Goal: Task Accomplishment & Management: Complete application form

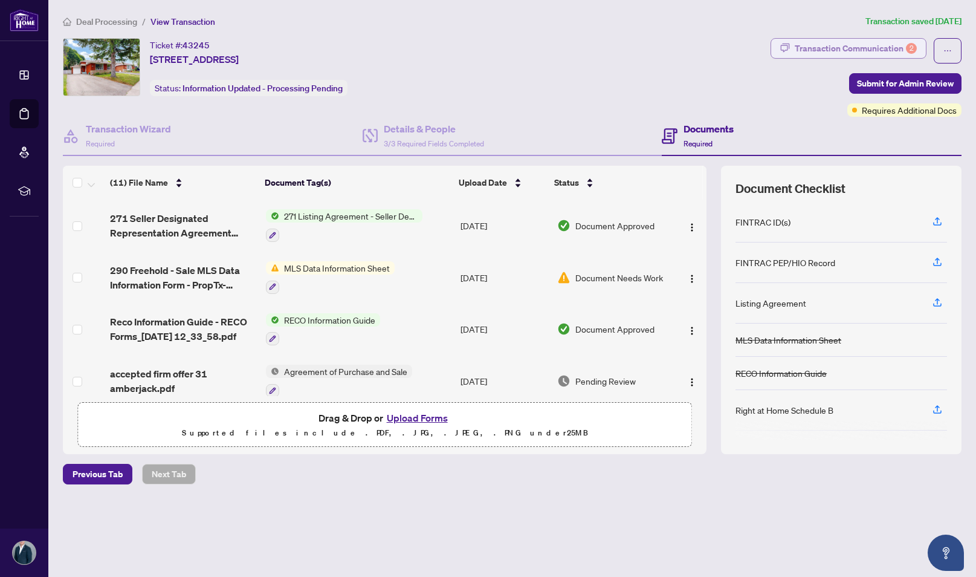
click at [866, 44] on div "Transaction Communication 2" at bounding box center [856, 48] width 122 height 19
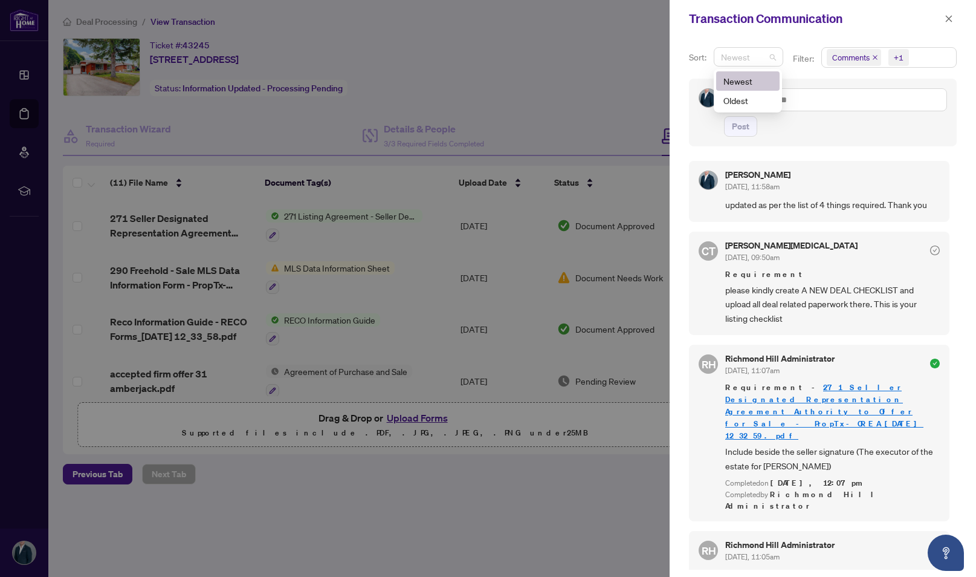
click at [771, 59] on span "Newest" at bounding box center [748, 57] width 55 height 18
click at [760, 78] on div "Newest" at bounding box center [748, 80] width 49 height 13
click at [287, 87] on div at bounding box center [488, 288] width 976 height 577
click at [951, 18] on icon "close" at bounding box center [949, 19] width 8 height 8
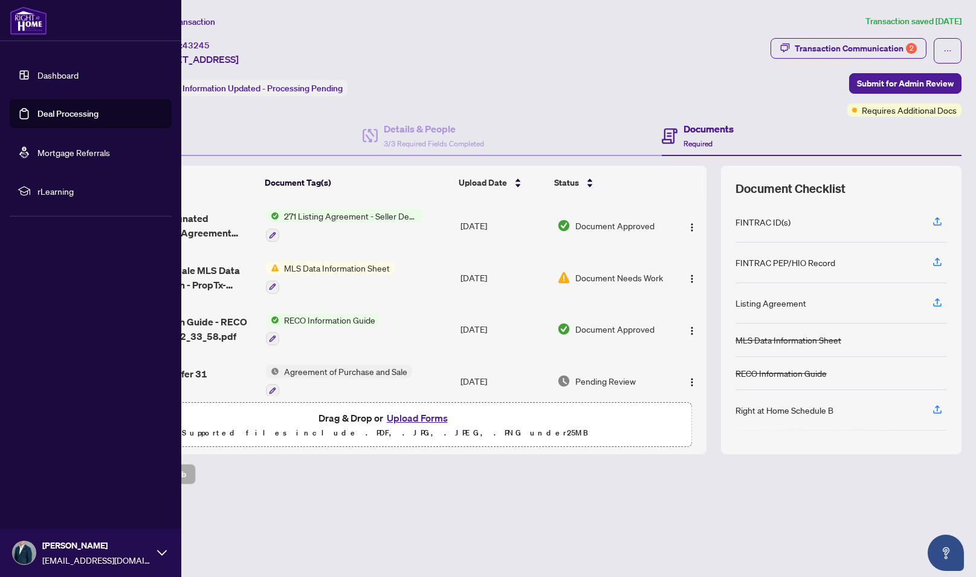
click at [37, 78] on link "Dashboard" at bounding box center [57, 75] width 41 height 11
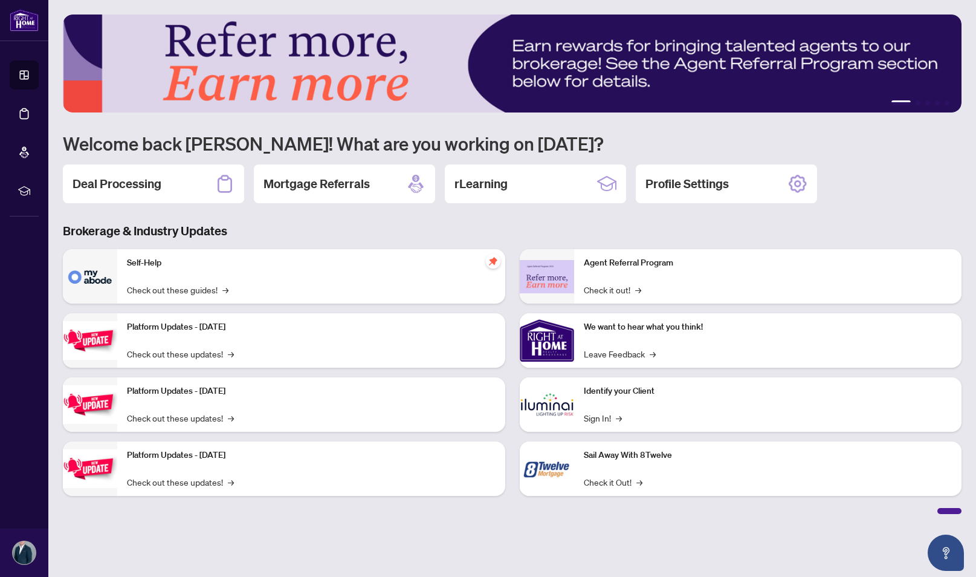
click at [167, 181] on div "Deal Processing" at bounding box center [153, 183] width 181 height 39
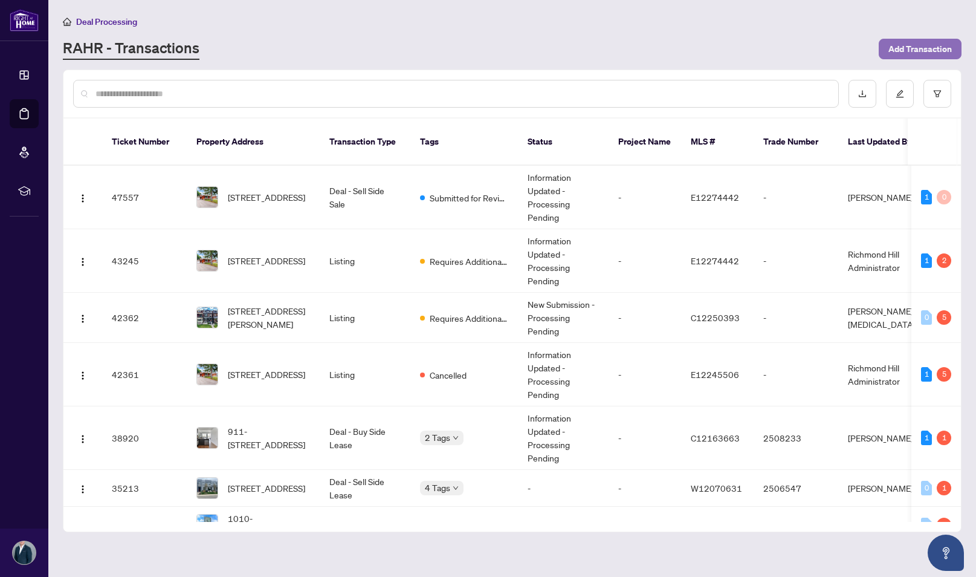
click at [938, 43] on span "Add Transaction" at bounding box center [920, 48] width 63 height 19
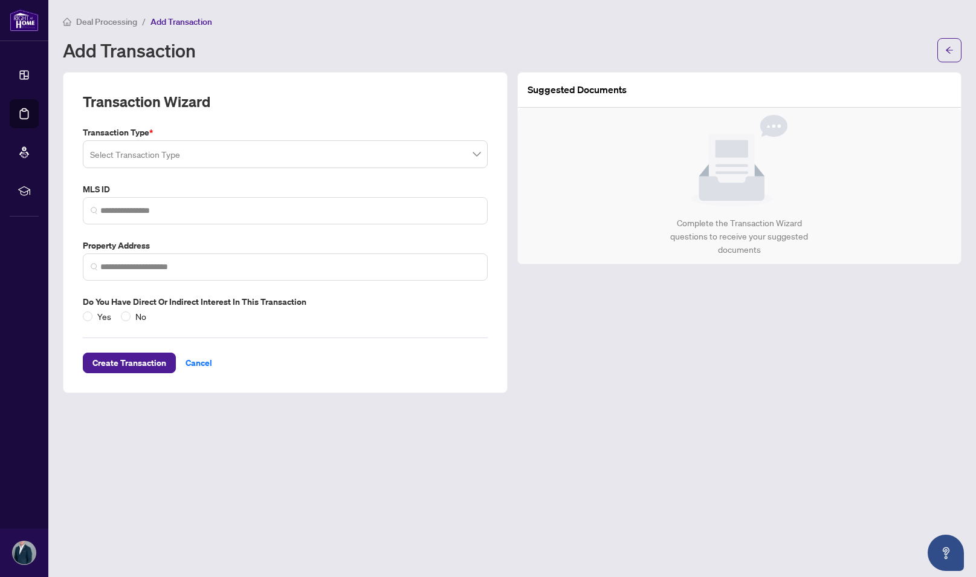
click at [412, 158] on input "search" at bounding box center [280, 156] width 380 height 27
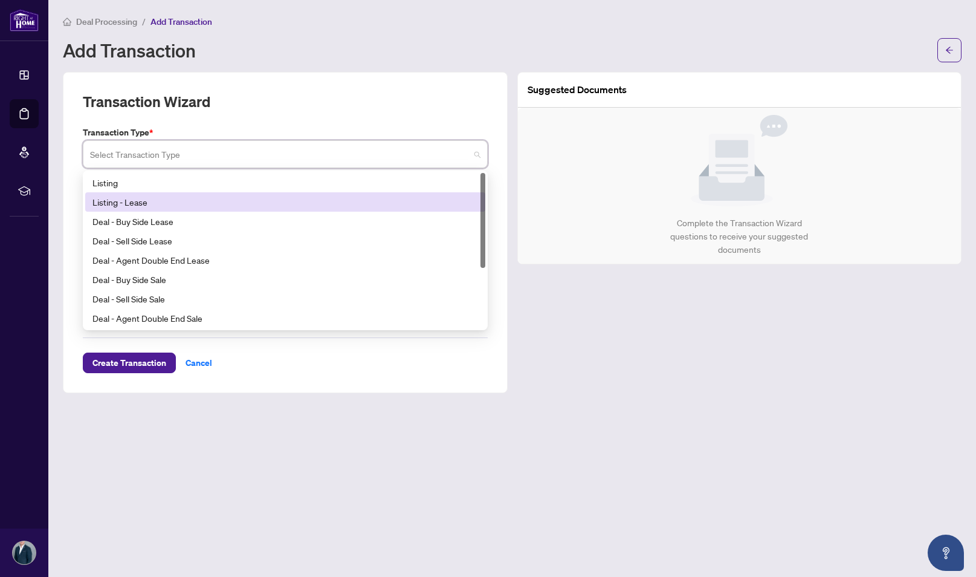
click at [358, 199] on div "Listing - Lease" at bounding box center [286, 201] width 386 height 13
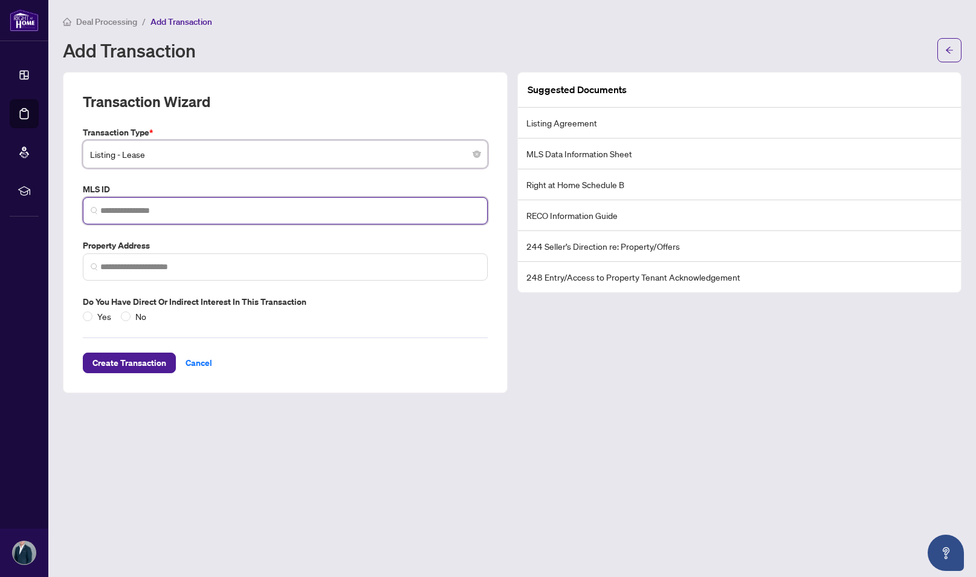
click at [181, 206] on input "search" at bounding box center [290, 210] width 380 height 13
paste input "*********"
type input "*********"
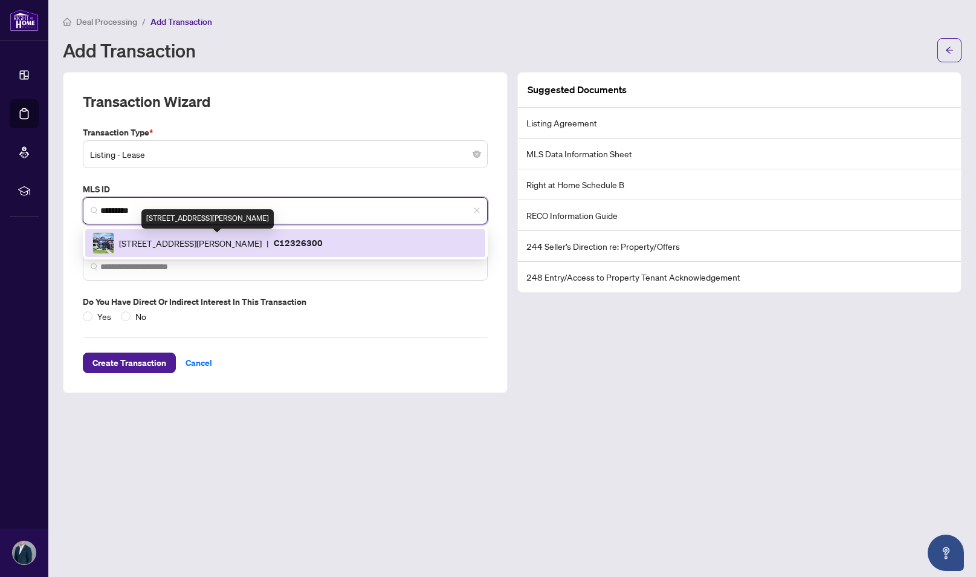
click at [238, 236] on span "[STREET_ADDRESS][PERSON_NAME]" at bounding box center [190, 242] width 143 height 13
type input "**********"
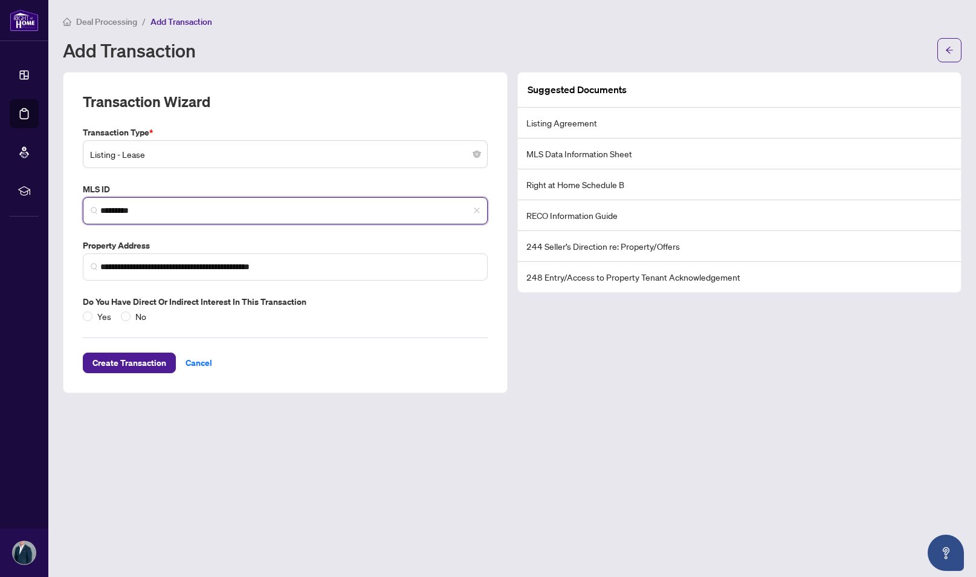
type input "*********"
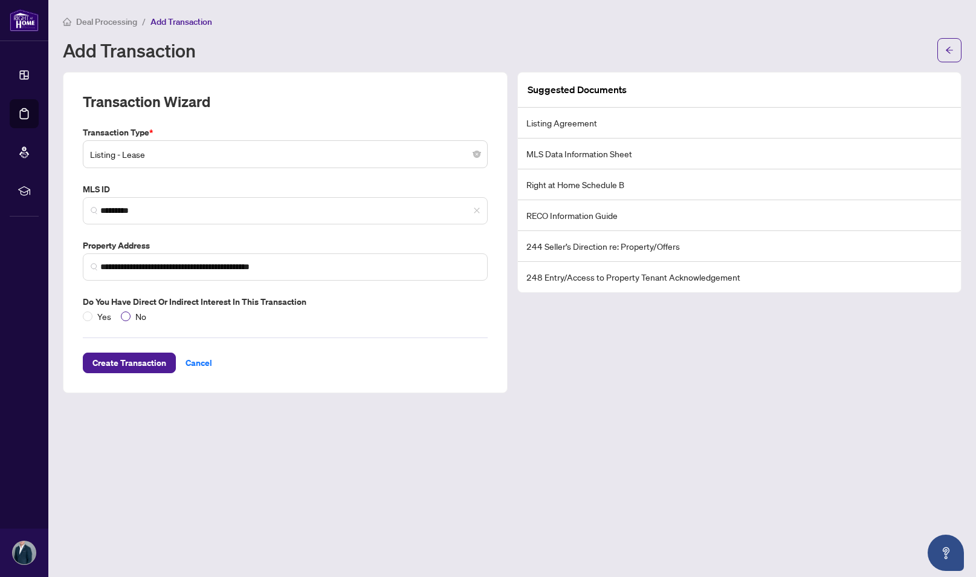
click at [133, 314] on span "No" at bounding box center [141, 316] width 21 height 13
click at [100, 360] on span "Create Transaction" at bounding box center [130, 362] width 74 height 19
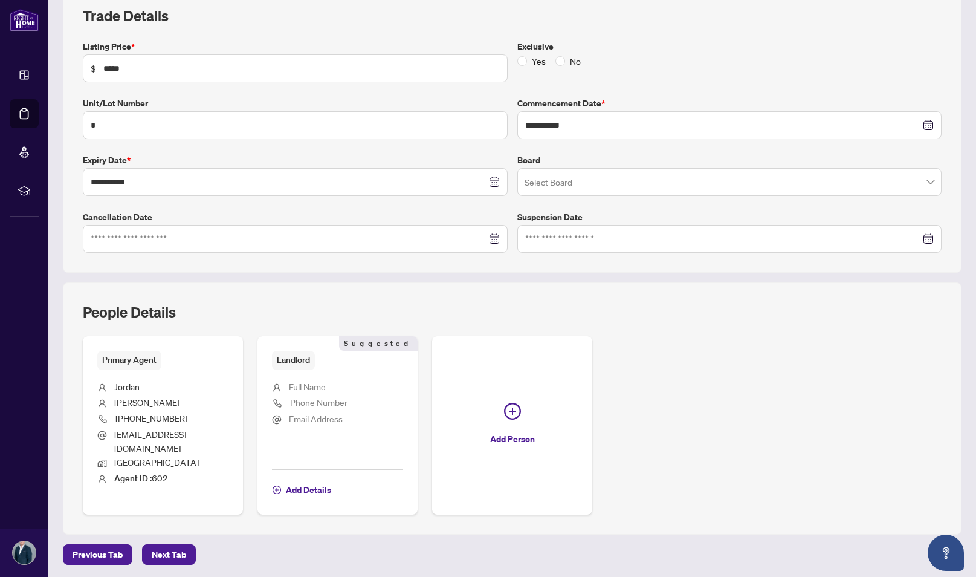
scroll to position [211, 0]
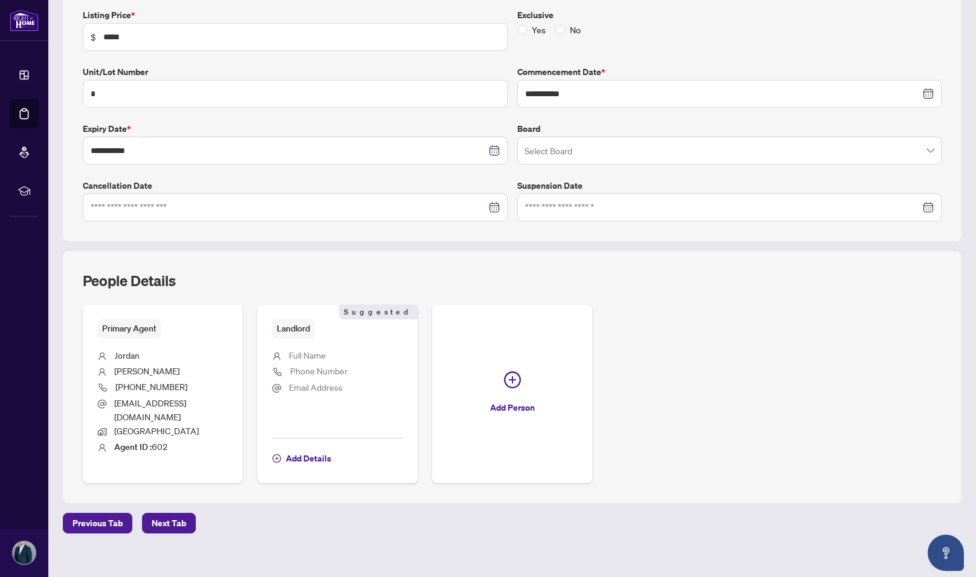
click at [693, 158] on input "search" at bounding box center [725, 152] width 400 height 27
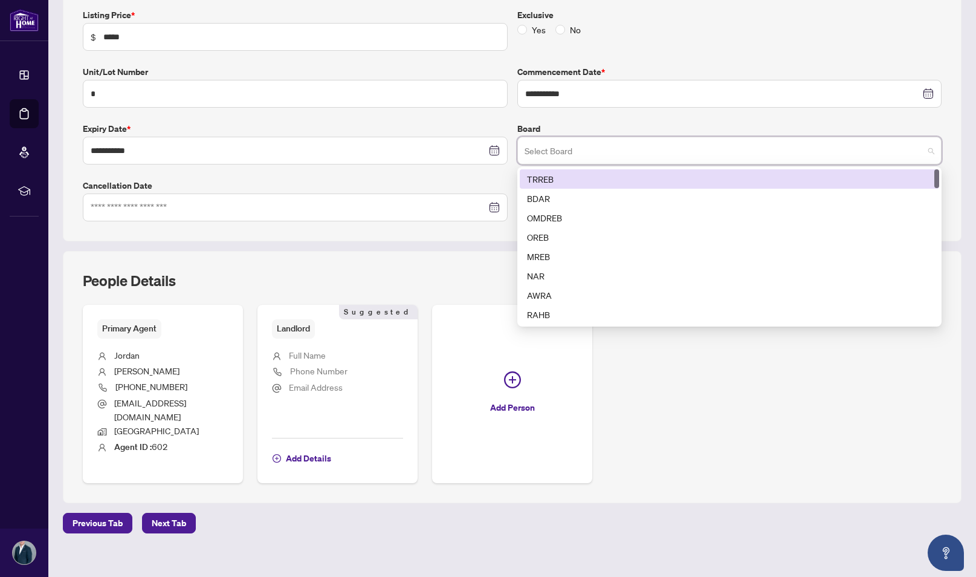
click at [673, 184] on div "TRREB" at bounding box center [730, 178] width 420 height 19
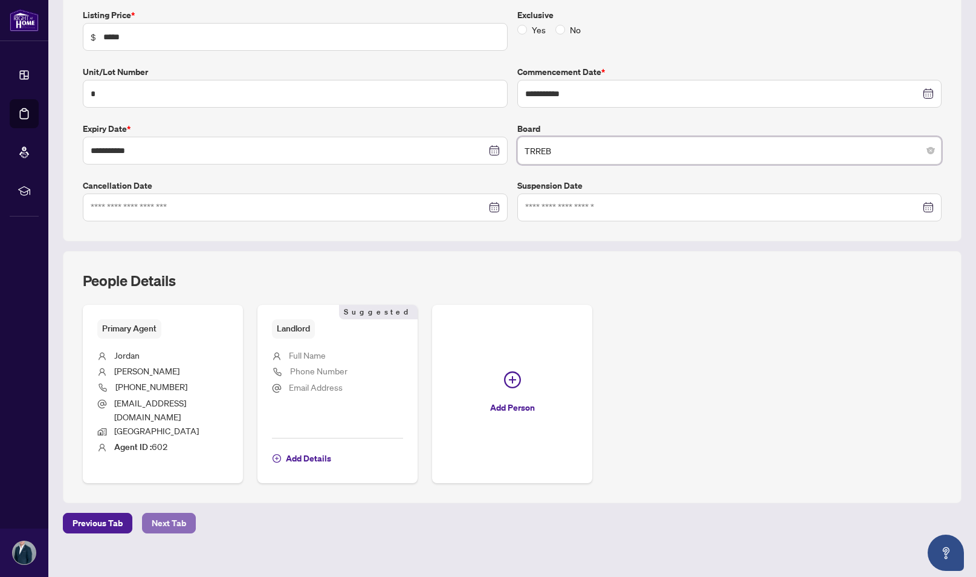
click at [185, 513] on button "Next Tab" at bounding box center [169, 523] width 54 height 21
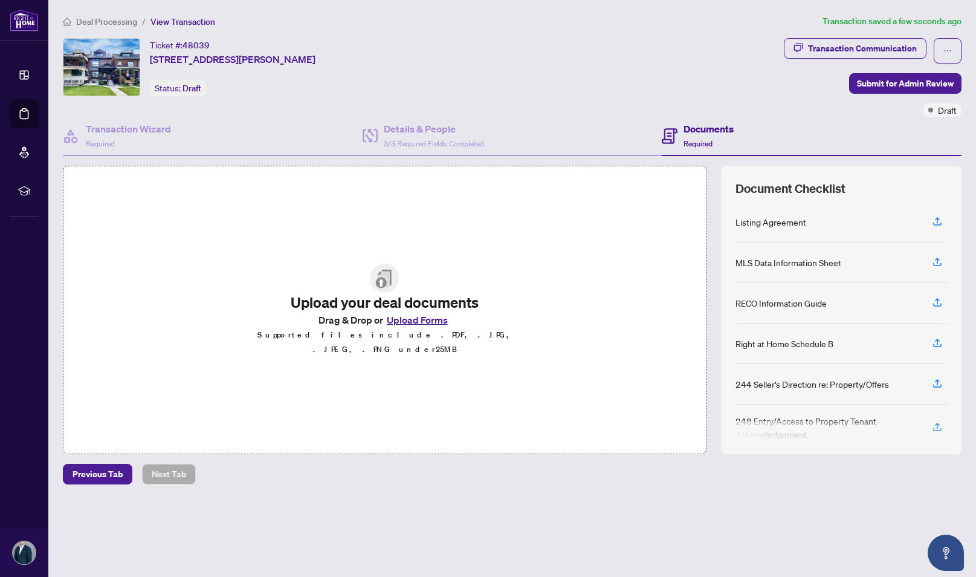
click at [279, 299] on div "Upload your deal documents Drag & Drop or Upload Forms Supported files include …" at bounding box center [385, 309] width 322 height 141
click at [281, 299] on span "Upload your deal documents Drag & Drop or Upload Forms Supported files include …" at bounding box center [385, 310] width 293 height 112
click at [417, 326] on button "Upload Forms" at bounding box center [417, 320] width 68 height 16
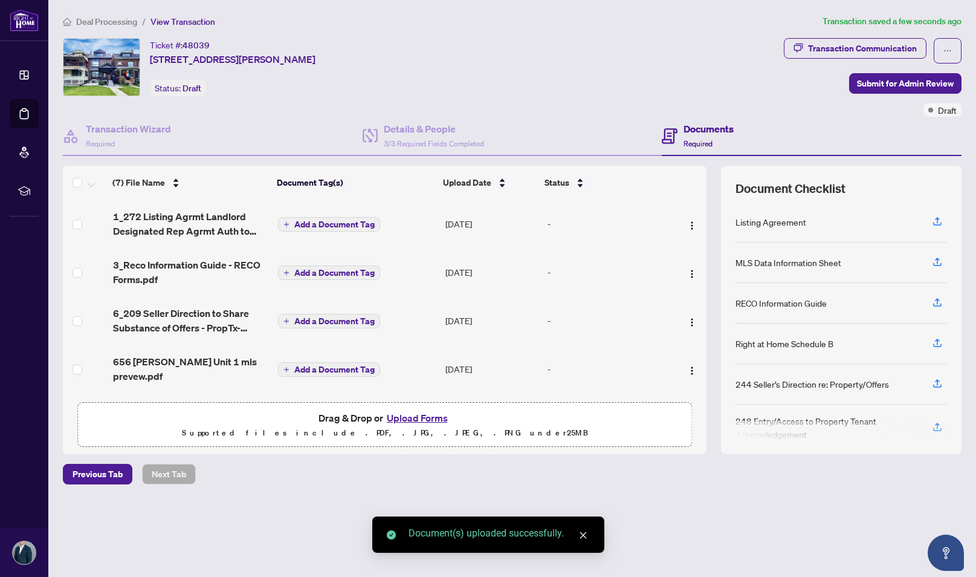
click at [346, 221] on span "Add a Document Tag" at bounding box center [334, 224] width 80 height 8
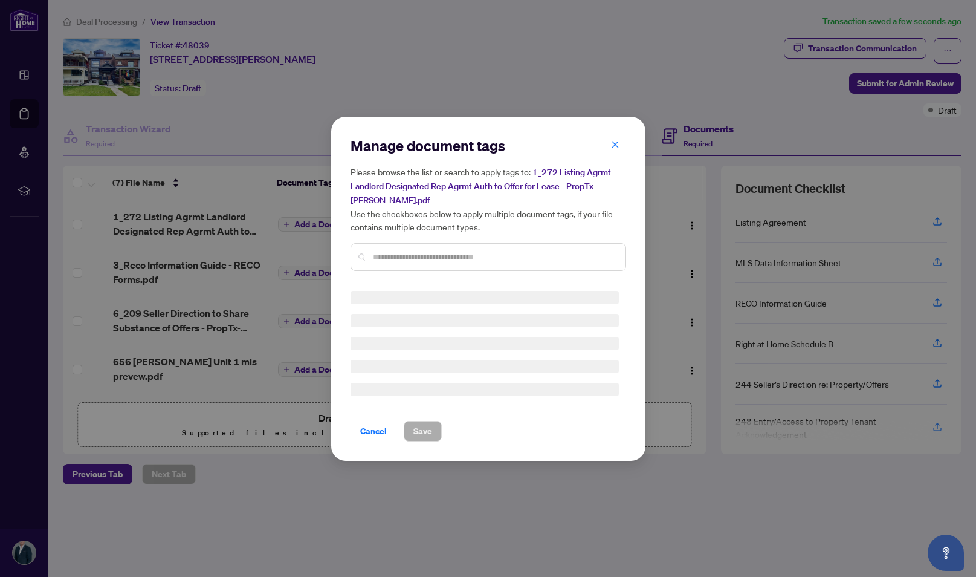
click at [412, 250] on div "Manage document tags Please browse the list or search to apply tags to: 1_272 L…" at bounding box center [489, 208] width 276 height 145
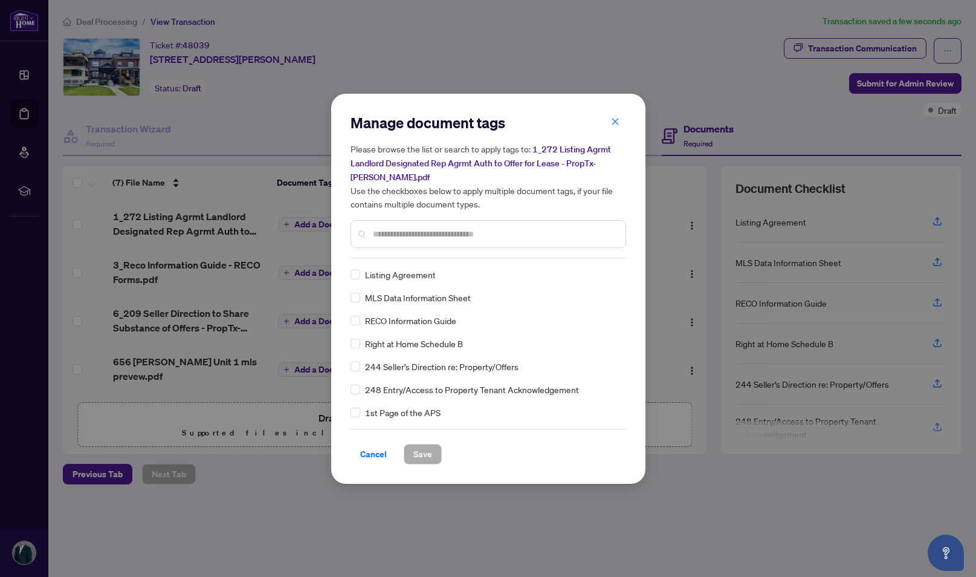
click at [416, 236] on div at bounding box center [489, 234] width 276 height 28
click at [416, 236] on input "text" at bounding box center [494, 233] width 243 height 13
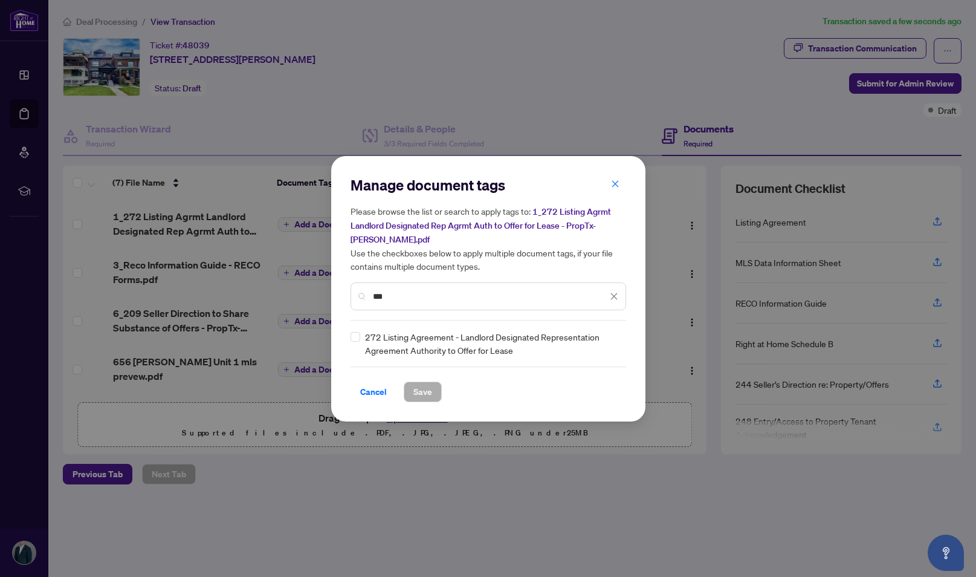
type input "***"
click at [429, 452] on div "Manage document tags Please browse the list or search to apply tags to: 1_272 L…" at bounding box center [488, 288] width 976 height 577
click at [349, 326] on div "Manage document tags Please browse the list or search to apply tags to: 1_272 L…" at bounding box center [488, 288] width 314 height 265
drag, startPoint x: 418, startPoint y: 392, endPoint x: 357, endPoint y: 343, distance: 78.7
click at [418, 392] on span "Save" at bounding box center [423, 391] width 19 height 19
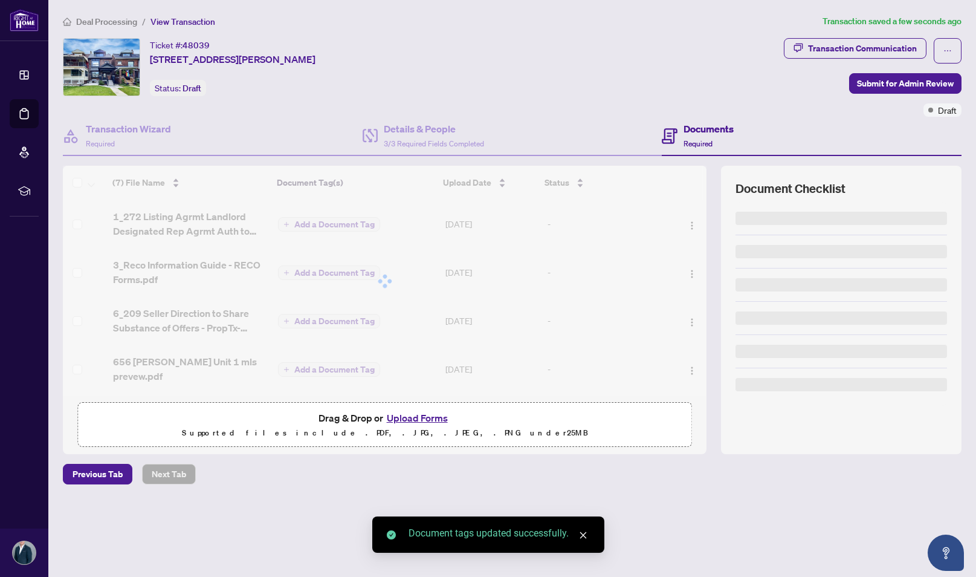
click at [300, 273] on div "Manage document tags Please browse the list or search to apply tags to: 1_272 L…" at bounding box center [488, 288] width 976 height 577
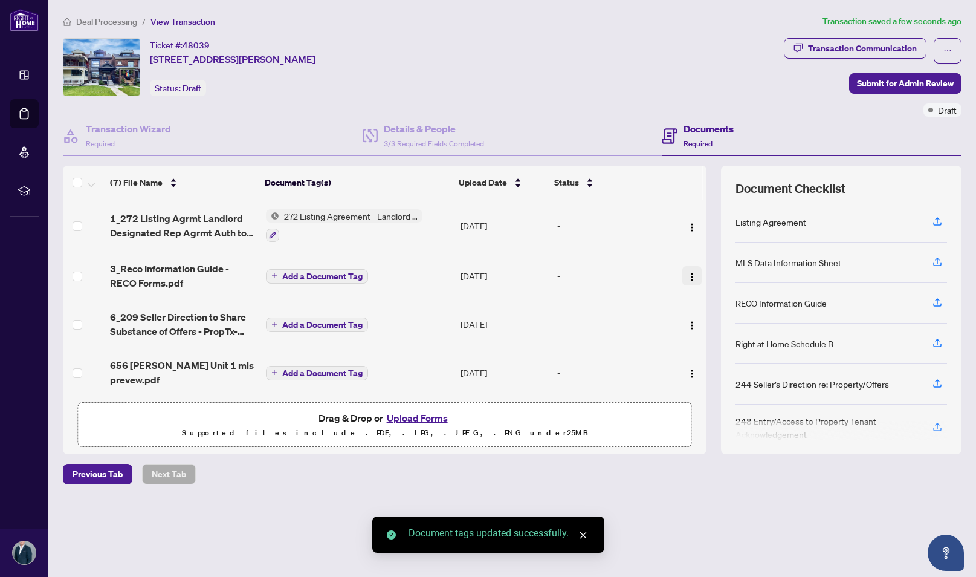
click at [692, 273] on img "button" at bounding box center [692, 277] width 10 height 10
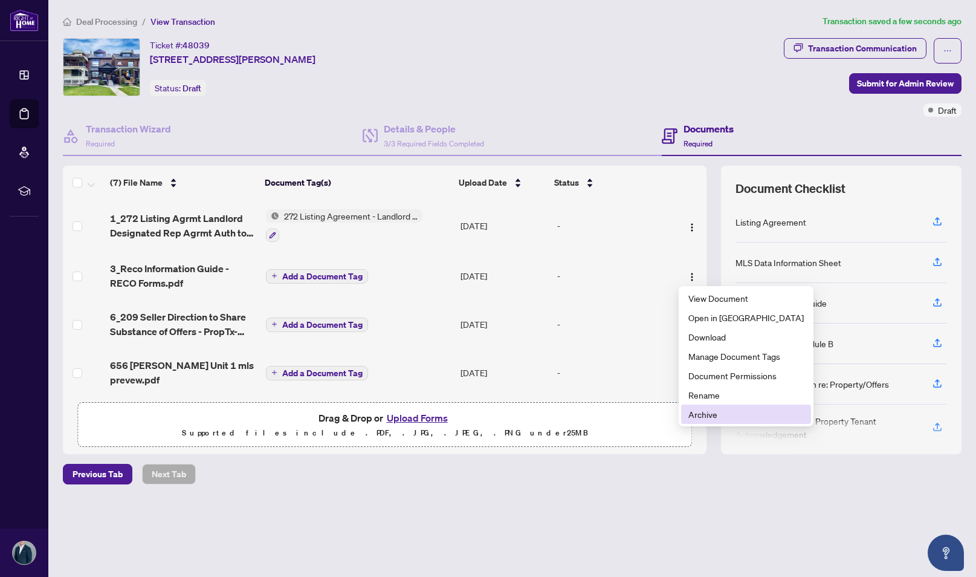
click at [726, 409] on span "Archive" at bounding box center [746, 414] width 115 height 13
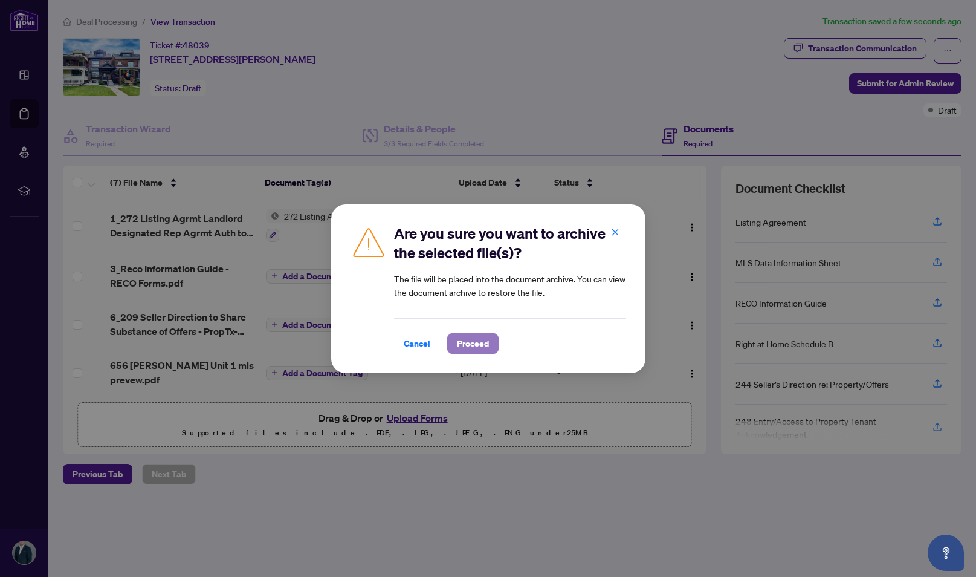
click at [464, 344] on span "Proceed" at bounding box center [473, 343] width 32 height 19
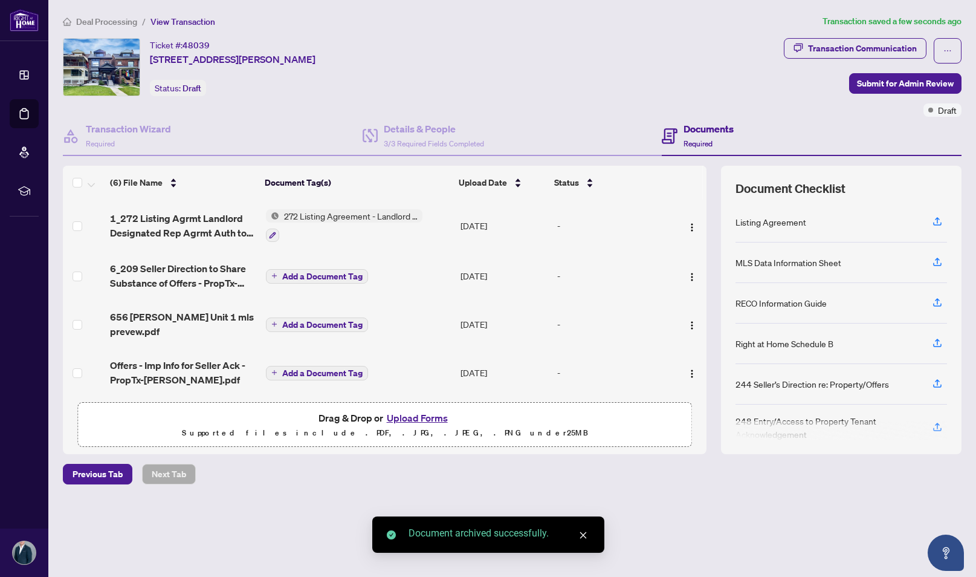
click at [326, 273] on span "Add a Document Tag" at bounding box center [322, 276] width 80 height 8
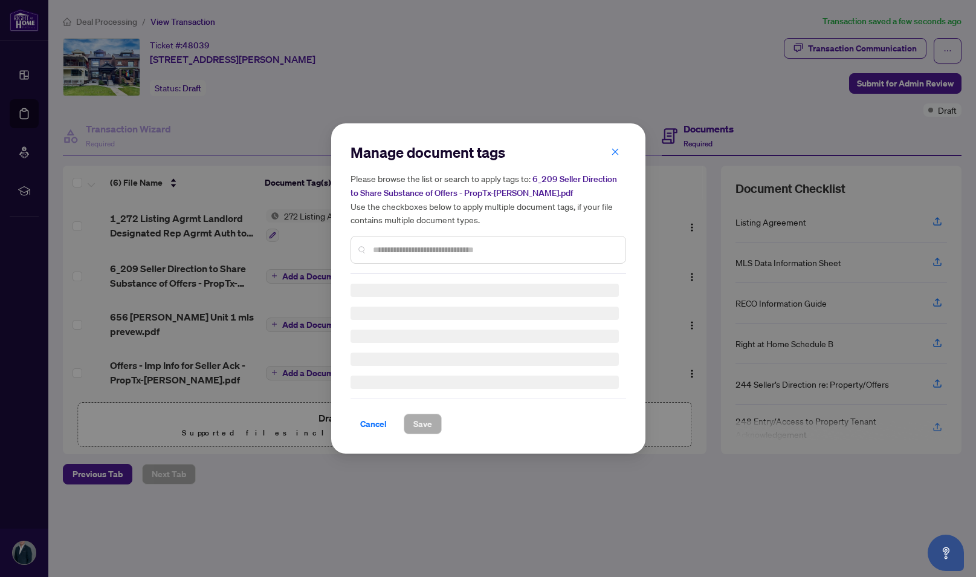
click at [409, 245] on div "Manage document tags Please browse the list or search to apply tags to: 6_209 S…" at bounding box center [489, 208] width 276 height 131
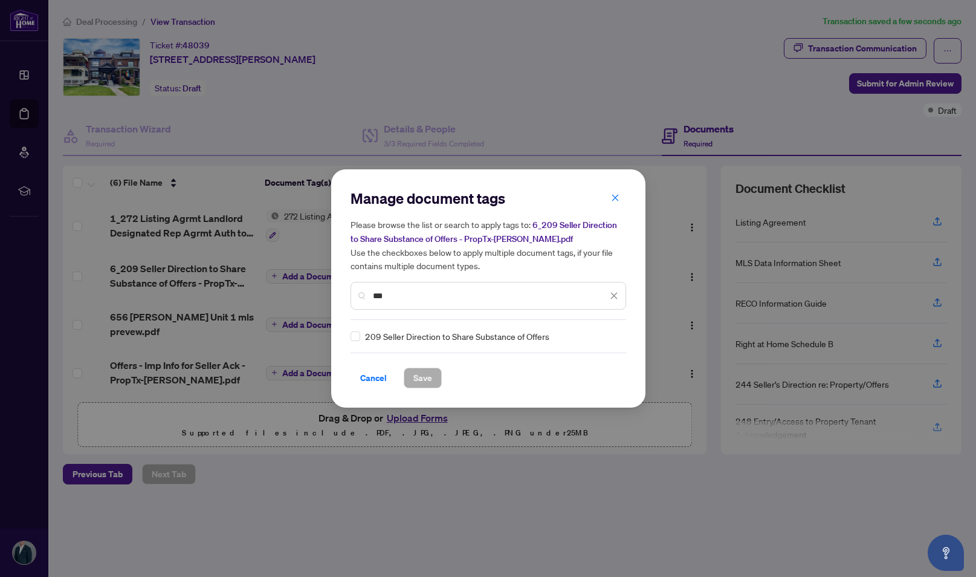
type input "***"
click at [425, 371] on span "Save" at bounding box center [423, 377] width 19 height 19
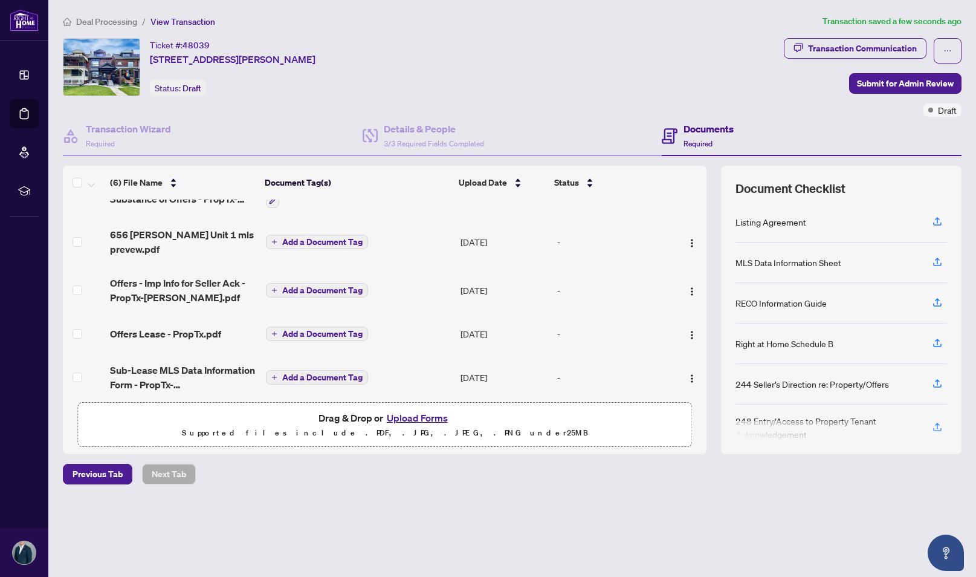
scroll to position [88, 0]
click at [313, 237] on span "Add a Document Tag" at bounding box center [322, 240] width 80 height 8
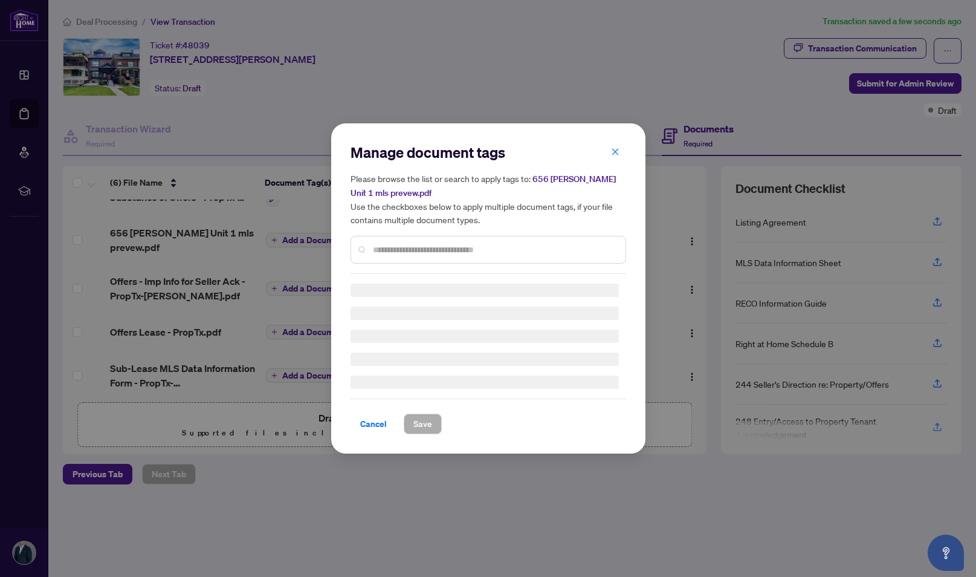
click at [398, 244] on input "text" at bounding box center [494, 249] width 243 height 13
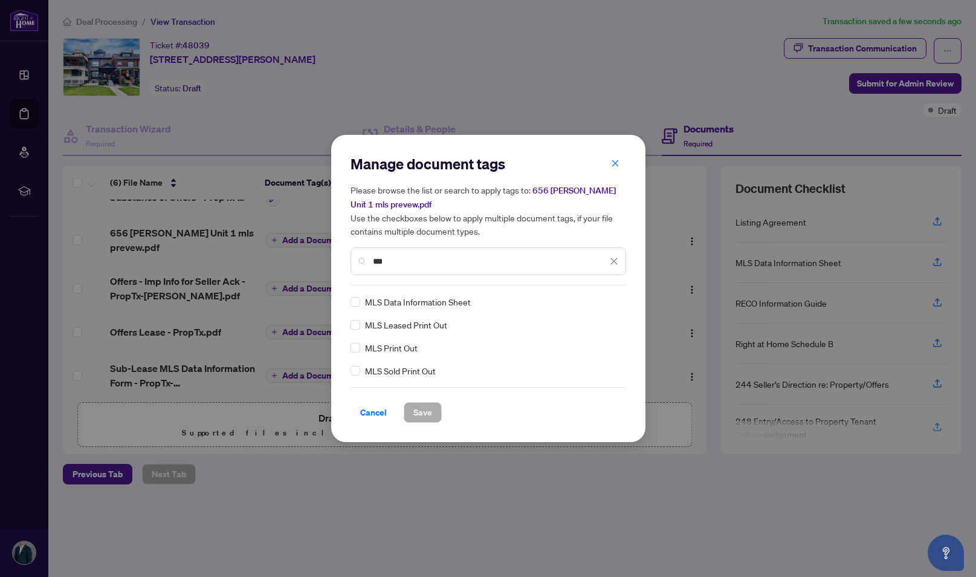
type input "***"
click at [612, 259] on icon "close" at bounding box center [614, 261] width 7 height 7
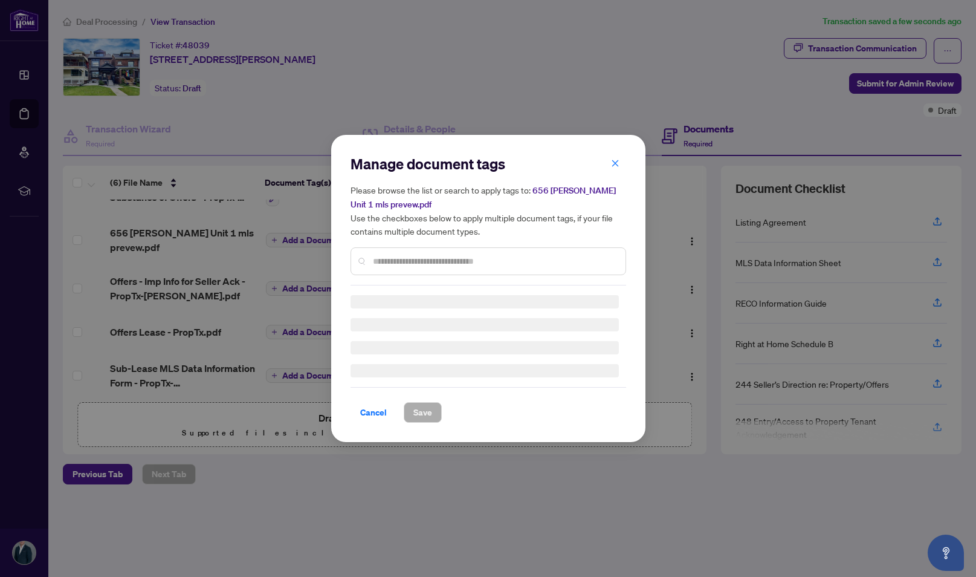
click at [549, 259] on input "text" at bounding box center [494, 261] width 243 height 13
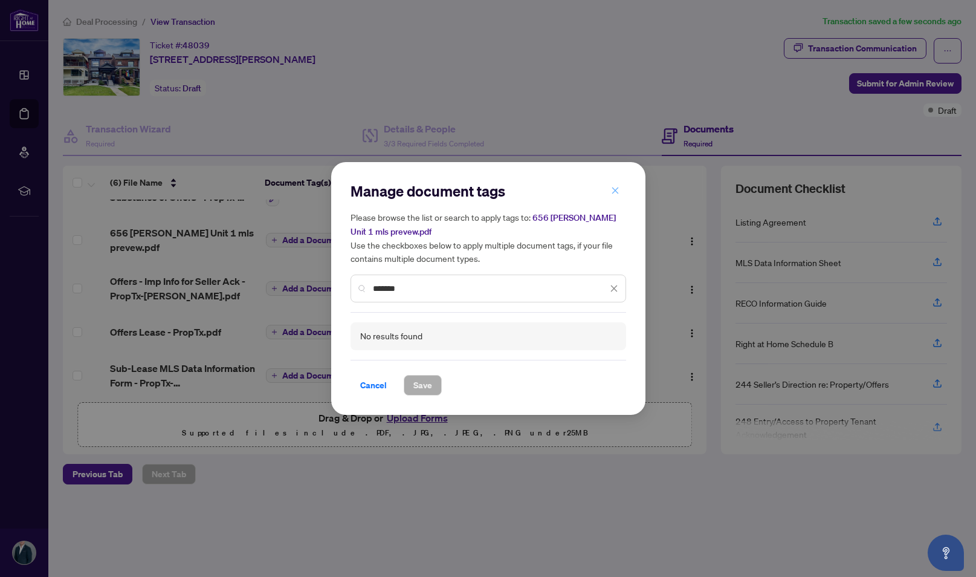
type input "*******"
click at [617, 185] on span "button" at bounding box center [615, 190] width 8 height 19
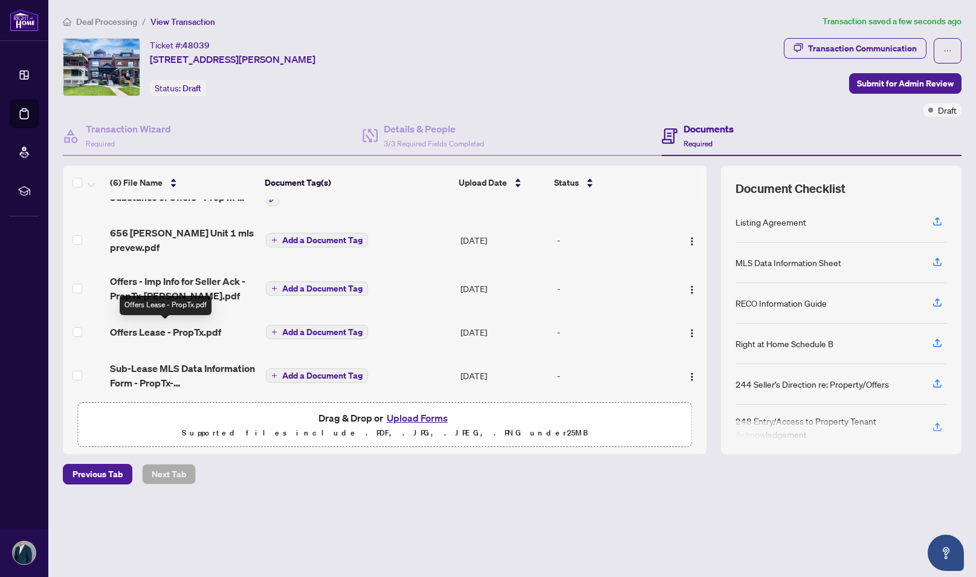
click at [161, 326] on span "Offers Lease - PropTx.pdf" at bounding box center [165, 332] width 111 height 15
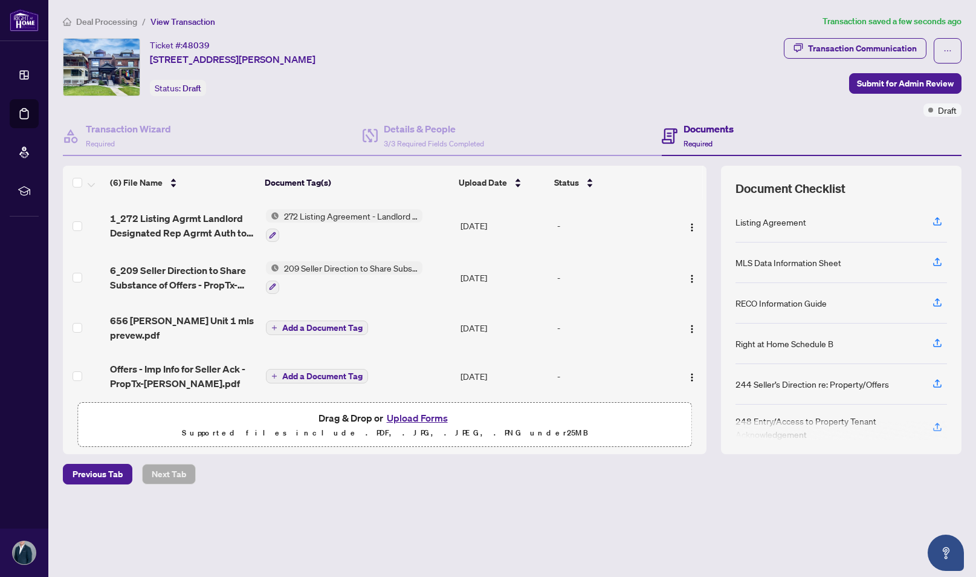
click at [341, 325] on span "Add a Document Tag" at bounding box center [322, 327] width 80 height 8
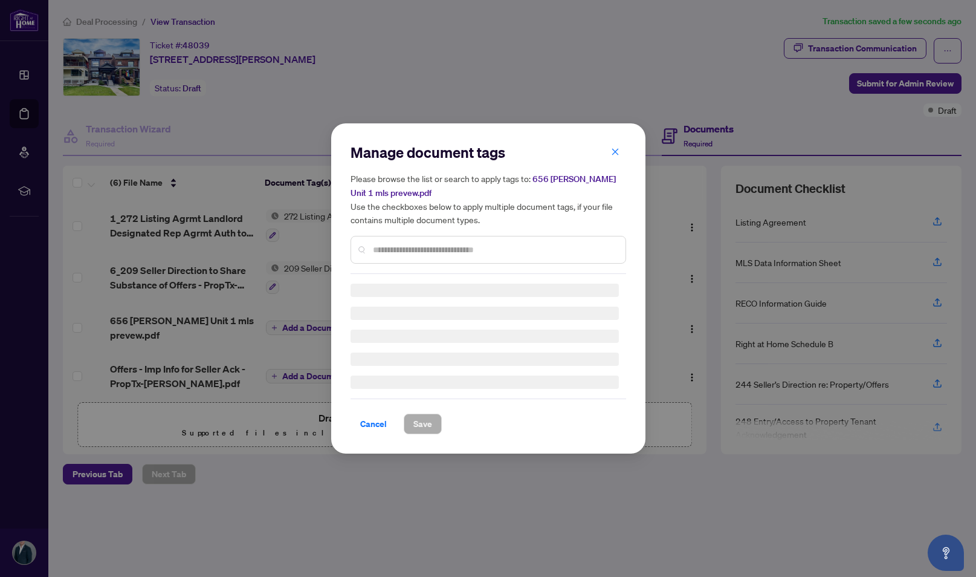
click at [382, 245] on div "Manage document tags Please browse the list or search to apply tags to: 656 [PE…" at bounding box center [489, 208] width 276 height 131
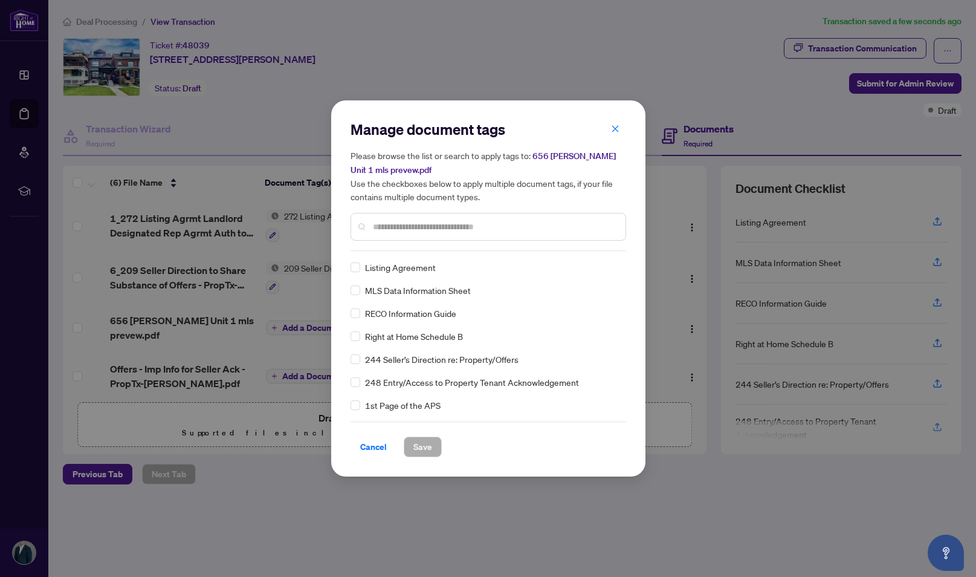
click at [402, 224] on input "text" at bounding box center [494, 226] width 243 height 13
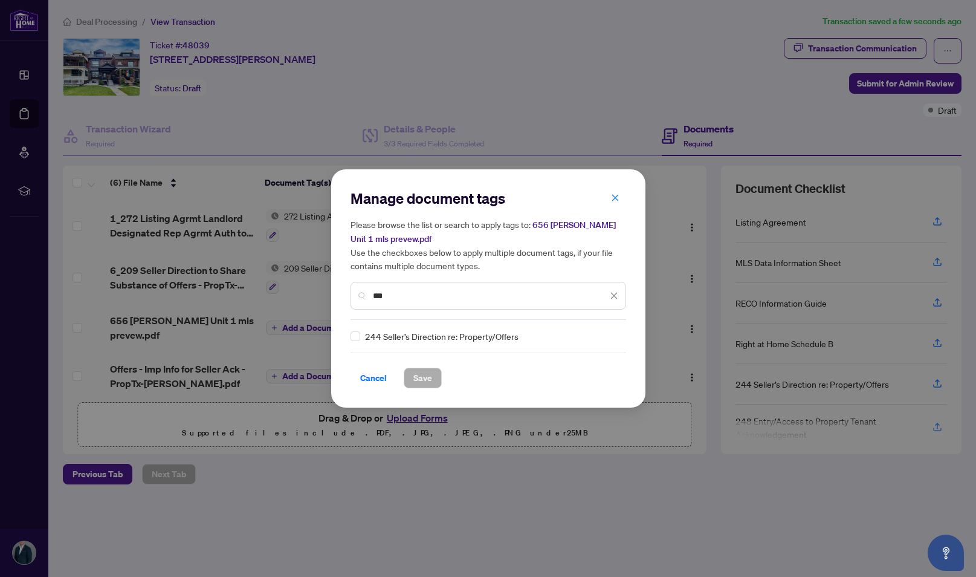
type input "***"
click at [357, 337] on div "244 Seller’s Direction re: Property/Offers" at bounding box center [485, 336] width 268 height 13
click at [416, 377] on span "Save" at bounding box center [423, 377] width 19 height 19
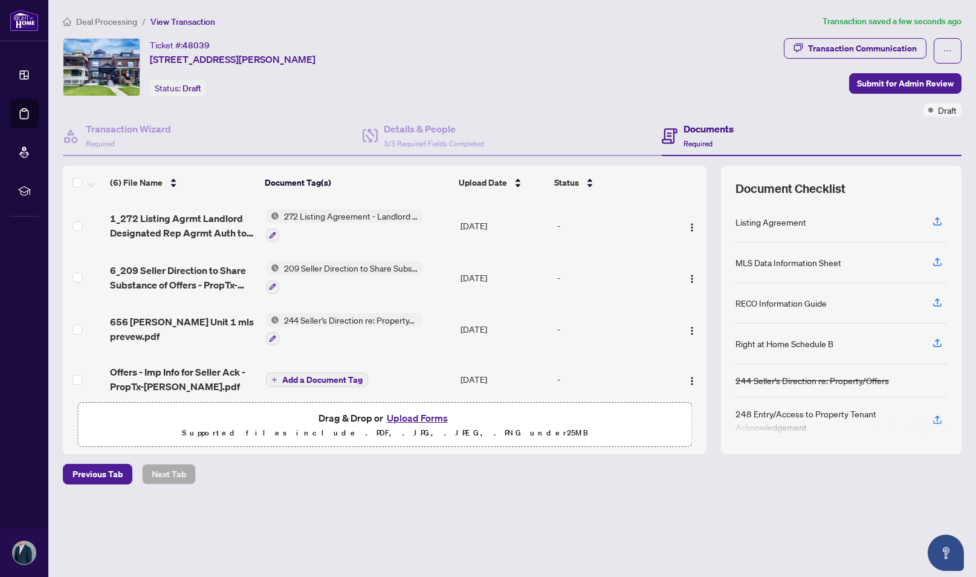
click at [308, 381] on span "Add a Document Tag" at bounding box center [322, 379] width 80 height 8
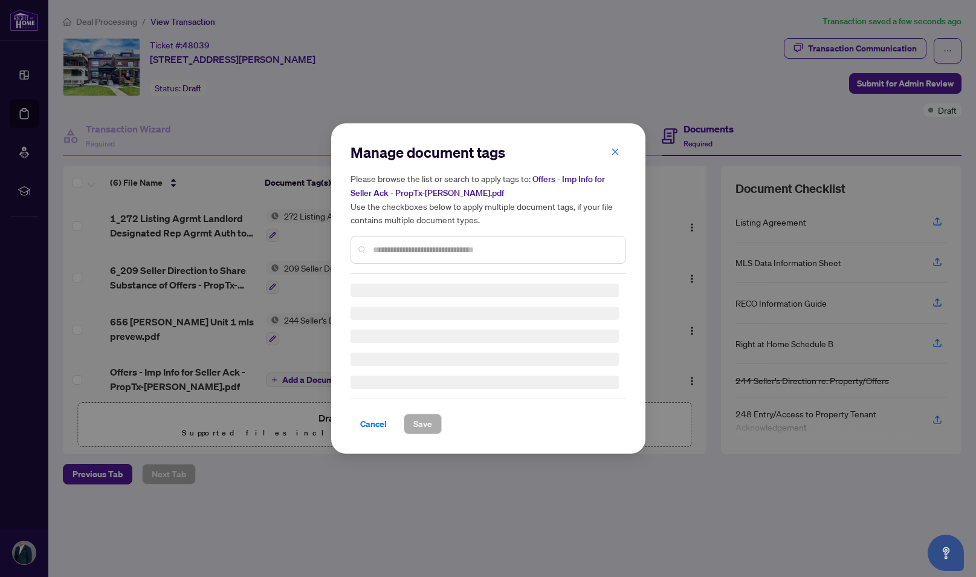
click at [383, 249] on div "Manage document tags Please browse the list or search to apply tags to: Offers …" at bounding box center [489, 208] width 276 height 131
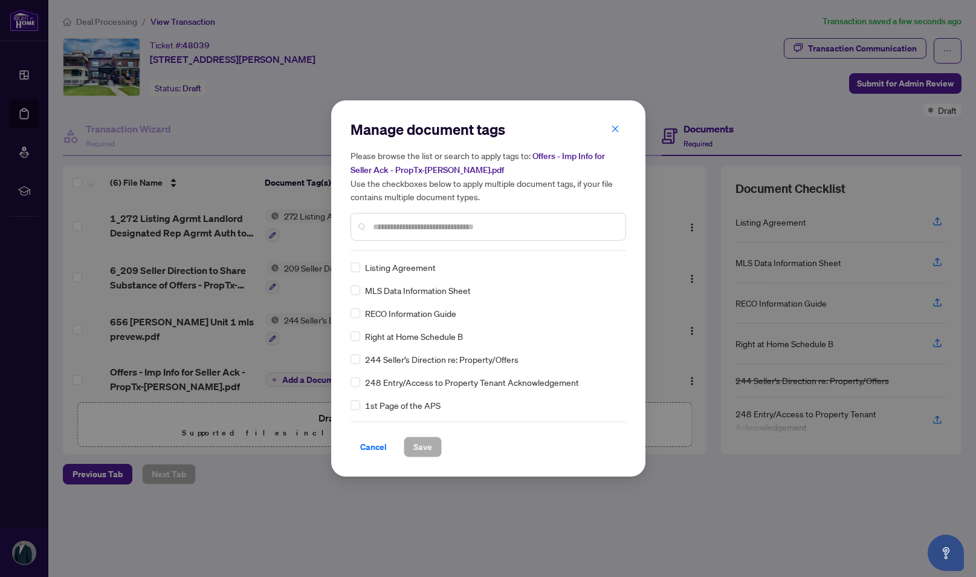
click at [389, 227] on input "text" at bounding box center [494, 226] width 243 height 13
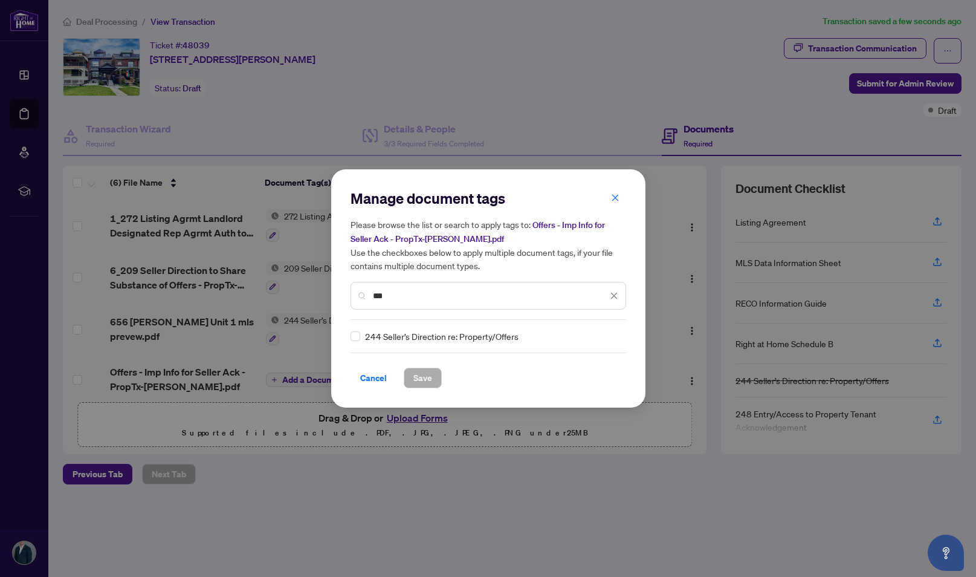
type input "***"
click at [411, 374] on button "Save" at bounding box center [423, 378] width 38 height 21
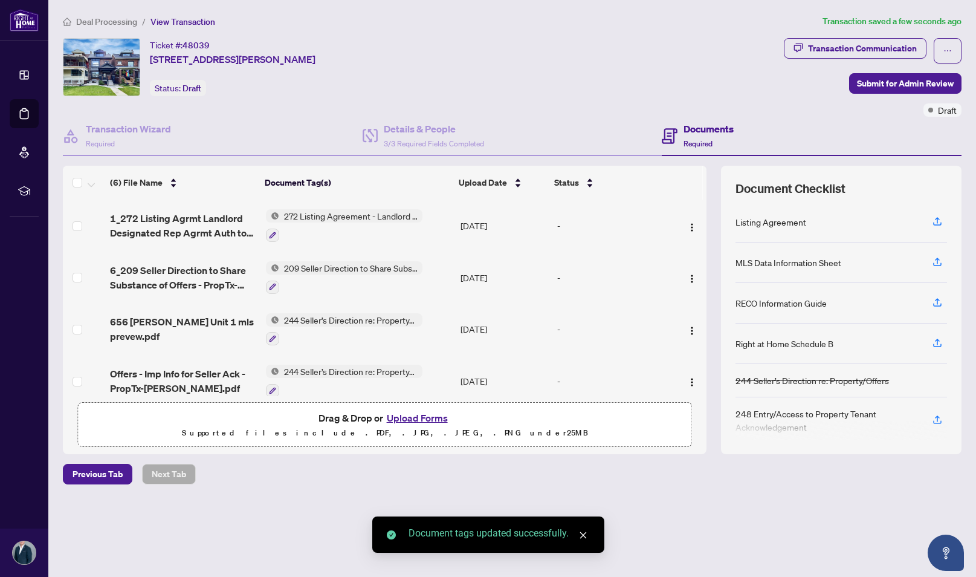
click at [269, 335] on icon "button" at bounding box center [272, 338] width 7 height 7
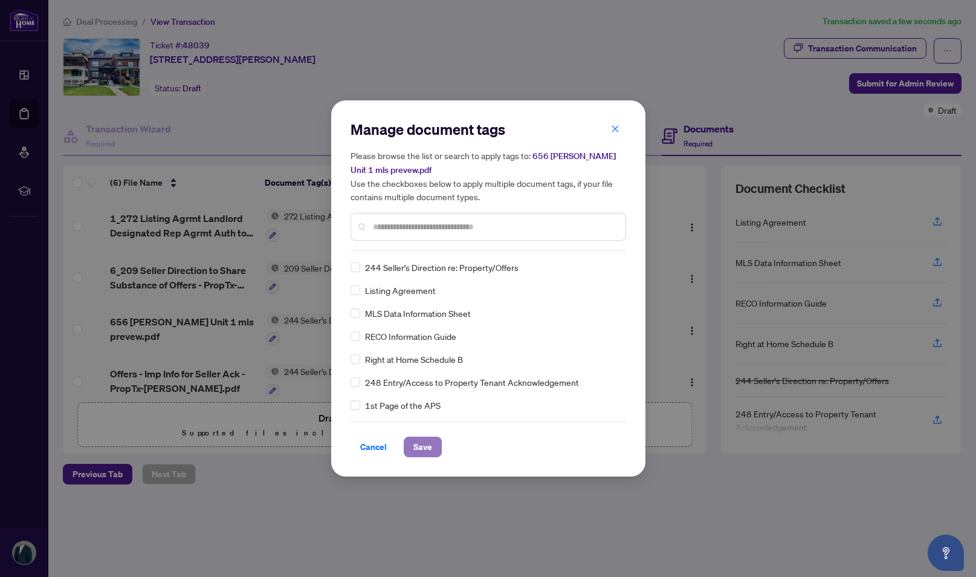
click at [410, 440] on button "Save" at bounding box center [423, 447] width 38 height 21
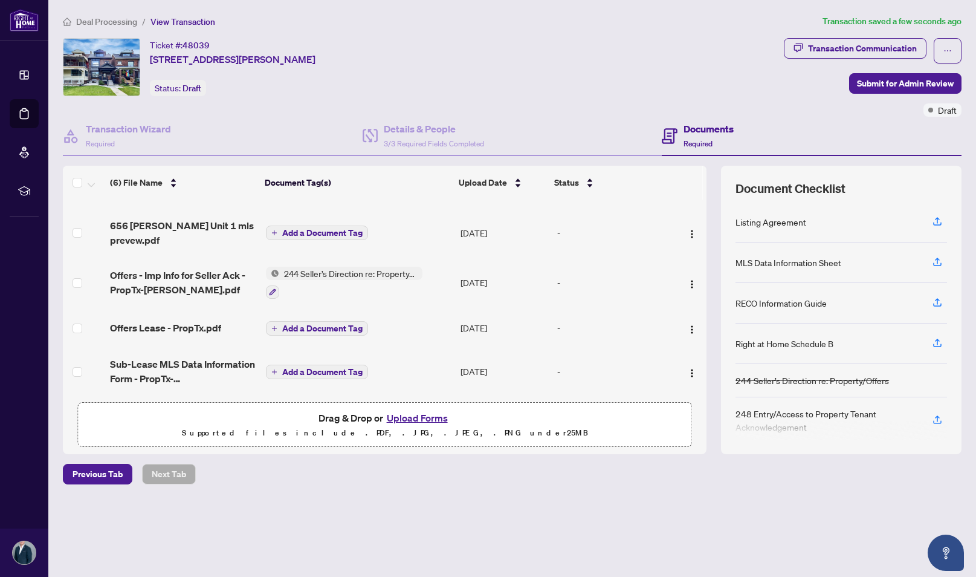
scroll to position [97, 0]
click at [320, 324] on span "Add a Document Tag" at bounding box center [322, 328] width 80 height 8
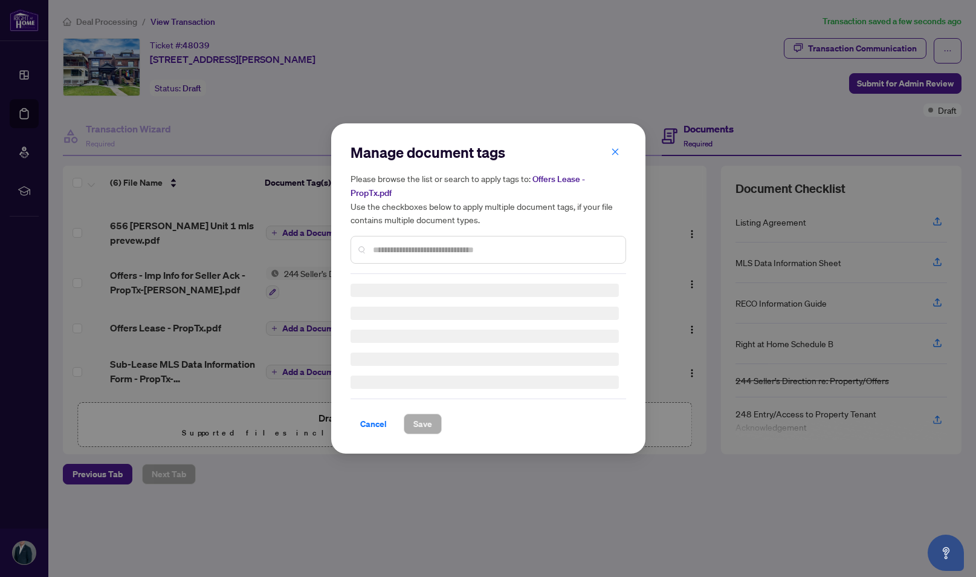
click at [408, 248] on div "Manage document tags Please browse the list or search to apply tags to: Offers …" at bounding box center [489, 208] width 276 height 131
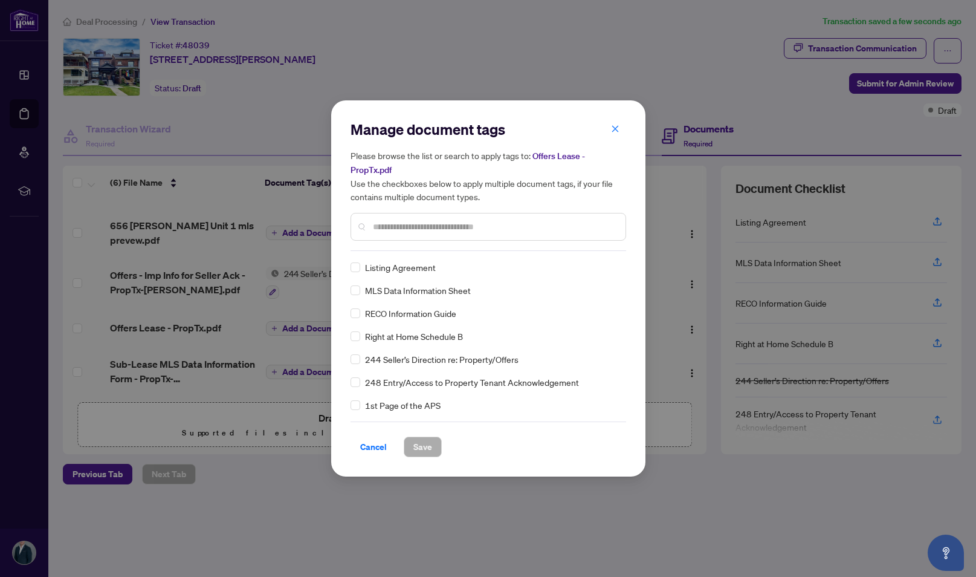
click at [410, 227] on input "text" at bounding box center [494, 226] width 243 height 13
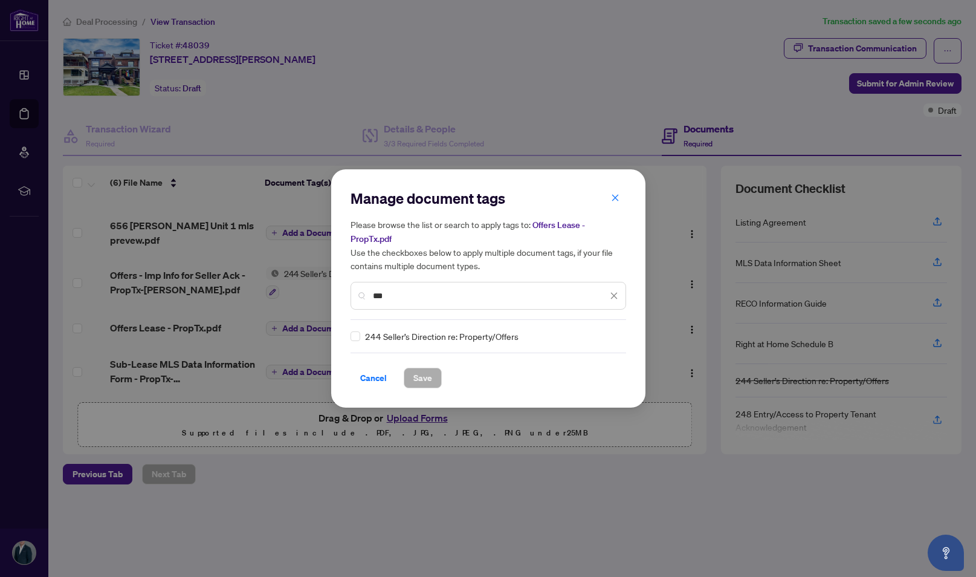
type input "***"
drag, startPoint x: 433, startPoint y: 378, endPoint x: 424, endPoint y: 375, distance: 9.4
click at [433, 378] on button "Save" at bounding box center [423, 378] width 38 height 21
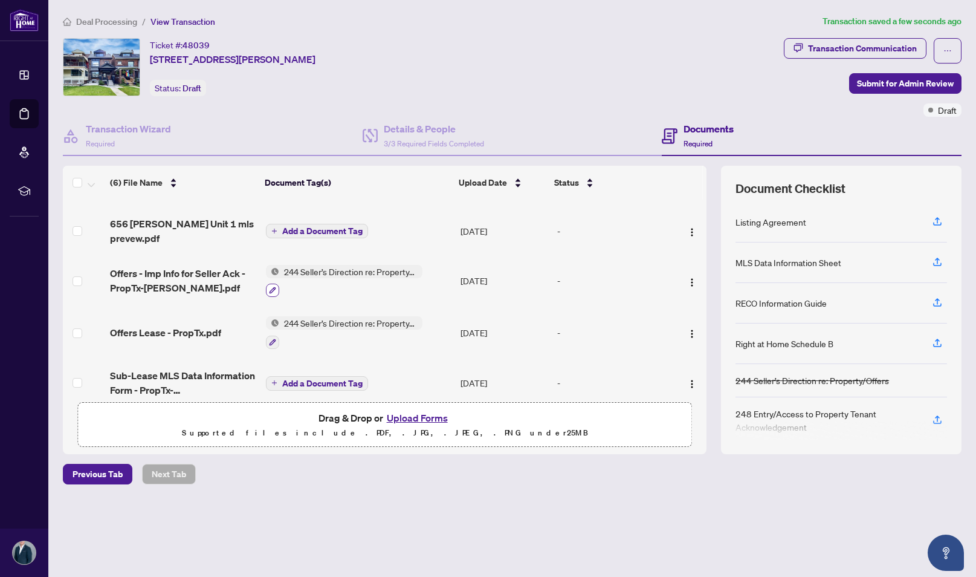
click at [272, 288] on icon "button" at bounding box center [272, 290] width 7 height 7
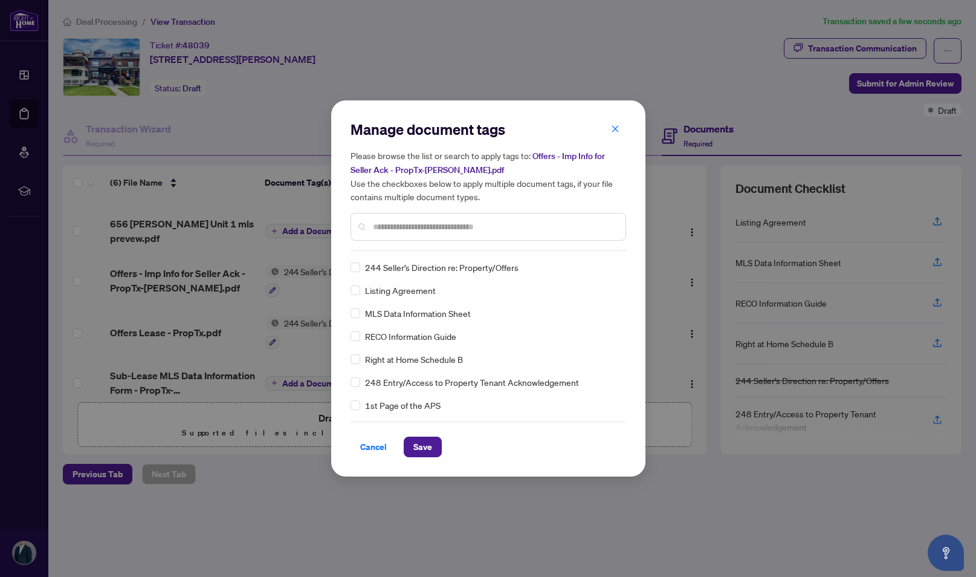
click at [375, 229] on input "text" at bounding box center [494, 226] width 243 height 13
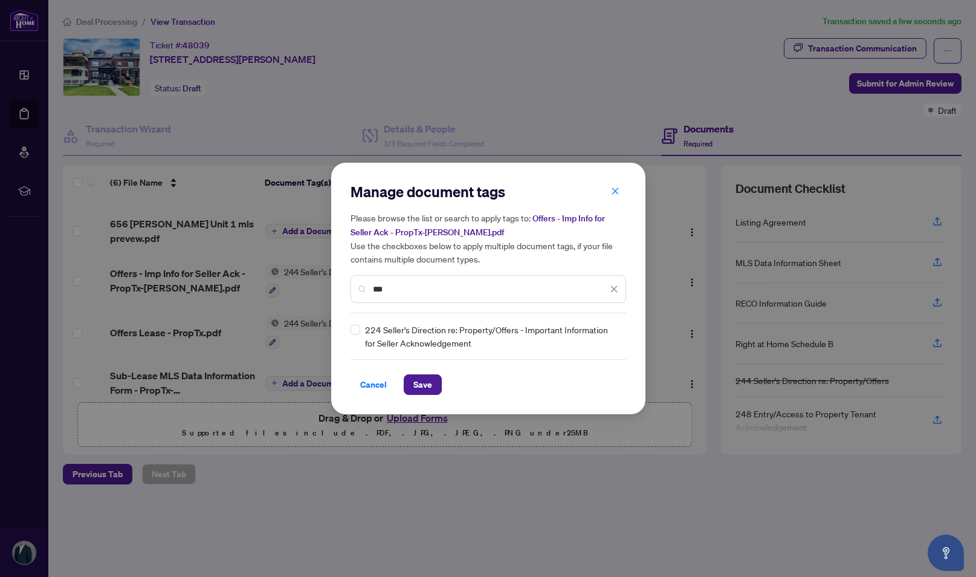
type input "***"
click at [416, 392] on span "Save" at bounding box center [423, 384] width 19 height 19
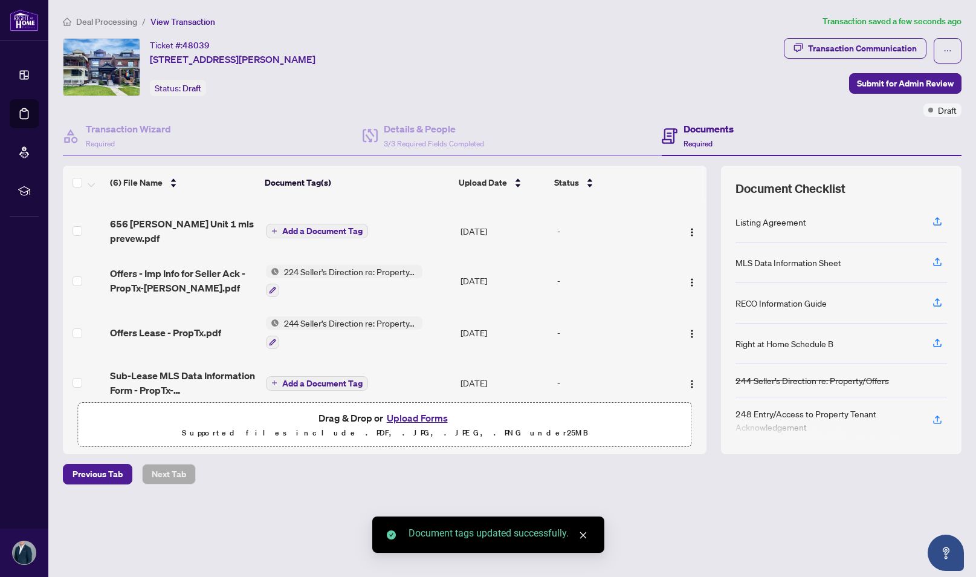
click at [316, 380] on span "Add a Document Tag" at bounding box center [322, 383] width 80 height 8
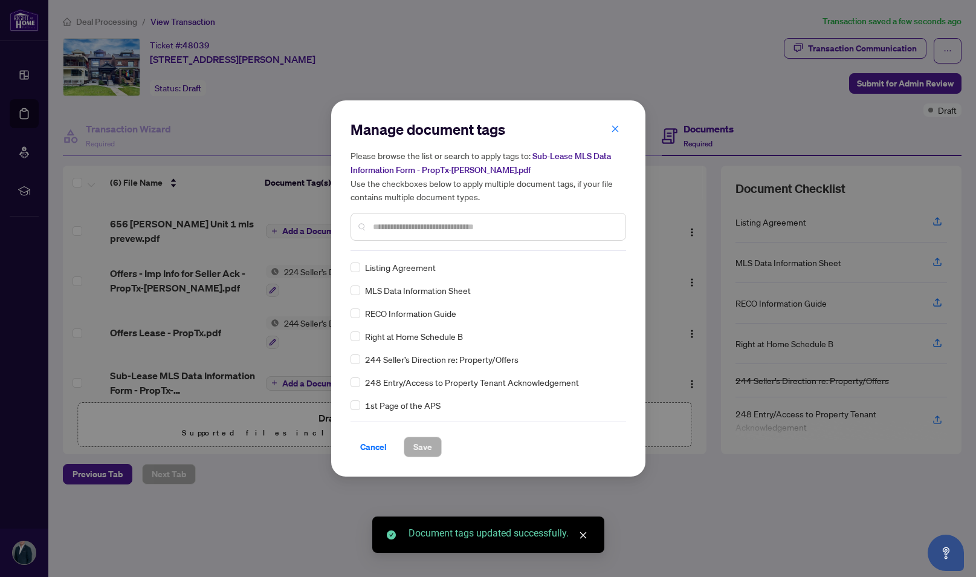
click at [414, 250] on div "Manage document tags Please browse the list or search to apply tags to: Sub-Lea…" at bounding box center [489, 288] width 276 height 337
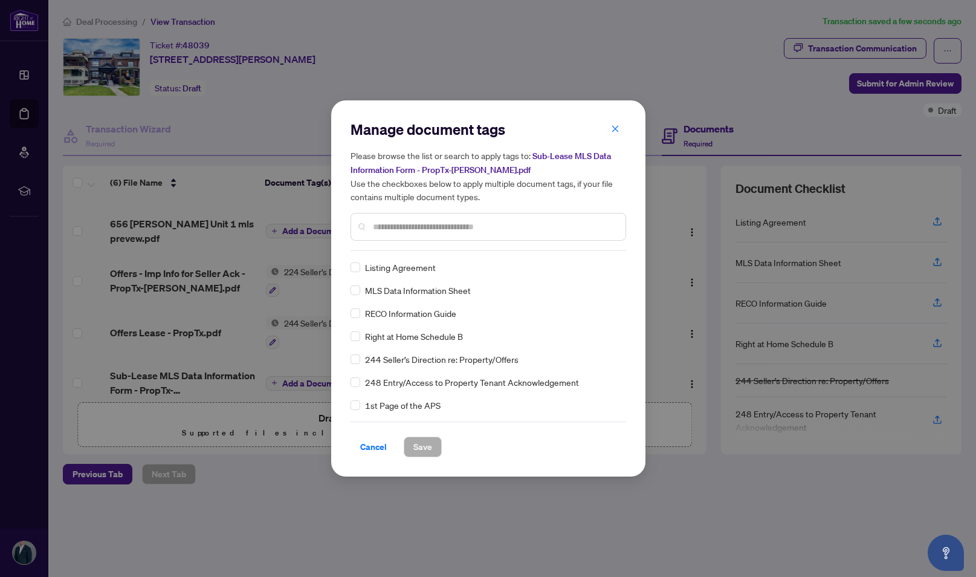
click at [417, 221] on input "text" at bounding box center [494, 226] width 243 height 13
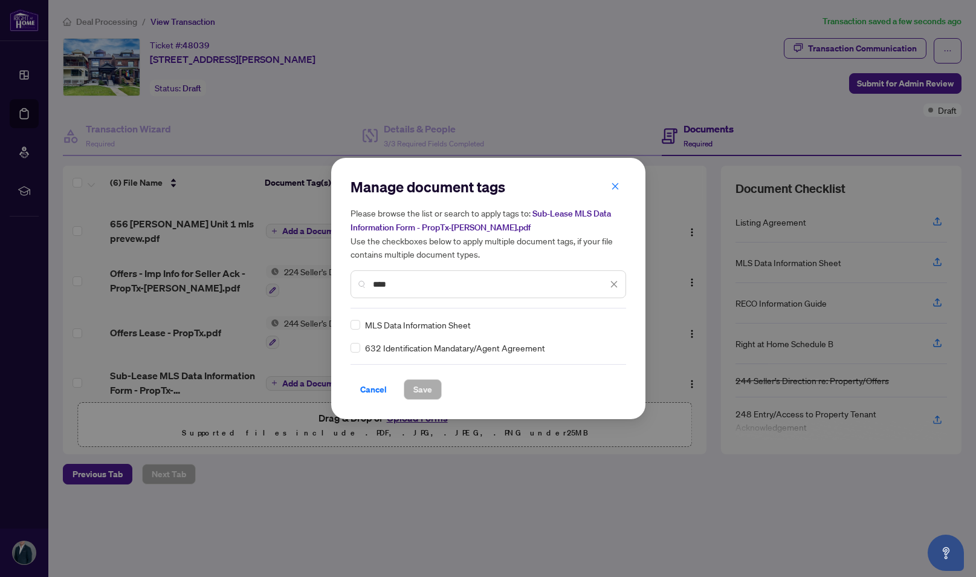
type input "****"
click at [430, 398] on span "Save" at bounding box center [423, 389] width 19 height 19
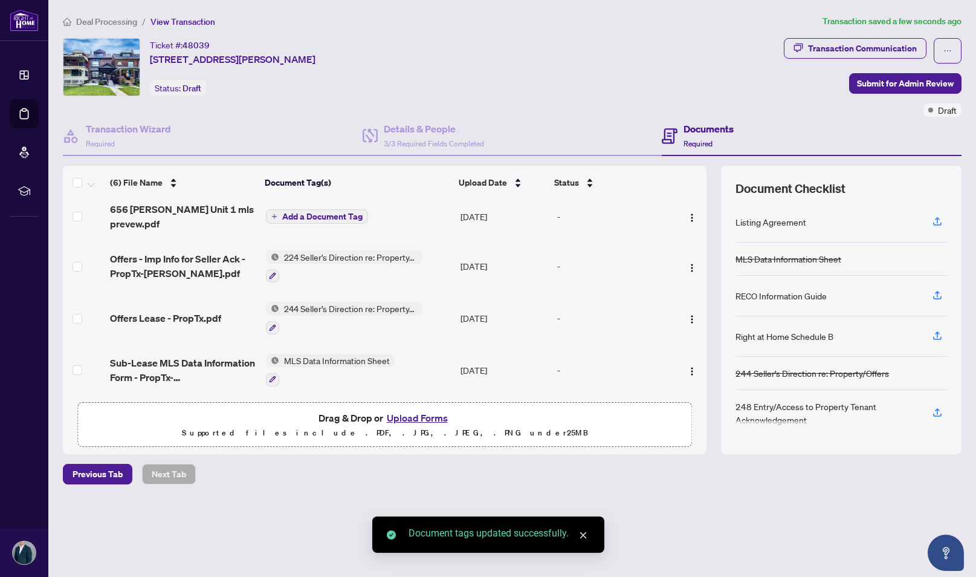
scroll to position [0, 0]
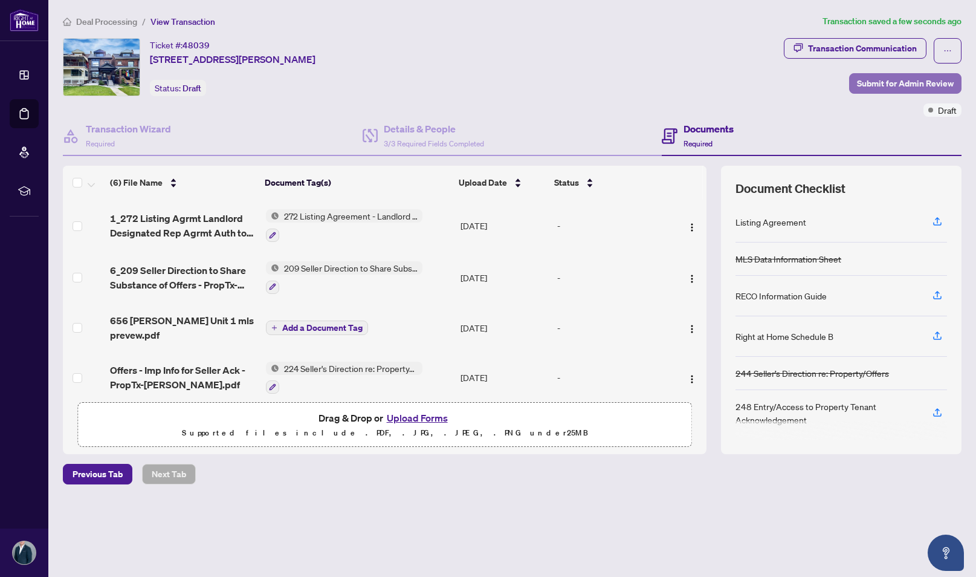
click at [874, 86] on span "Submit for Admin Review" at bounding box center [905, 83] width 97 height 19
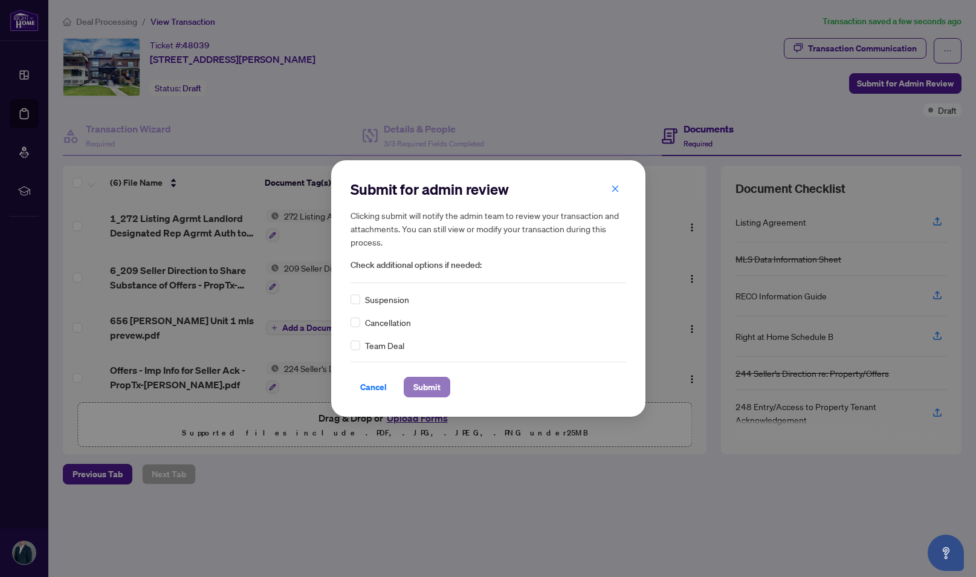
click at [435, 383] on span "Submit" at bounding box center [427, 386] width 27 height 19
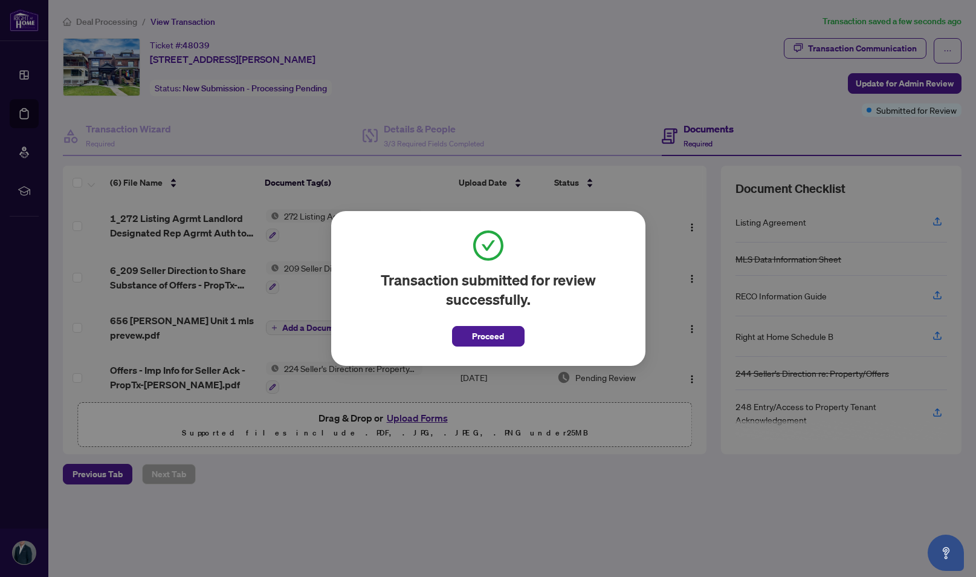
drag, startPoint x: 500, startPoint y: 331, endPoint x: 596, endPoint y: 316, distance: 96.8
click at [501, 331] on span "Proceed" at bounding box center [488, 335] width 32 height 19
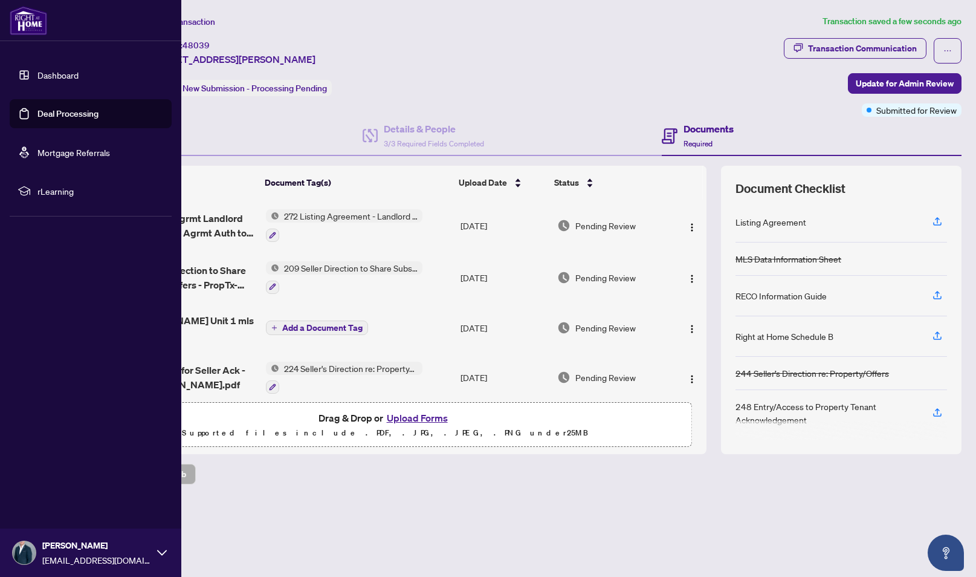
click at [45, 108] on link "Deal Processing" at bounding box center [67, 113] width 61 height 11
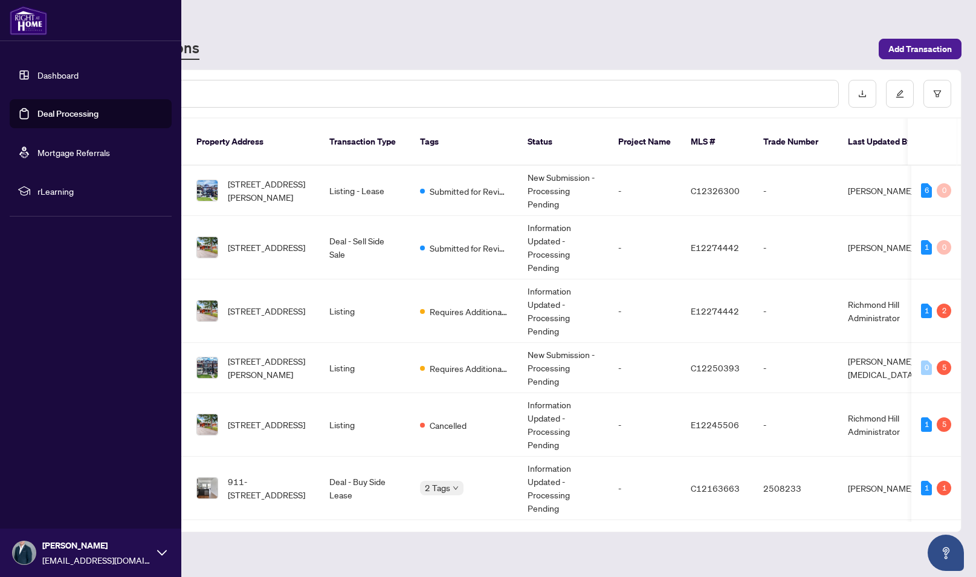
click at [44, 77] on link "Dashboard" at bounding box center [57, 75] width 41 height 11
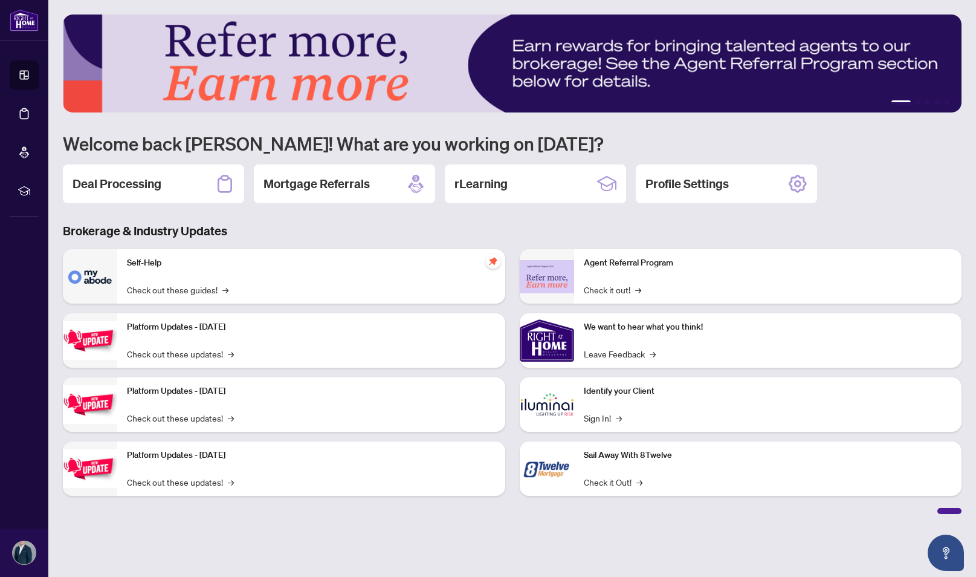
click at [193, 189] on div "Deal Processing" at bounding box center [153, 183] width 181 height 39
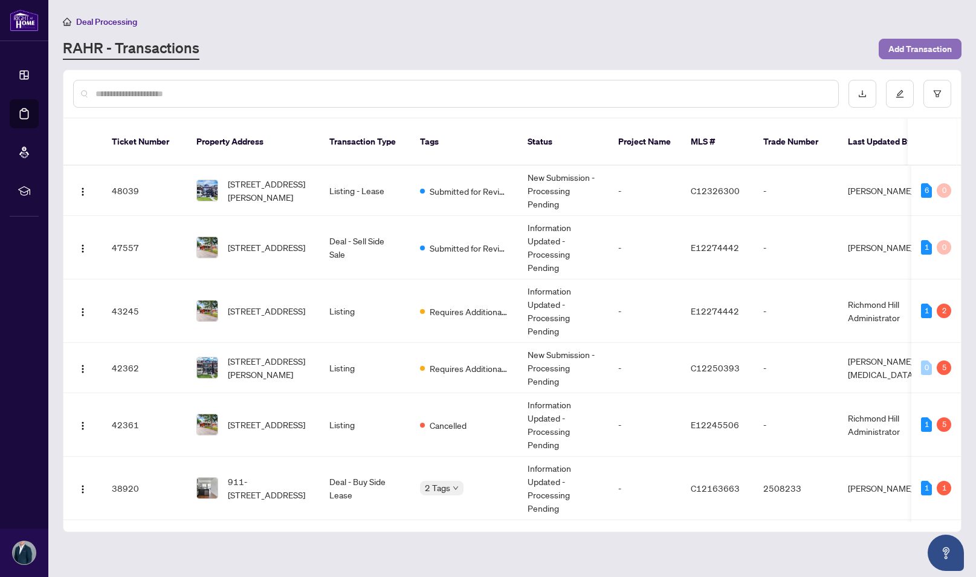
click at [912, 44] on span "Add Transaction" at bounding box center [920, 48] width 63 height 19
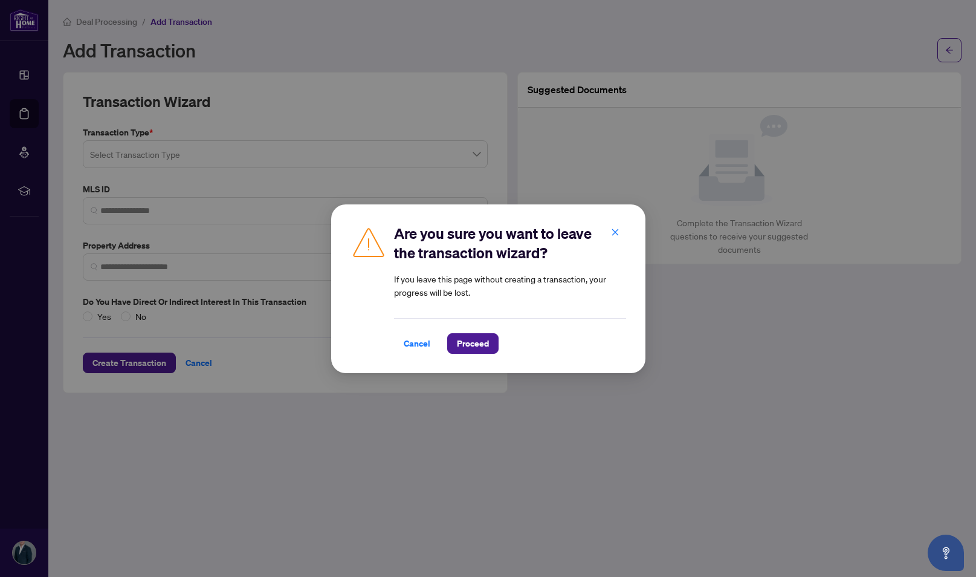
drag, startPoint x: 195, startPoint y: 219, endPoint x: 210, endPoint y: 221, distance: 14.7
click at [196, 218] on div "Are you sure you want to leave the transaction wizard? If you leave this page w…" at bounding box center [488, 288] width 976 height 577
click at [418, 335] on span "Cancel" at bounding box center [417, 343] width 27 height 19
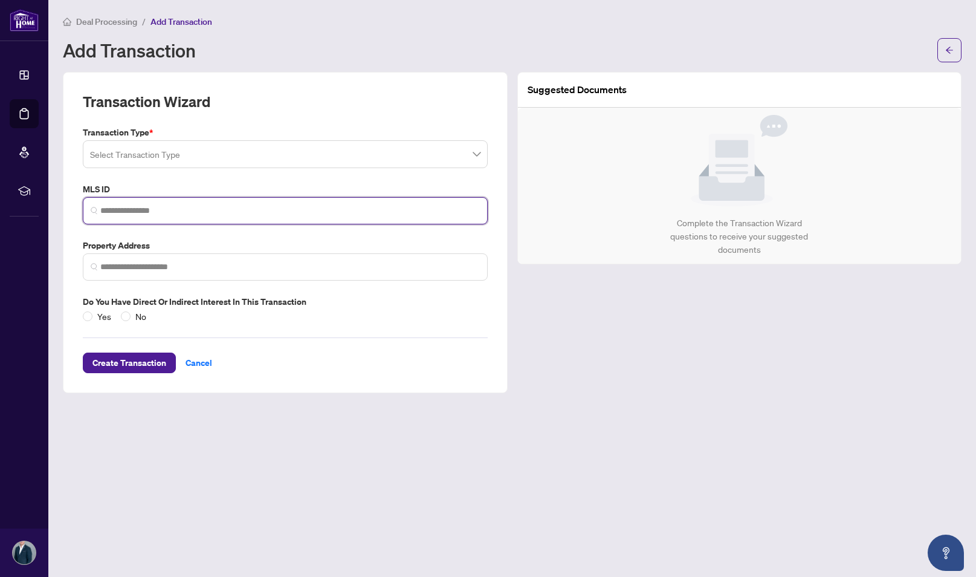
click at [142, 209] on input "search" at bounding box center [290, 210] width 380 height 13
paste input "*********"
type input "*********"
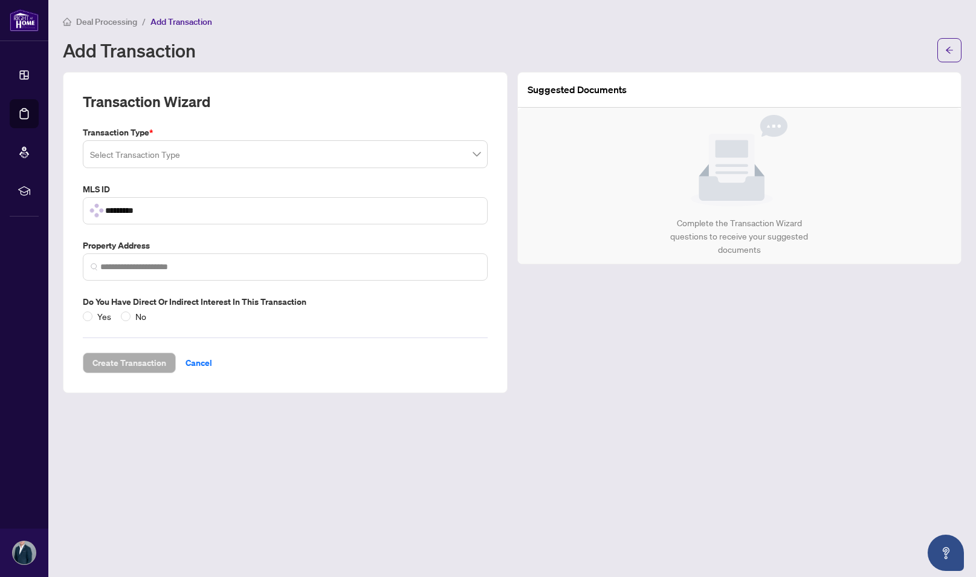
click at [267, 148] on input "search" at bounding box center [280, 156] width 380 height 27
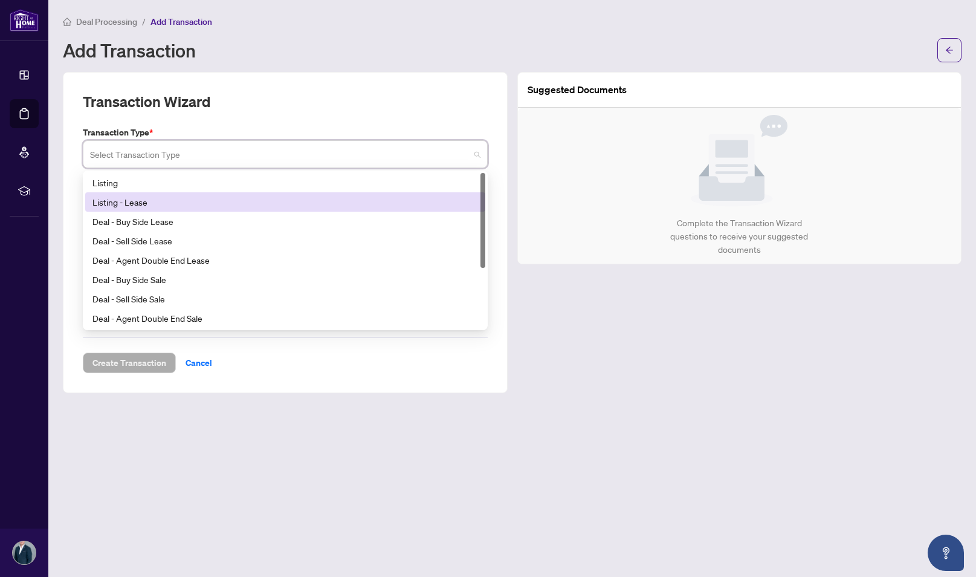
click at [231, 198] on div "Listing - Lease" at bounding box center [286, 201] width 386 height 13
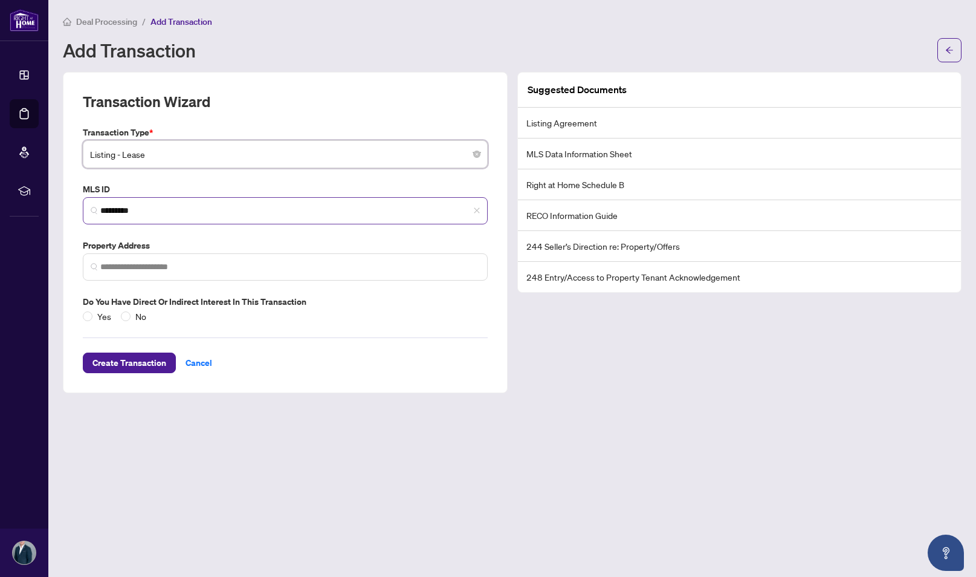
click at [186, 217] on span "*********" at bounding box center [285, 210] width 405 height 27
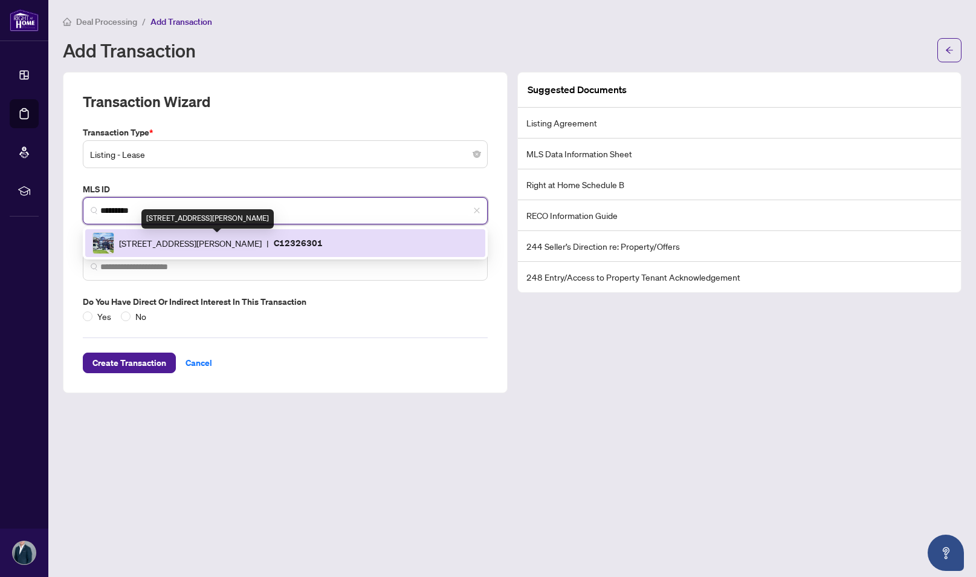
click at [184, 247] on span "[STREET_ADDRESS][PERSON_NAME]" at bounding box center [190, 242] width 143 height 13
type input "**********"
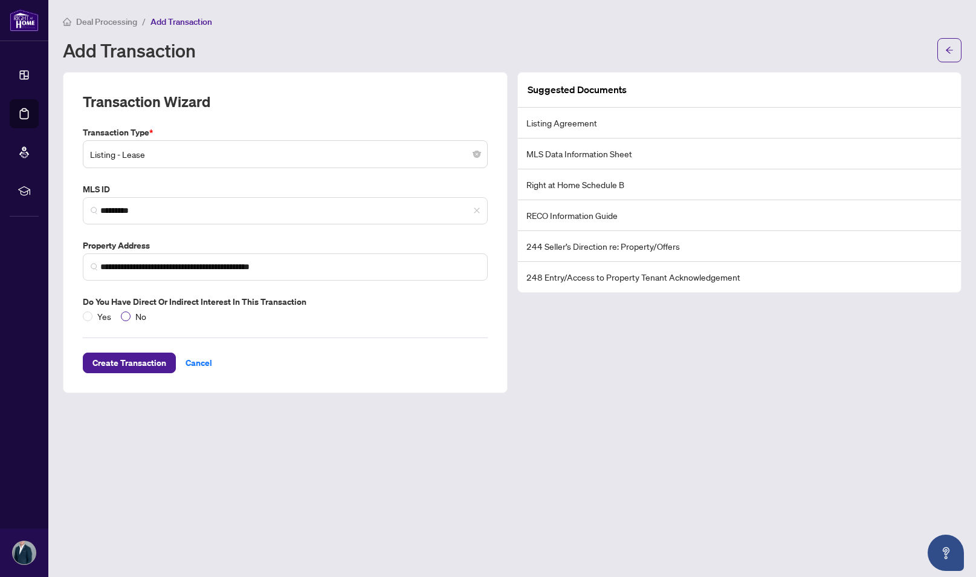
click at [125, 320] on label "No" at bounding box center [136, 316] width 30 height 13
click at [139, 365] on span "Create Transaction" at bounding box center [130, 362] width 74 height 19
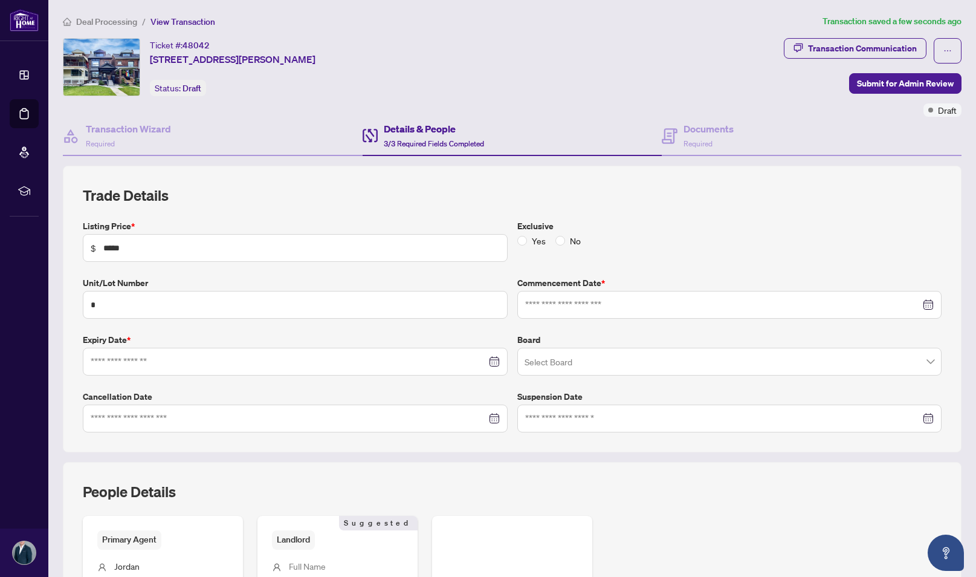
type input "**********"
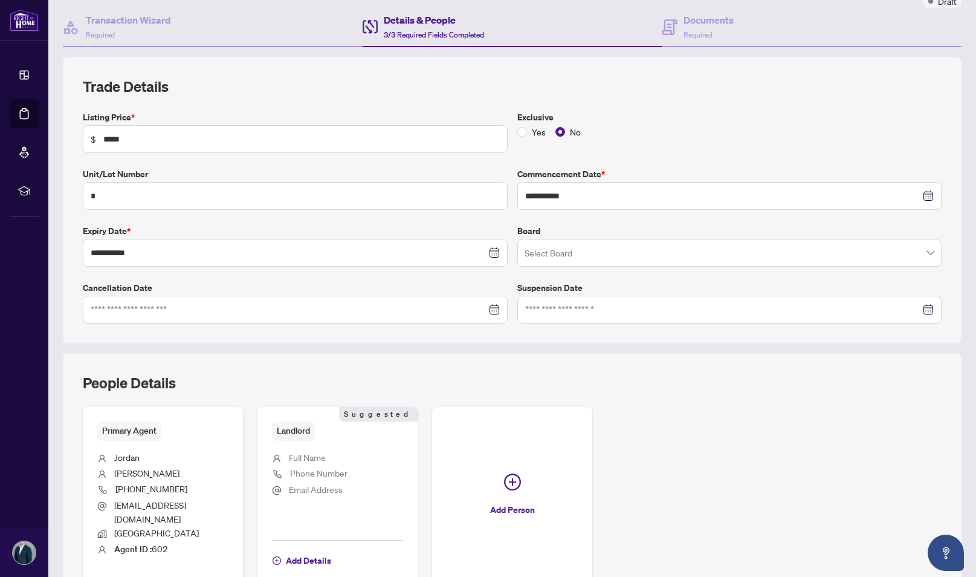
scroll to position [211, 0]
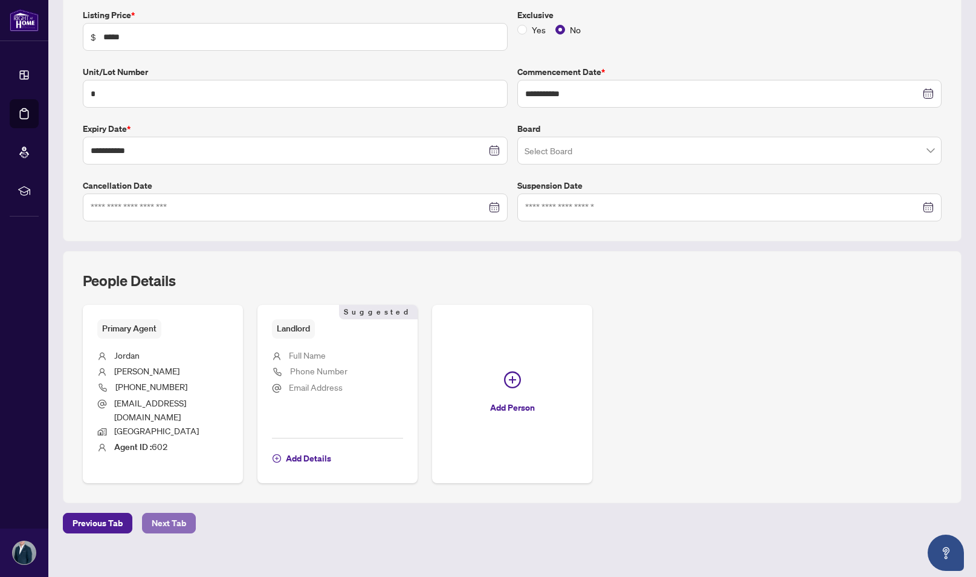
click at [183, 513] on span "Next Tab" at bounding box center [169, 522] width 34 height 19
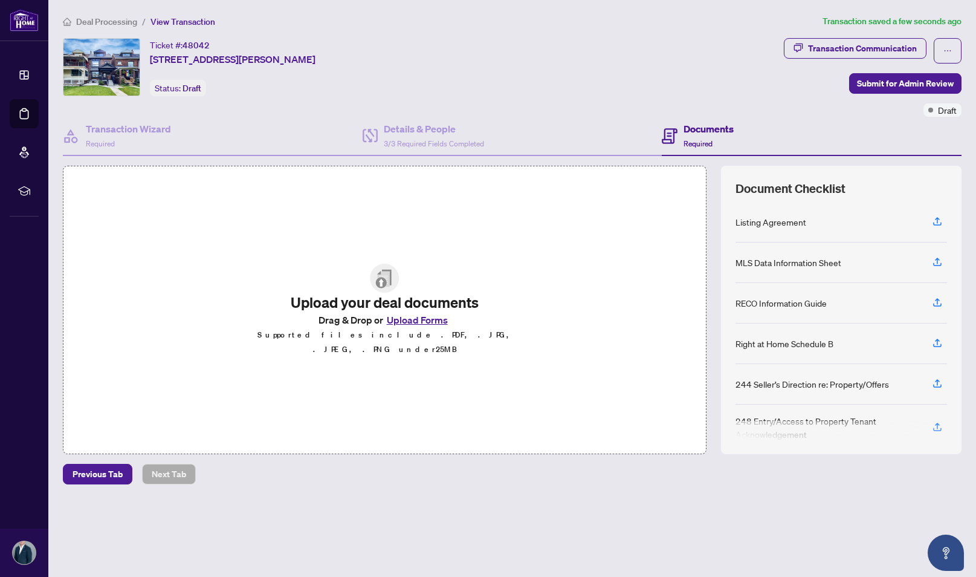
click at [410, 328] on button "Upload Forms" at bounding box center [417, 320] width 68 height 16
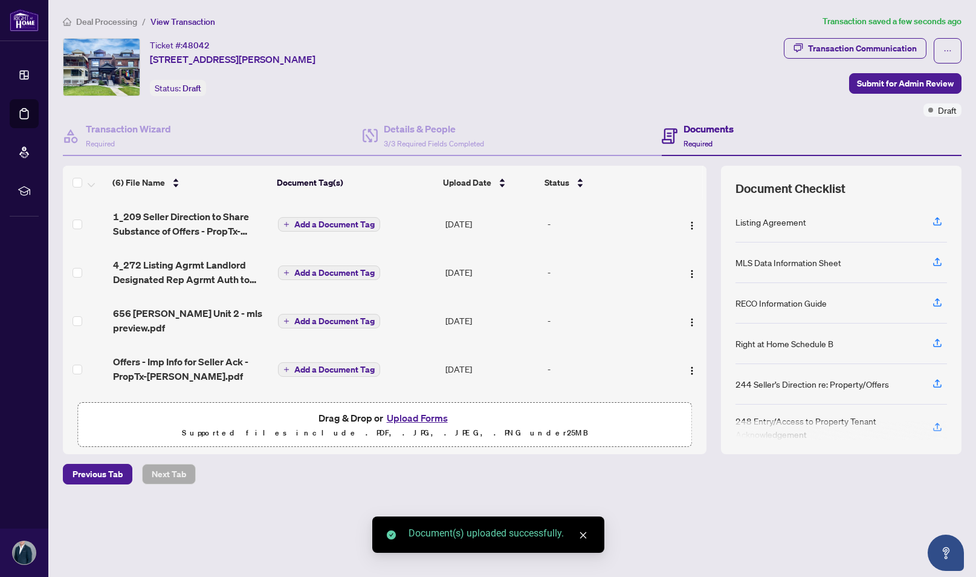
click at [339, 222] on span "Add a Document Tag" at bounding box center [334, 224] width 80 height 8
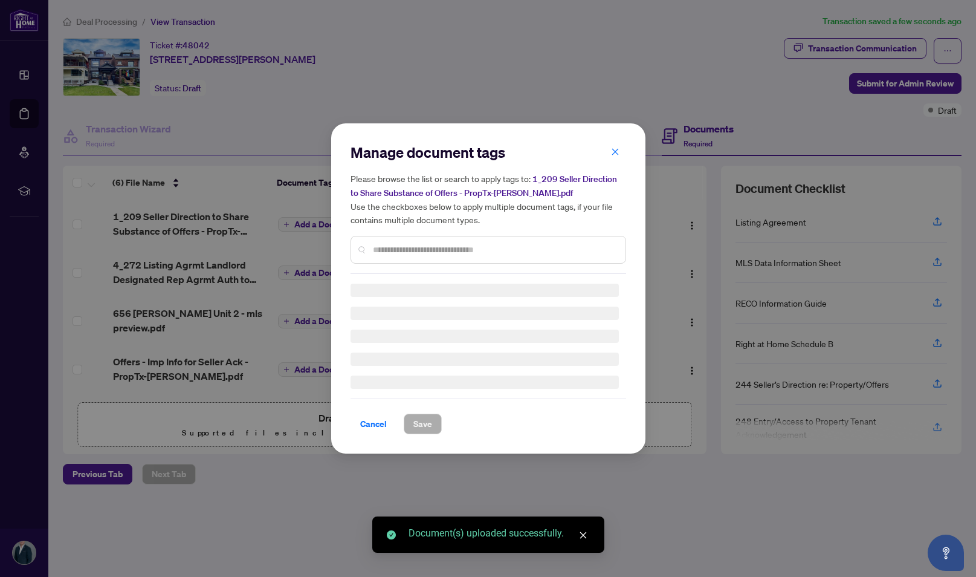
click at [402, 244] on div "Manage document tags Please browse the list or search to apply tags to: 1_209 S…" at bounding box center [489, 208] width 276 height 131
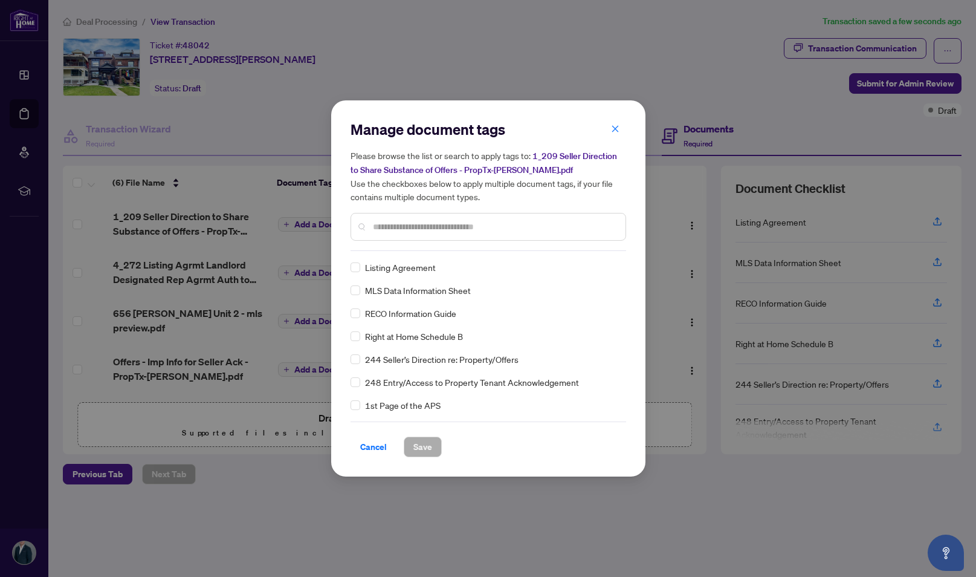
click at [404, 224] on input "text" at bounding box center [494, 226] width 243 height 13
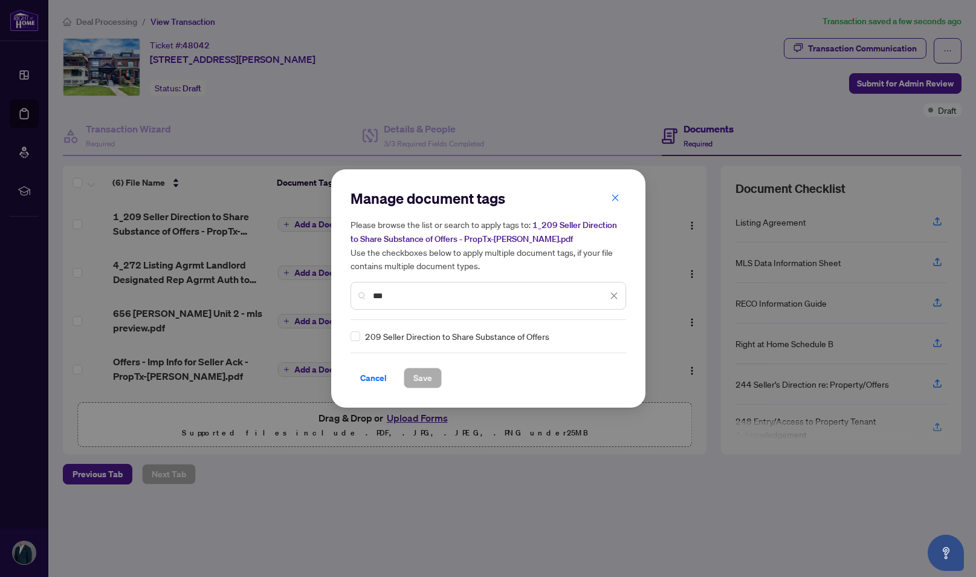
type input "***"
click at [422, 368] on span "Save" at bounding box center [423, 377] width 19 height 19
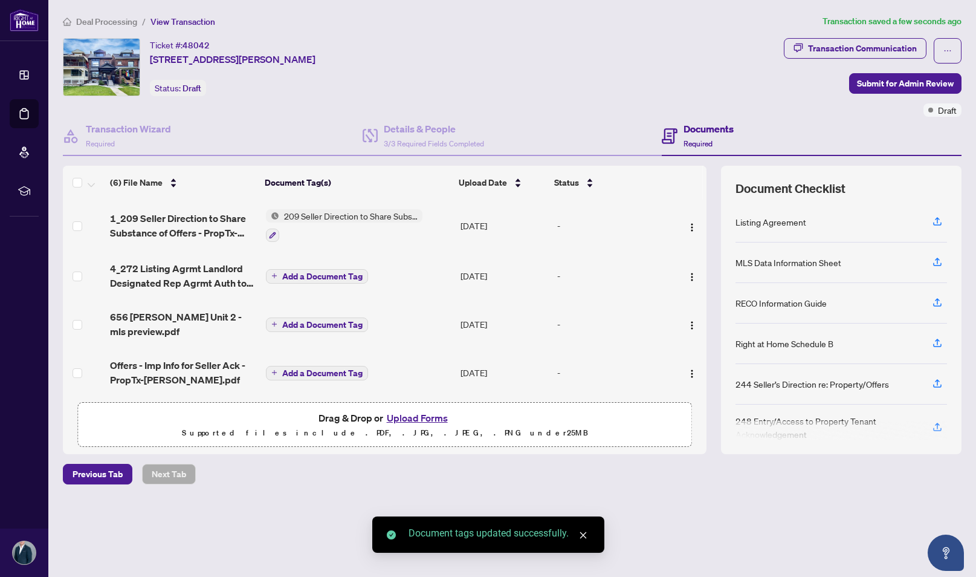
click at [329, 277] on span "Add a Document Tag" at bounding box center [322, 276] width 80 height 8
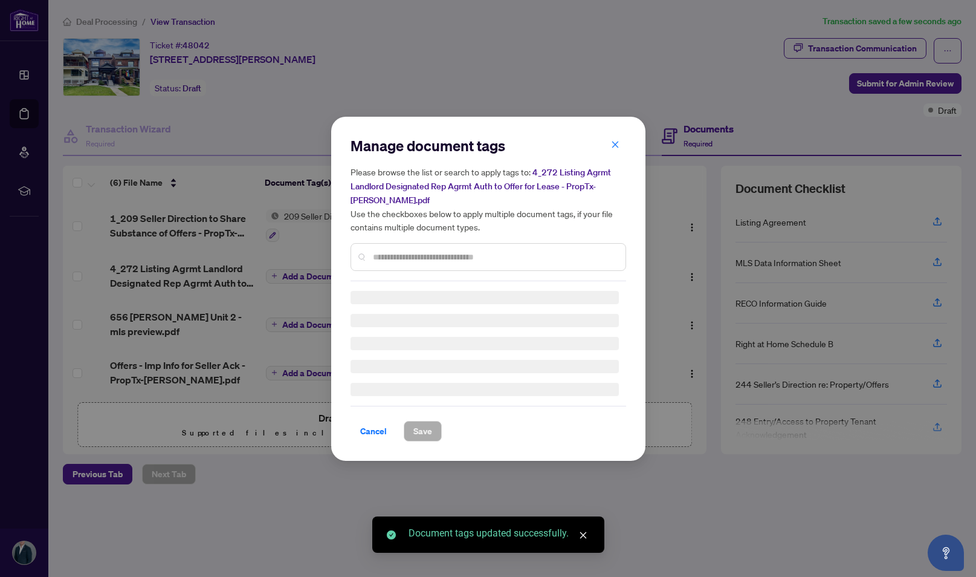
click at [381, 250] on div "Manage document tags Please browse the list or search to apply tags to: 4_272 L…" at bounding box center [489, 208] width 276 height 145
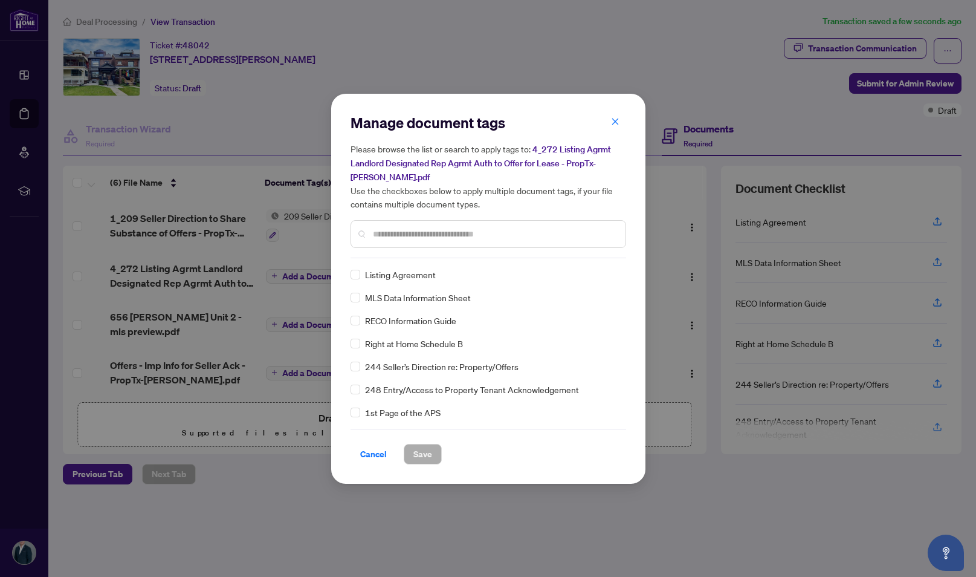
click at [394, 235] on input "text" at bounding box center [494, 233] width 243 height 13
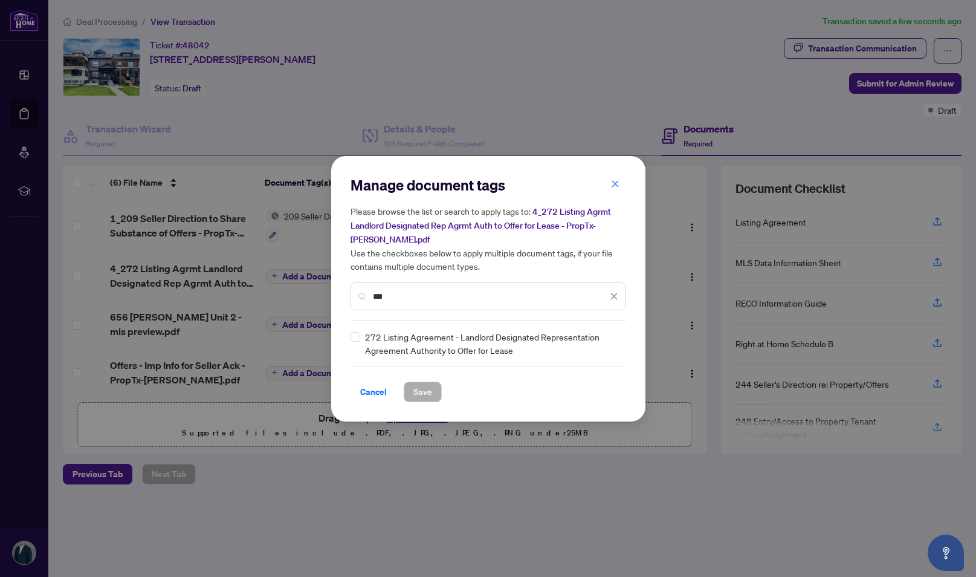
type input "***"
click at [433, 392] on button "Save" at bounding box center [423, 392] width 38 height 21
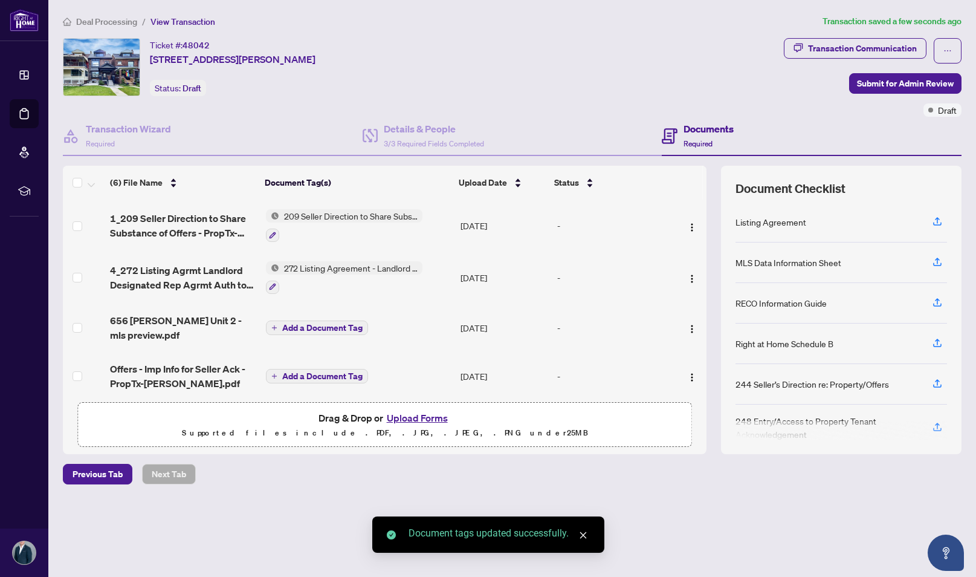
click at [307, 375] on span "Add a Document Tag" at bounding box center [322, 376] width 80 height 8
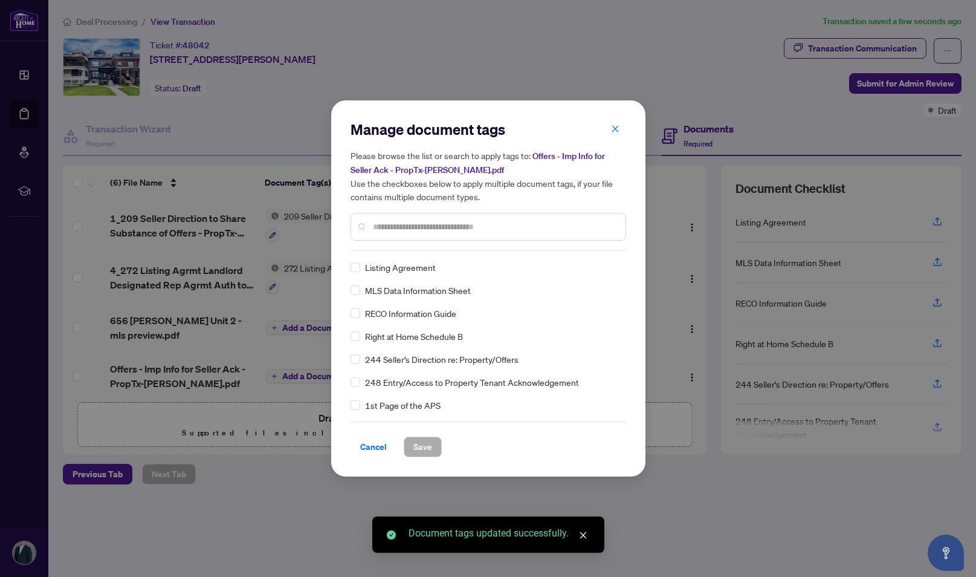
click at [484, 245] on div "Manage document tags Please browse the list or search to apply tags to: Offers …" at bounding box center [489, 185] width 276 height 131
click at [483, 225] on input "text" at bounding box center [494, 226] width 243 height 13
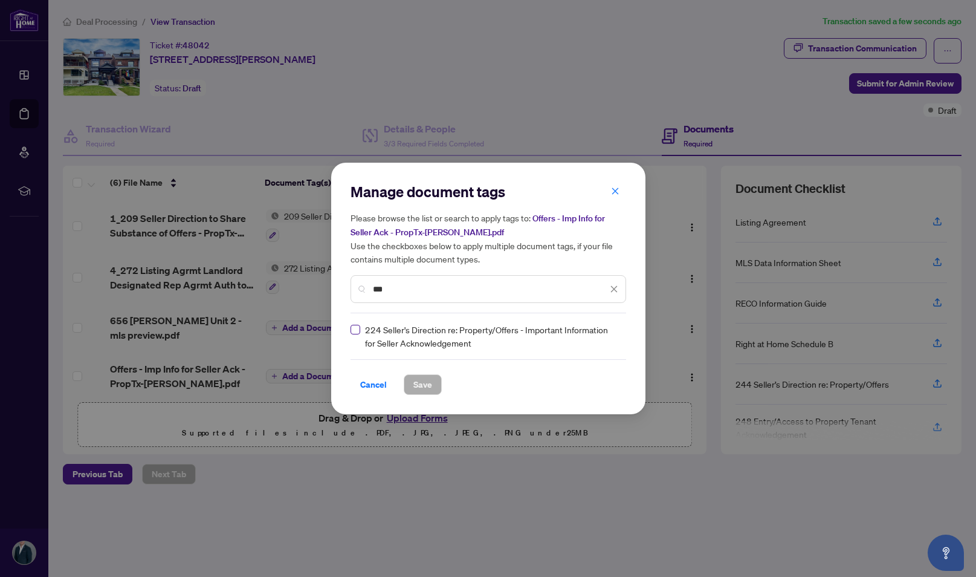
type input "***"
click at [432, 387] on button "Save" at bounding box center [423, 384] width 38 height 21
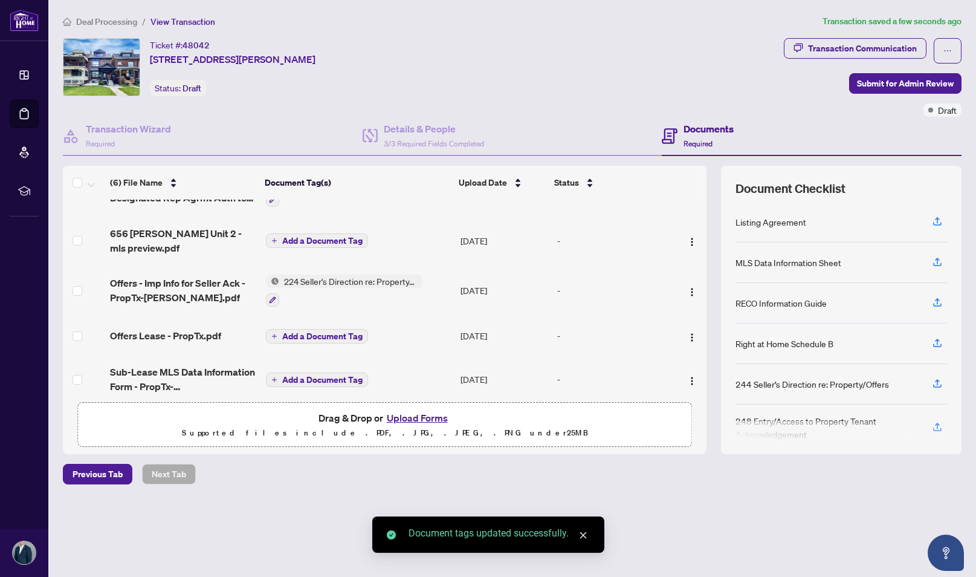
scroll to position [97, 0]
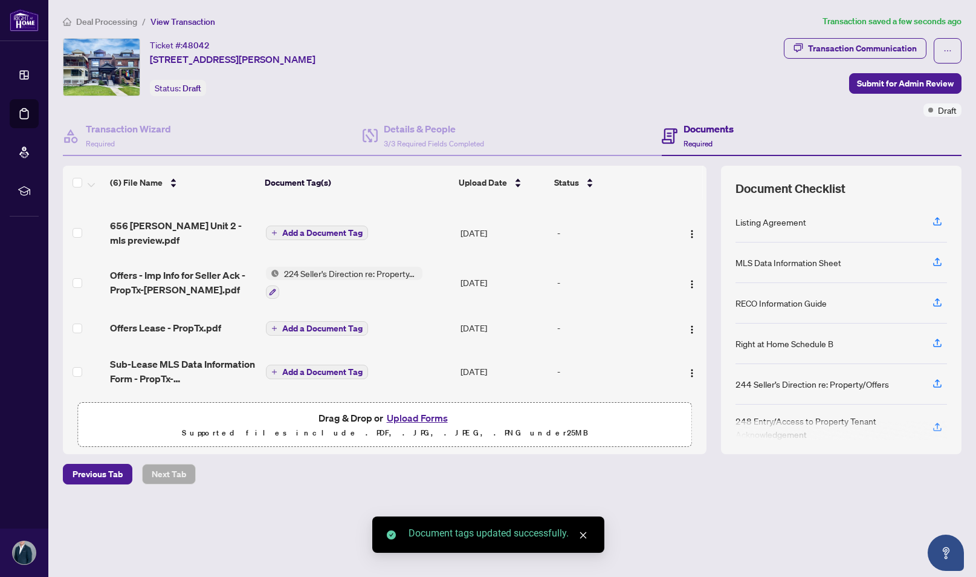
click at [291, 324] on span "Add a Document Tag" at bounding box center [322, 328] width 80 height 8
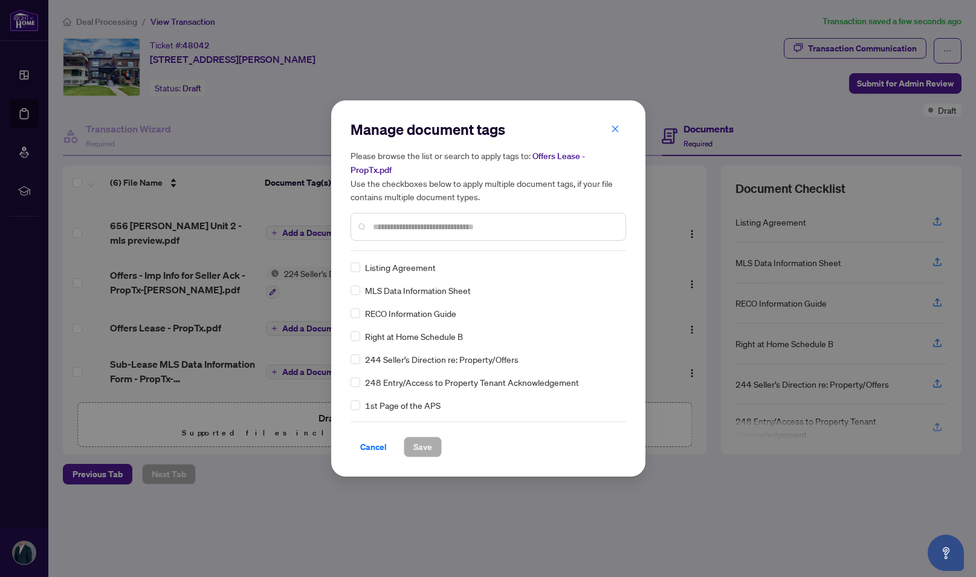
click at [418, 229] on input "text" at bounding box center [494, 226] width 243 height 13
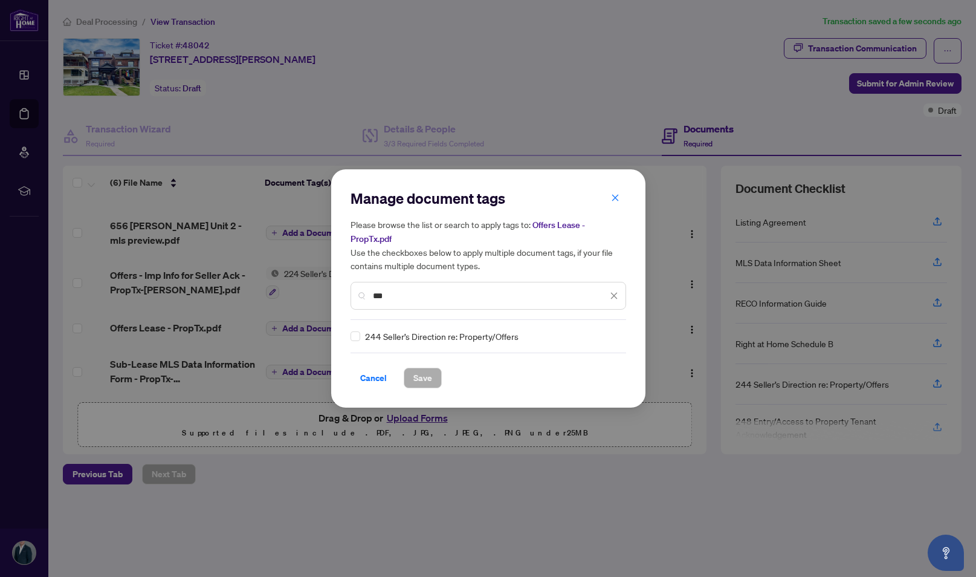
type input "***"
click at [420, 375] on span "Save" at bounding box center [423, 377] width 19 height 19
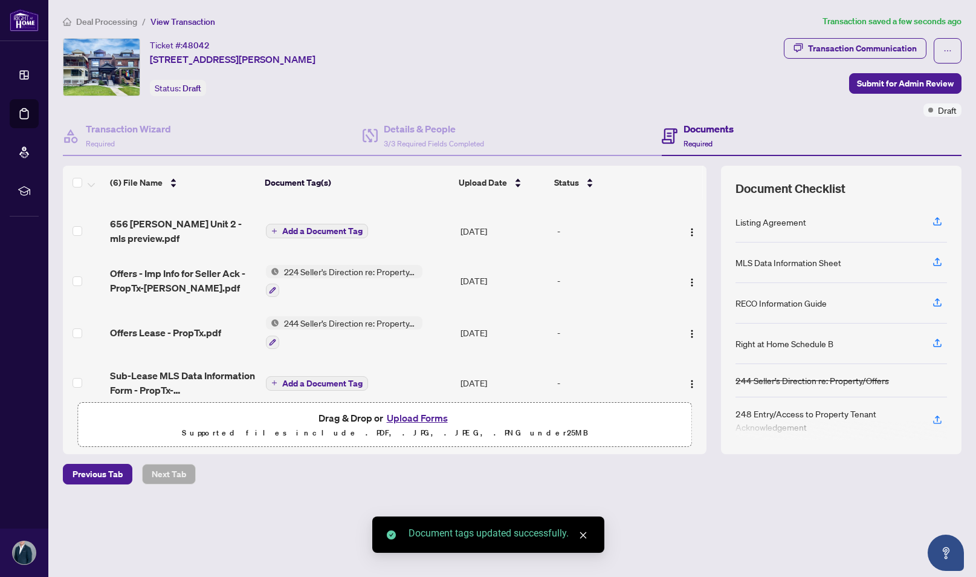
scroll to position [109, 0]
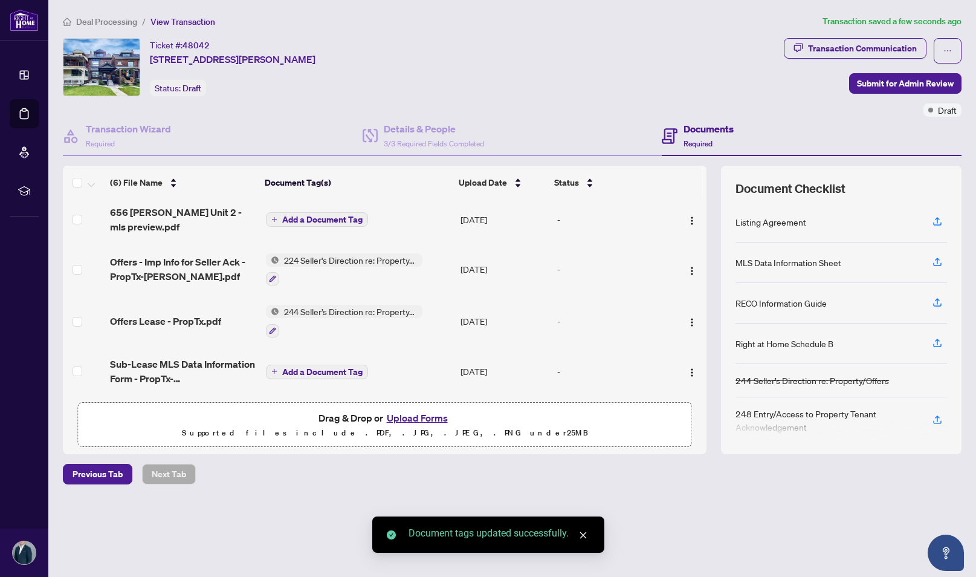
click at [316, 368] on span "Add a Document Tag" at bounding box center [322, 372] width 80 height 8
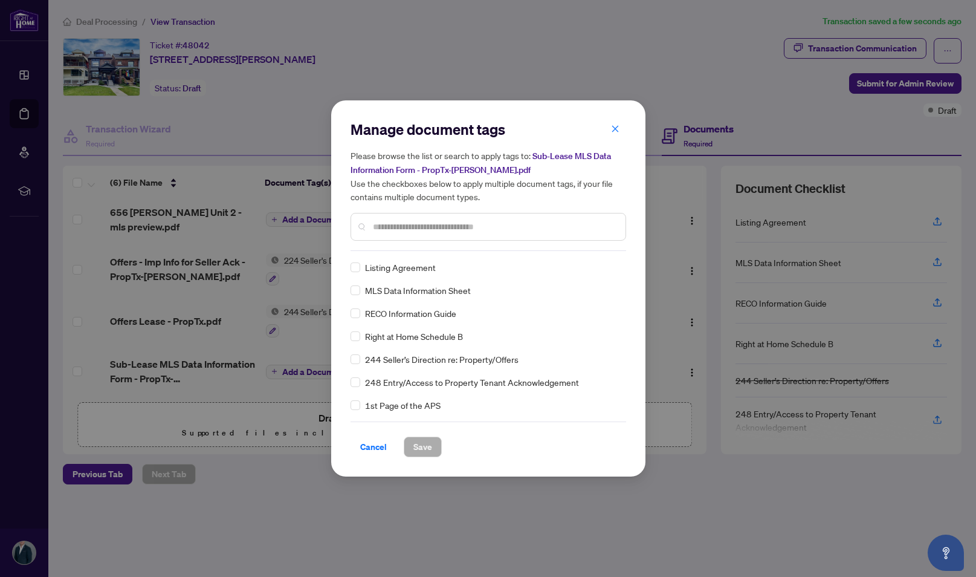
click at [419, 250] on div "Manage document tags Please browse the list or search to apply tags to: Sub-Lea…" at bounding box center [489, 185] width 276 height 131
click at [414, 227] on input "text" at bounding box center [494, 226] width 243 height 13
type input "*"
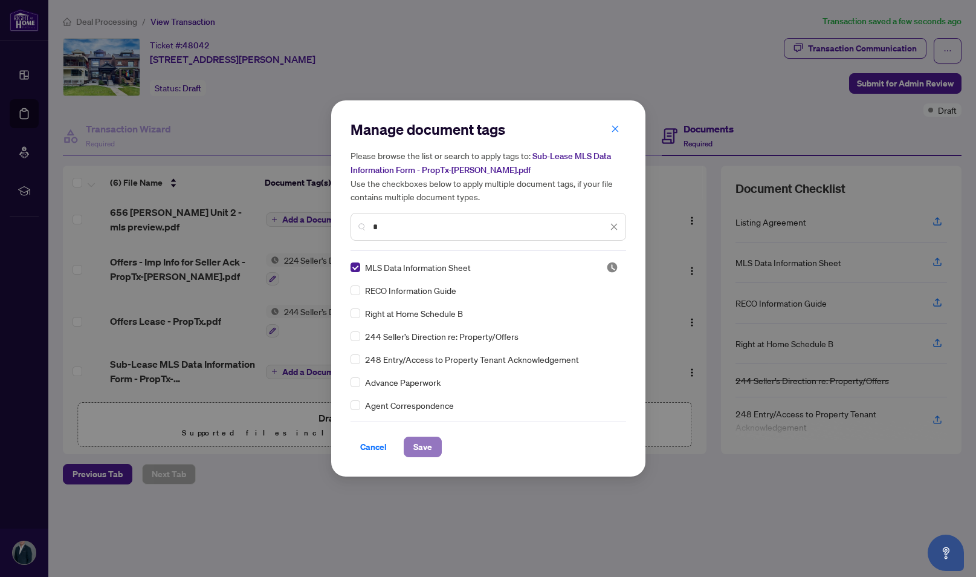
click at [435, 440] on button "Save" at bounding box center [423, 447] width 38 height 21
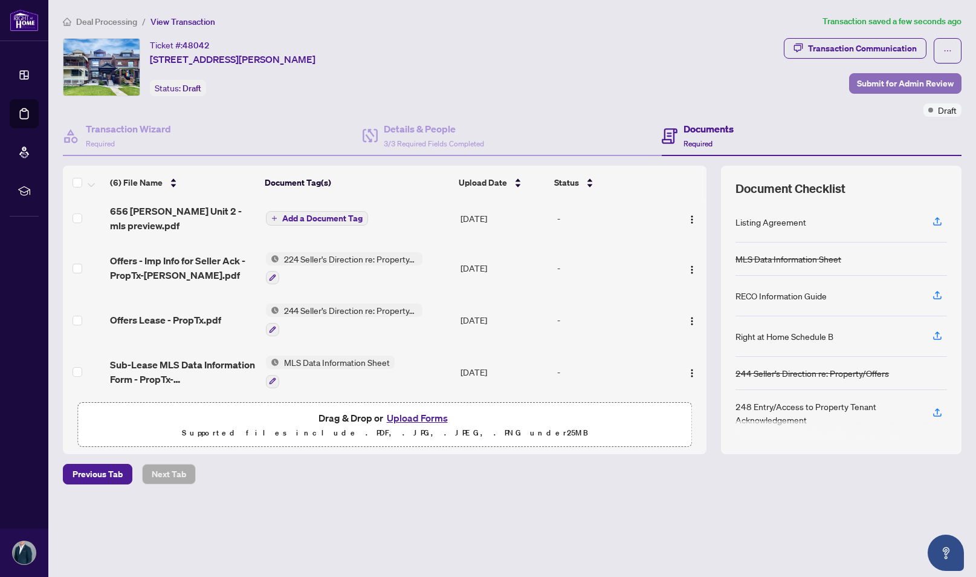
click at [898, 85] on span "Submit for Admin Review" at bounding box center [905, 83] width 97 height 19
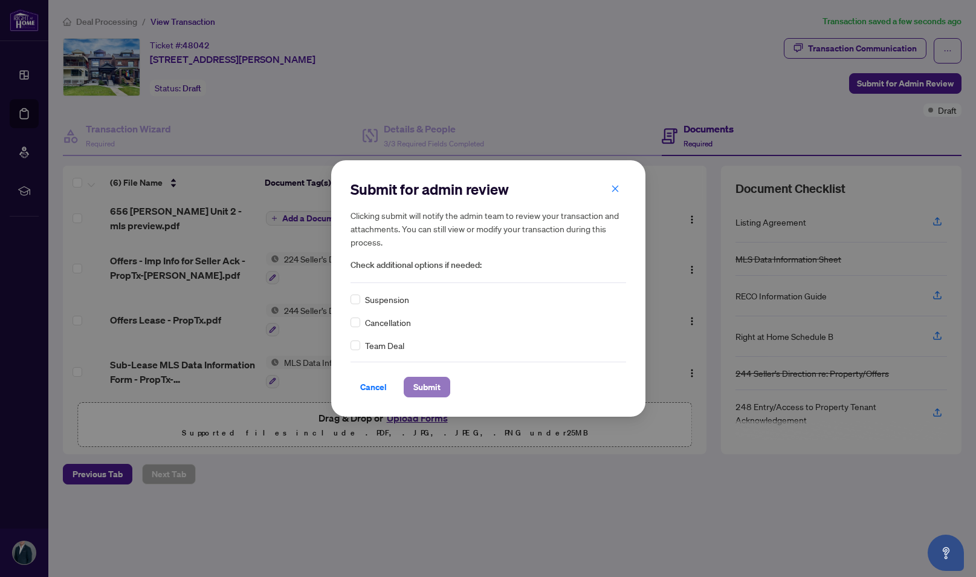
click at [434, 391] on span "Submit" at bounding box center [427, 386] width 27 height 19
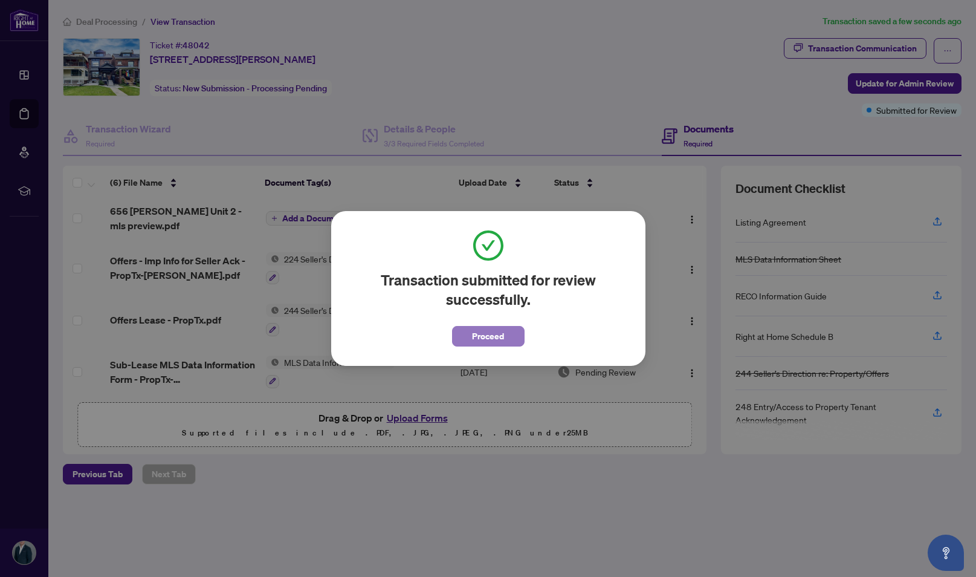
click at [469, 345] on button "Proceed" at bounding box center [488, 336] width 73 height 21
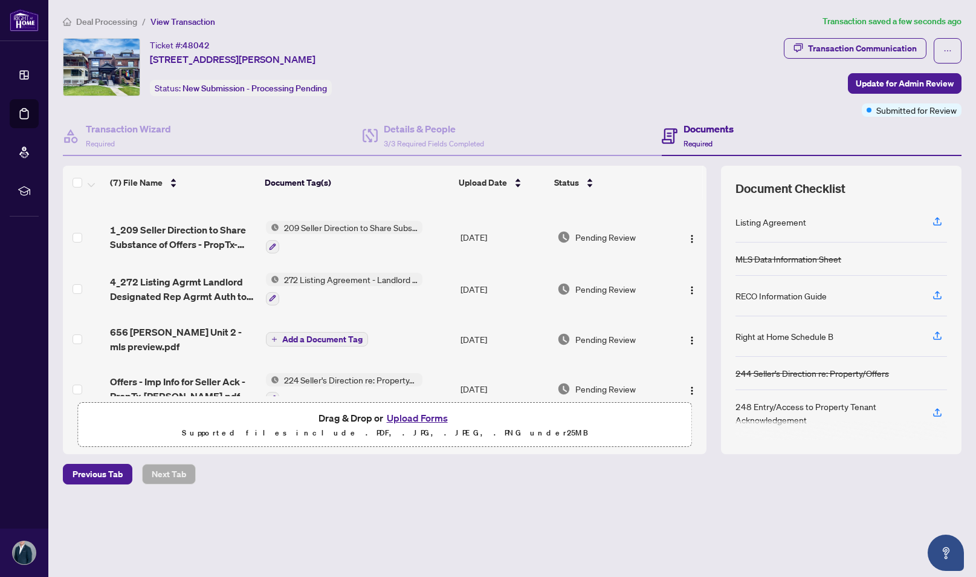
scroll to position [0, 0]
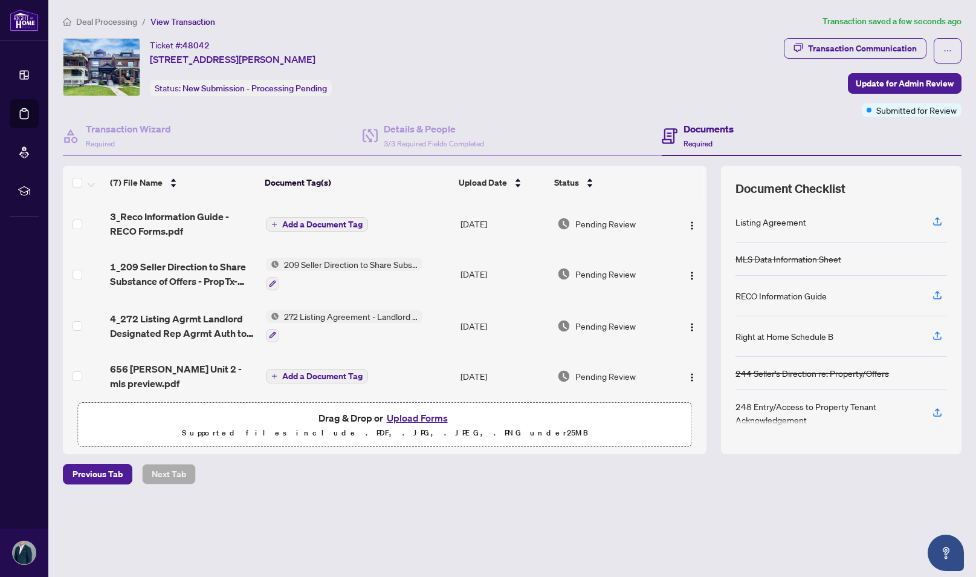
click at [307, 221] on span "Add a Document Tag" at bounding box center [322, 224] width 80 height 8
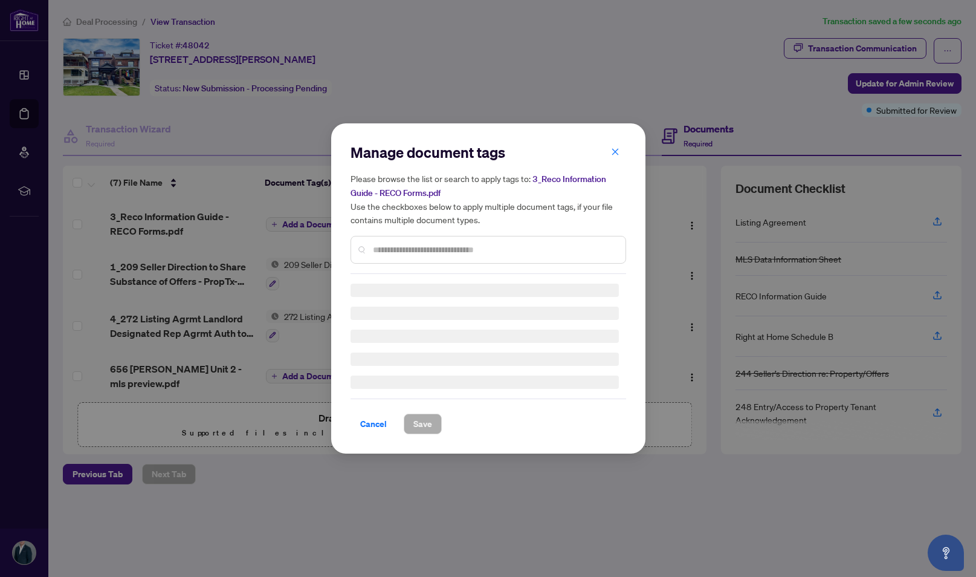
click at [426, 245] on input "text" at bounding box center [494, 249] width 243 height 13
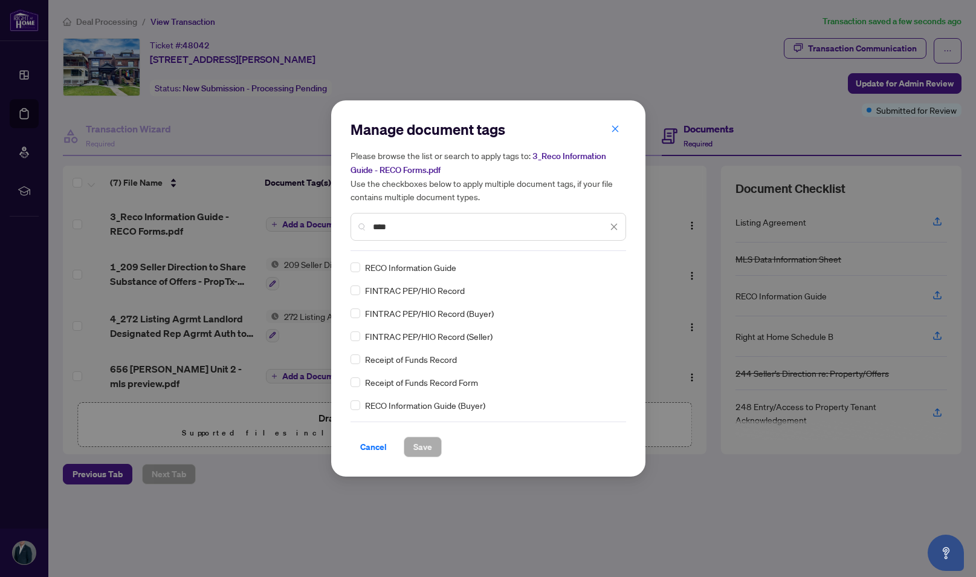
type input "****"
click at [414, 438] on span "Save" at bounding box center [423, 446] width 19 height 19
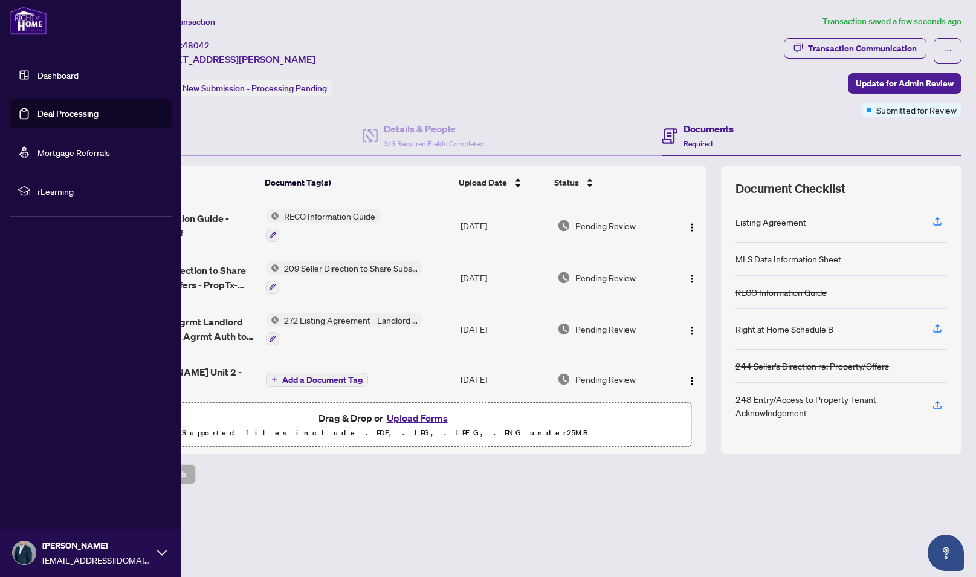
click at [67, 110] on link "Deal Processing" at bounding box center [67, 113] width 61 height 11
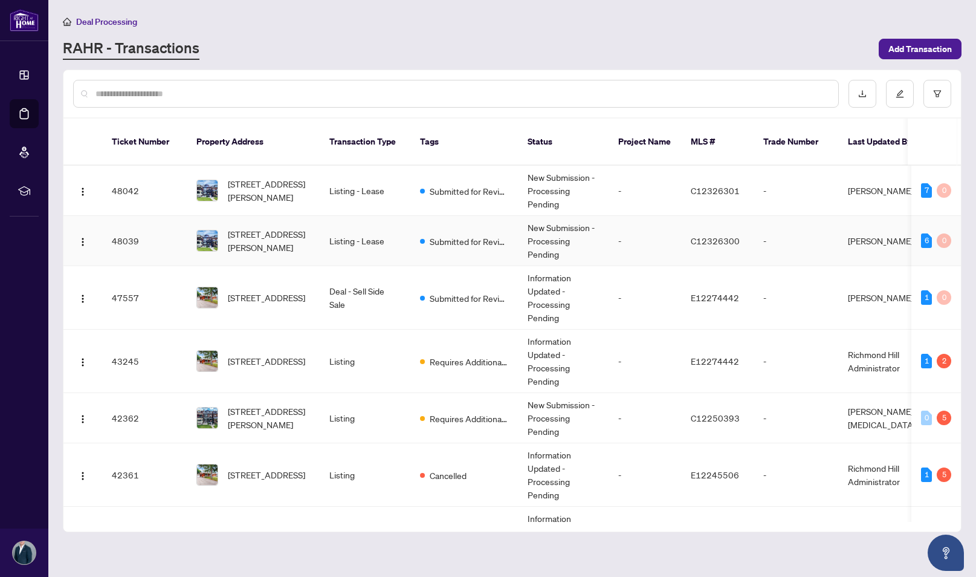
click at [625, 233] on td "-" at bounding box center [645, 241] width 73 height 50
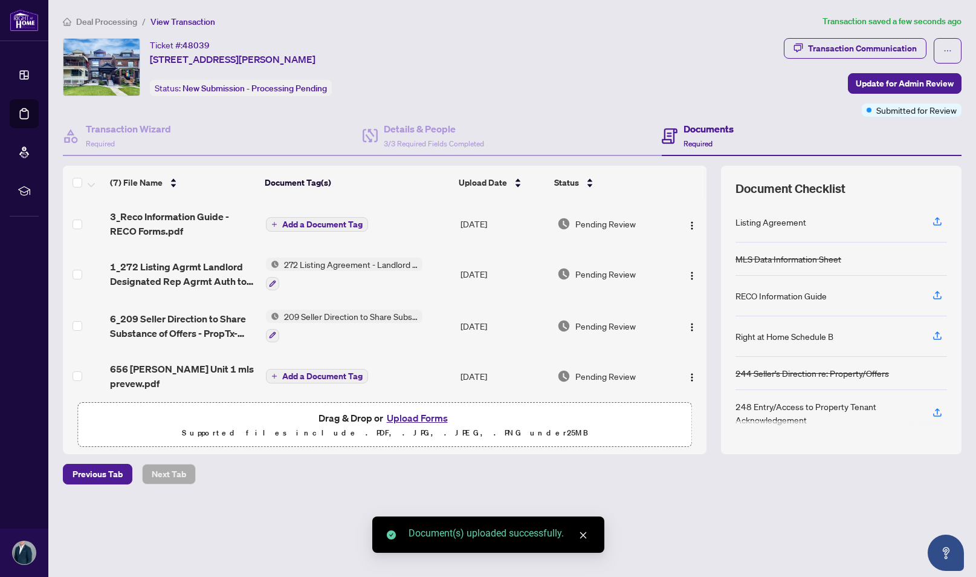
click at [338, 220] on span "Add a Document Tag" at bounding box center [322, 224] width 80 height 8
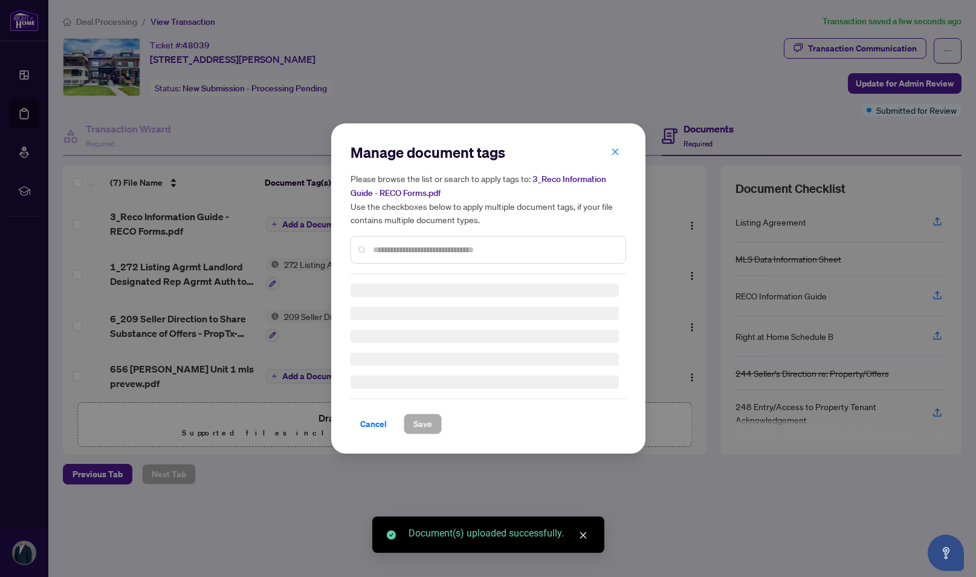
click at [386, 244] on div "Manage document tags Please browse the list or search to apply tags to: 3_Reco …" at bounding box center [489, 208] width 276 height 131
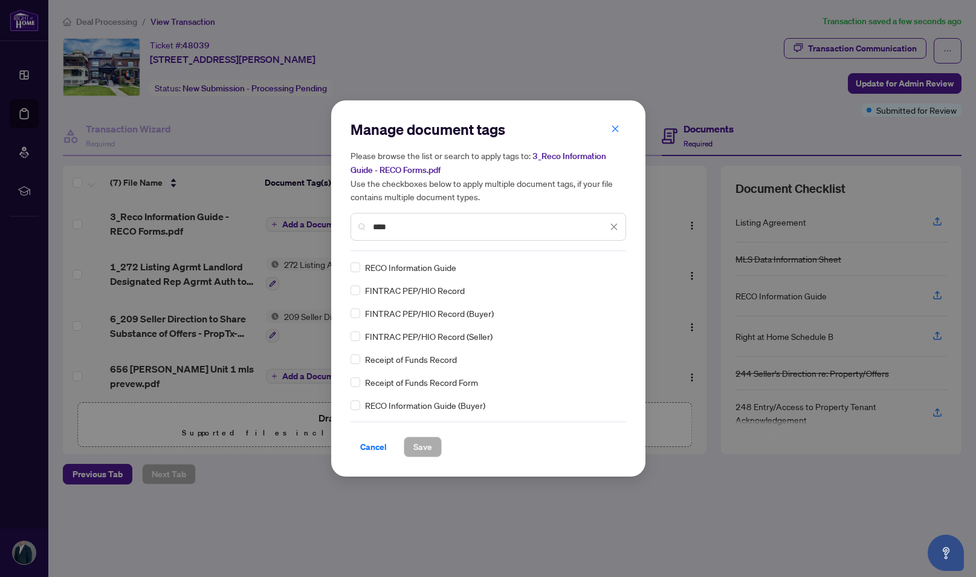
type input "****"
click at [432, 443] on button "Save" at bounding box center [423, 447] width 38 height 21
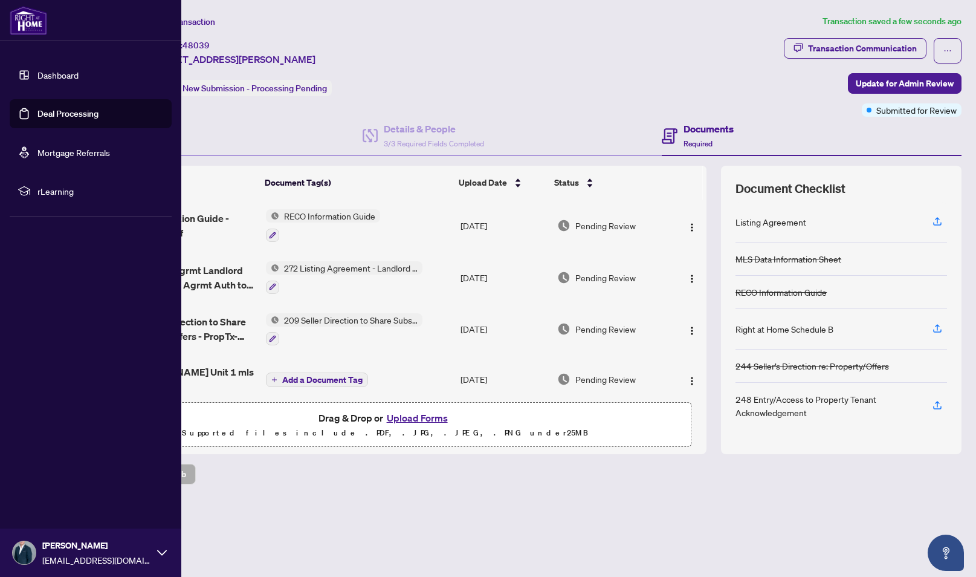
click at [37, 73] on link "Dashboard" at bounding box center [57, 75] width 41 height 11
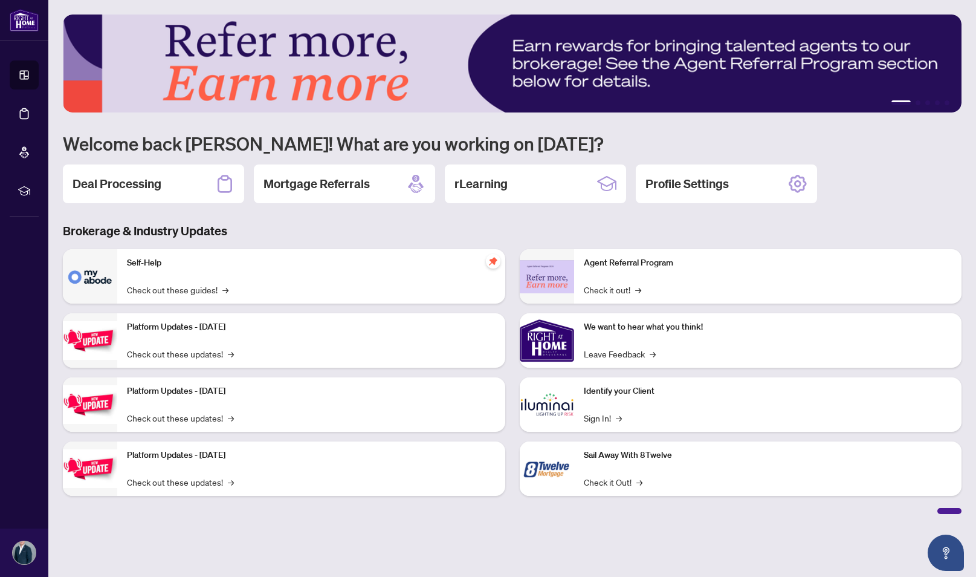
click at [159, 184] on h2 "Deal Processing" at bounding box center [117, 183] width 89 height 17
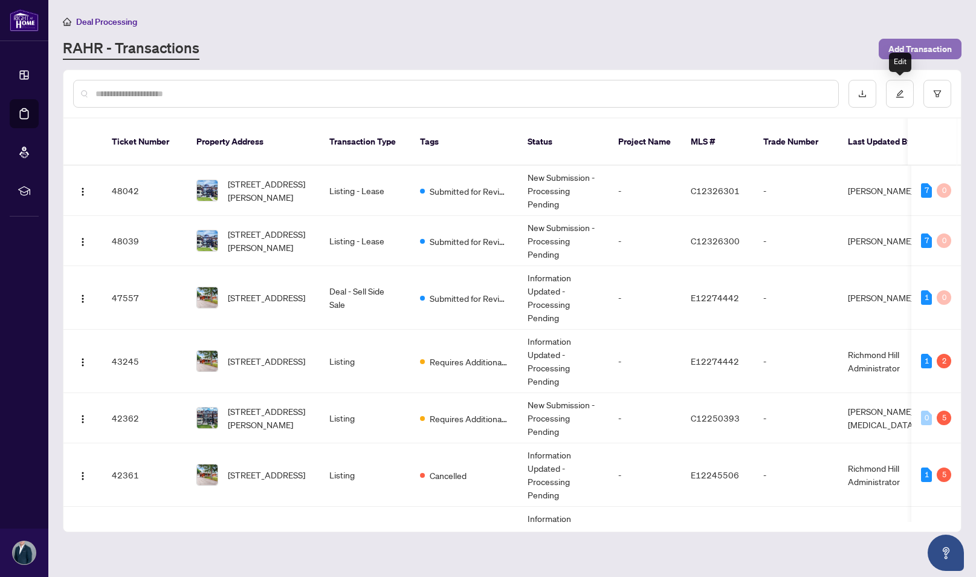
click at [907, 46] on span "Add Transaction" at bounding box center [920, 48] width 63 height 19
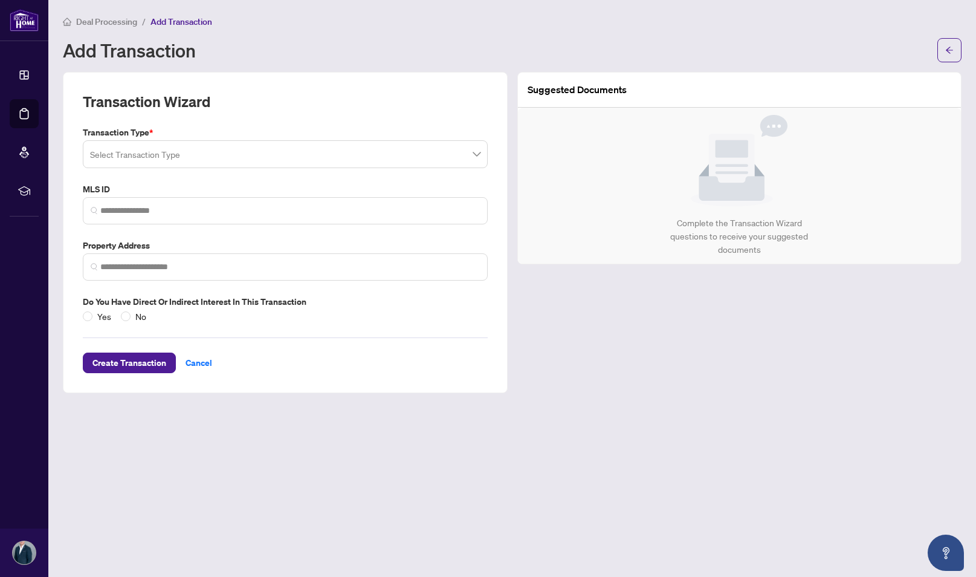
click at [159, 158] on input "search" at bounding box center [280, 156] width 380 height 27
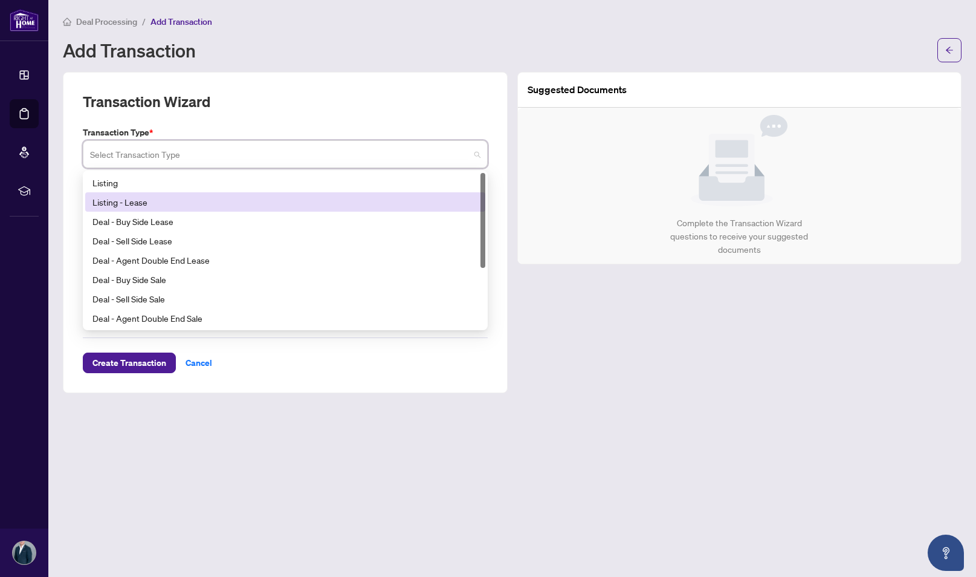
click at [148, 206] on div "Listing - Lease" at bounding box center [286, 201] width 386 height 13
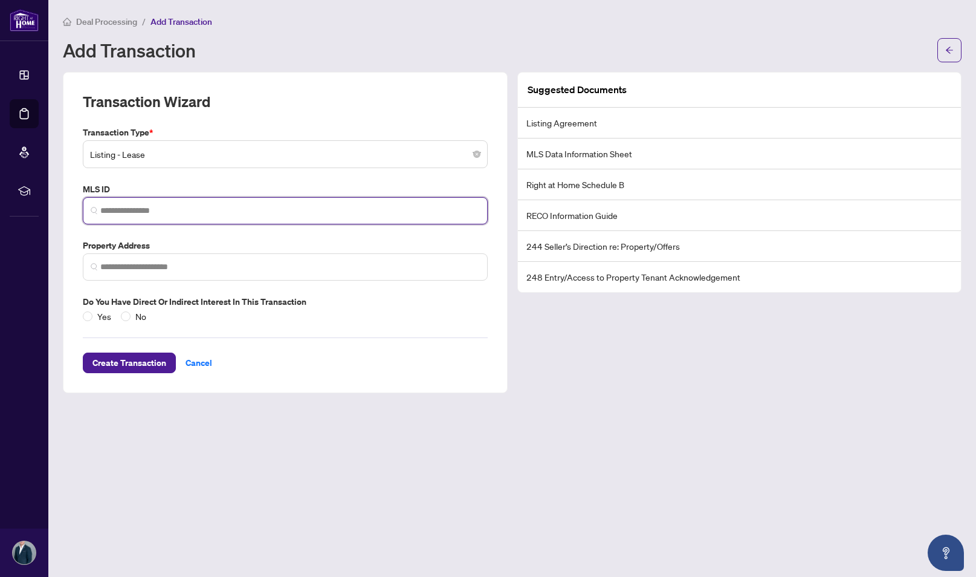
paste input "*********"
type input "*********"
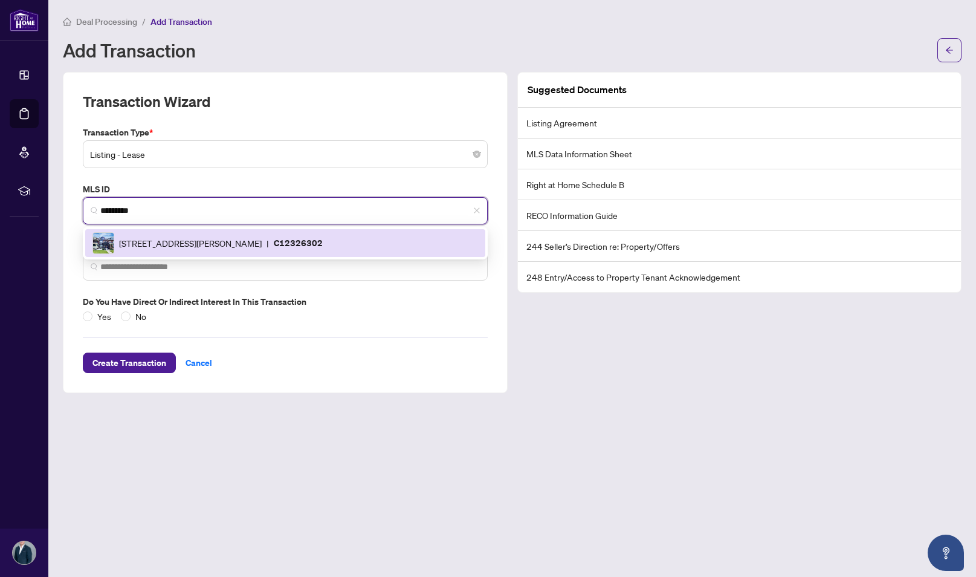
click at [250, 242] on span "[STREET_ADDRESS][PERSON_NAME]" at bounding box center [190, 242] width 143 height 13
type input "**********"
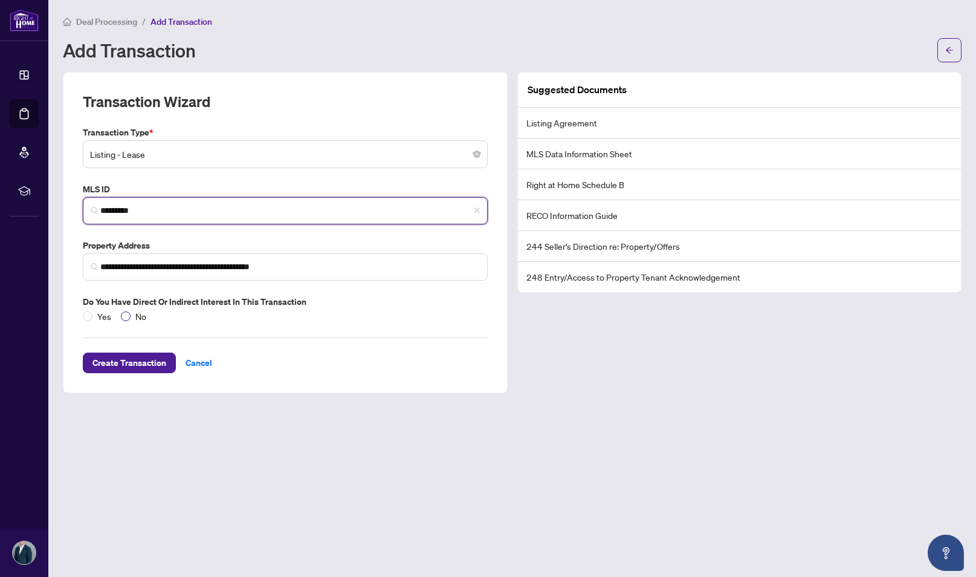
type input "*********"
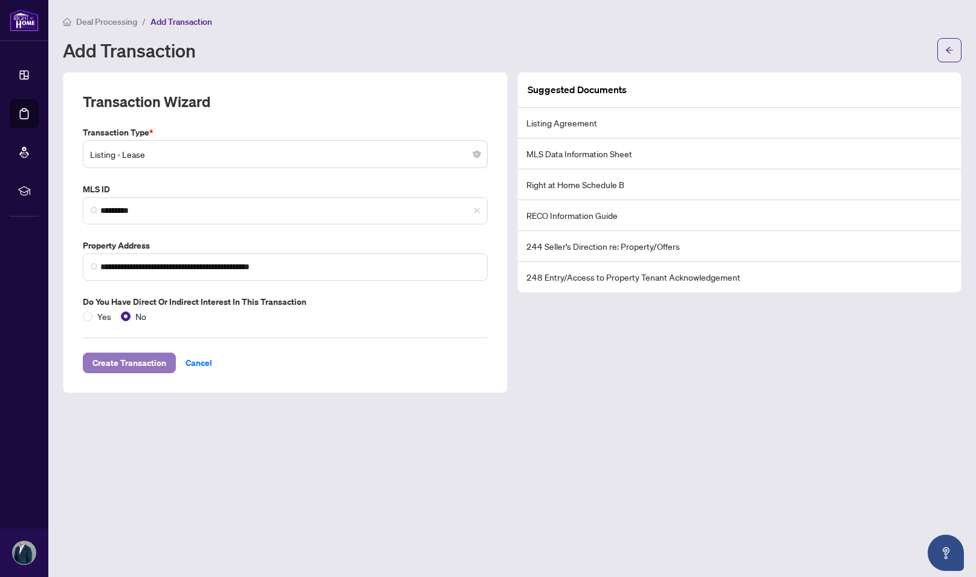
click at [129, 357] on span "Create Transaction" at bounding box center [130, 362] width 74 height 19
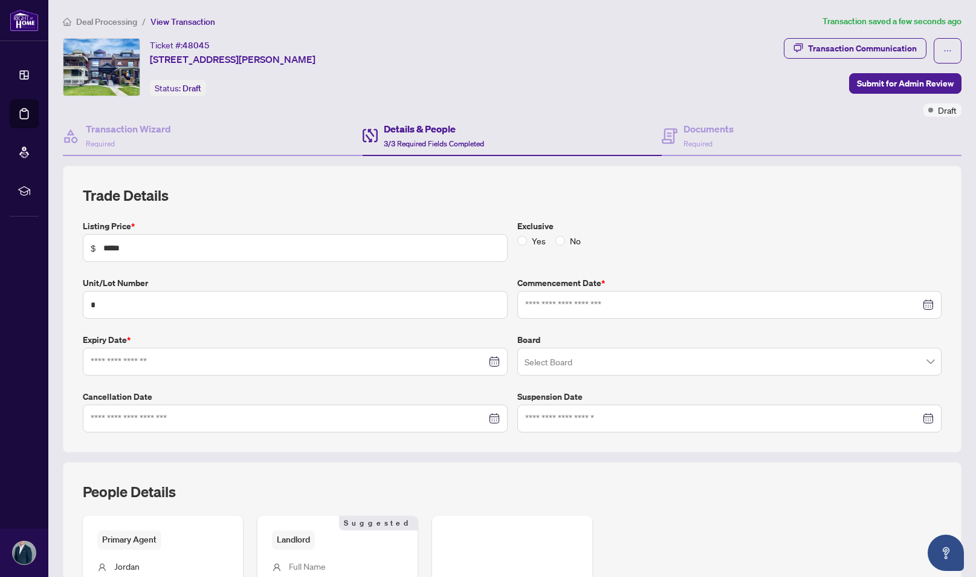
type input "**********"
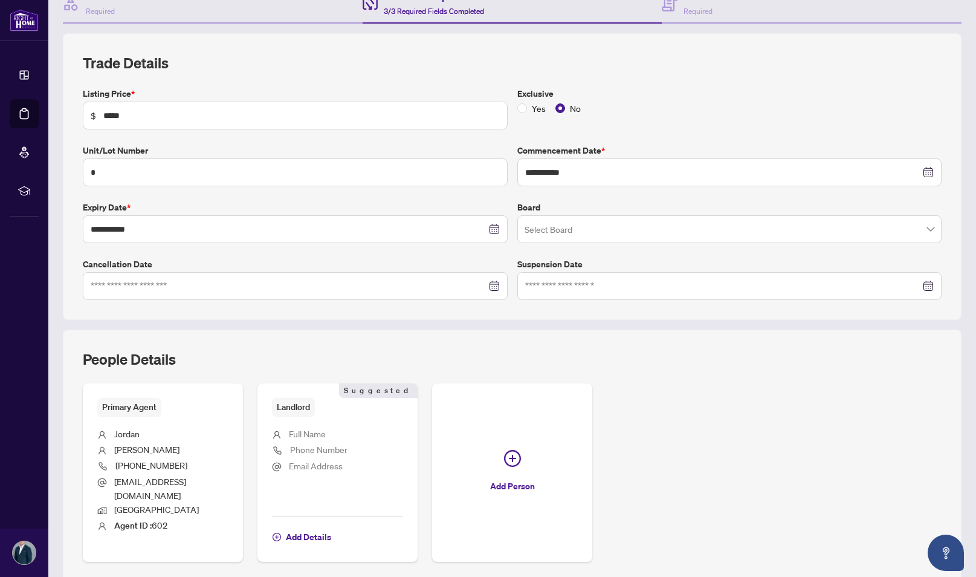
scroll to position [211, 0]
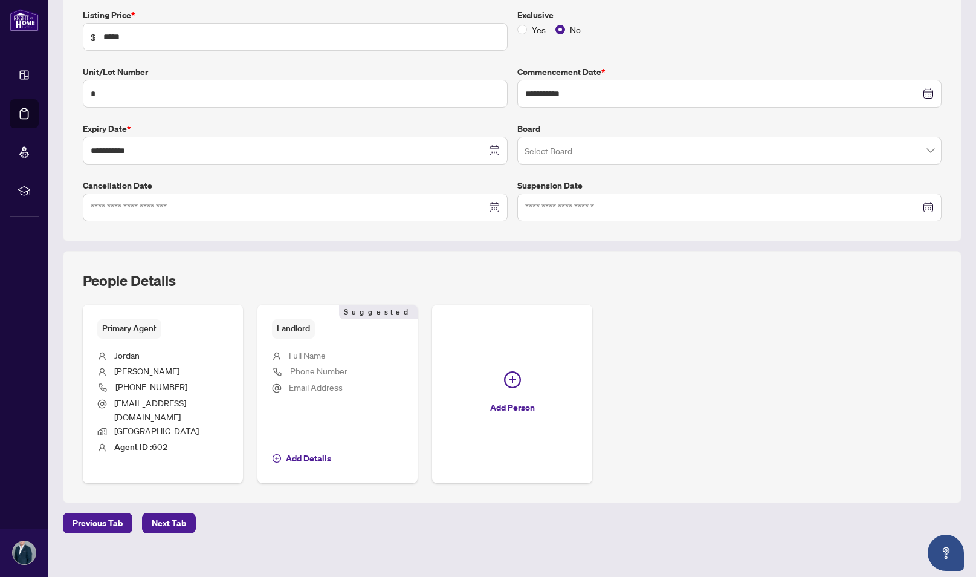
click at [166, 521] on div "**********" at bounding box center [512, 190] width 909 height 772
click at [170, 513] on span "Next Tab" at bounding box center [169, 522] width 34 height 19
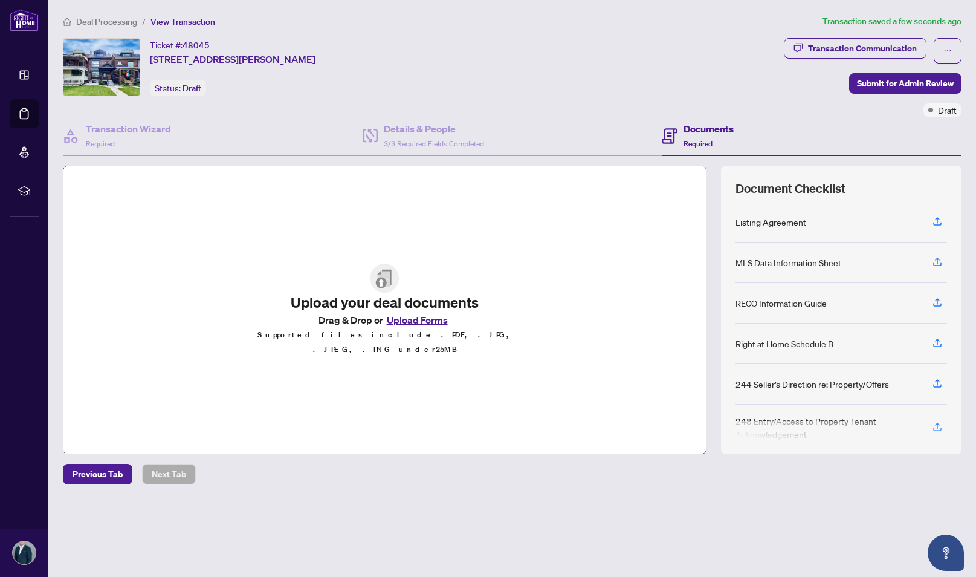
click at [402, 325] on button "Upload Forms" at bounding box center [417, 320] width 68 height 16
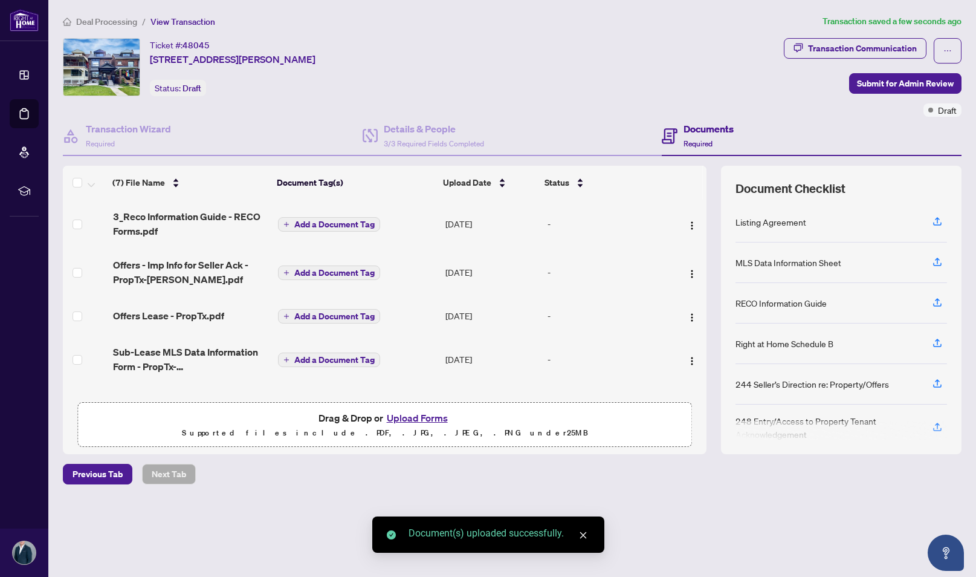
click at [314, 221] on span "Add a Document Tag" at bounding box center [334, 224] width 80 height 8
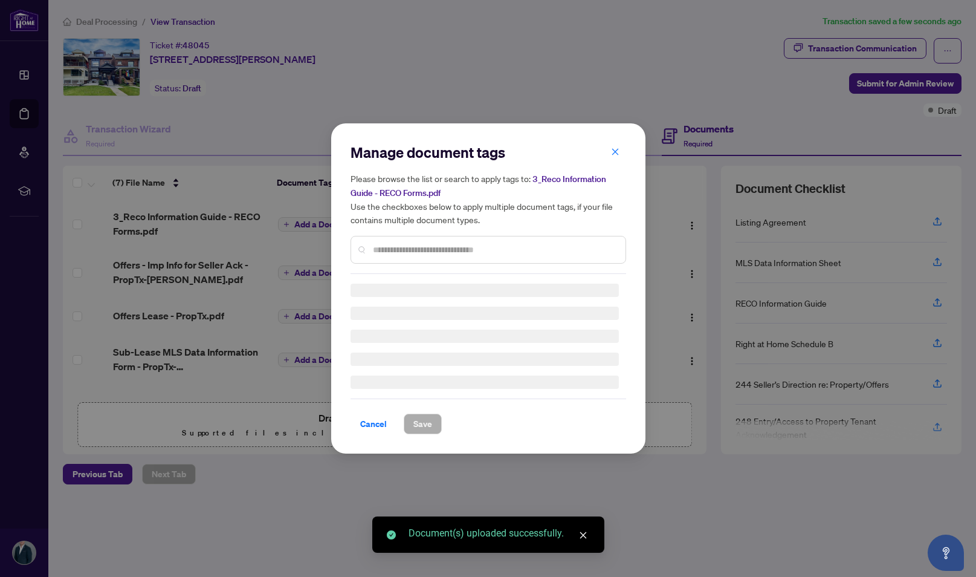
click at [408, 250] on div "Manage document tags Please browse the list or search to apply tags to: 3_Reco …" at bounding box center [489, 288] width 276 height 291
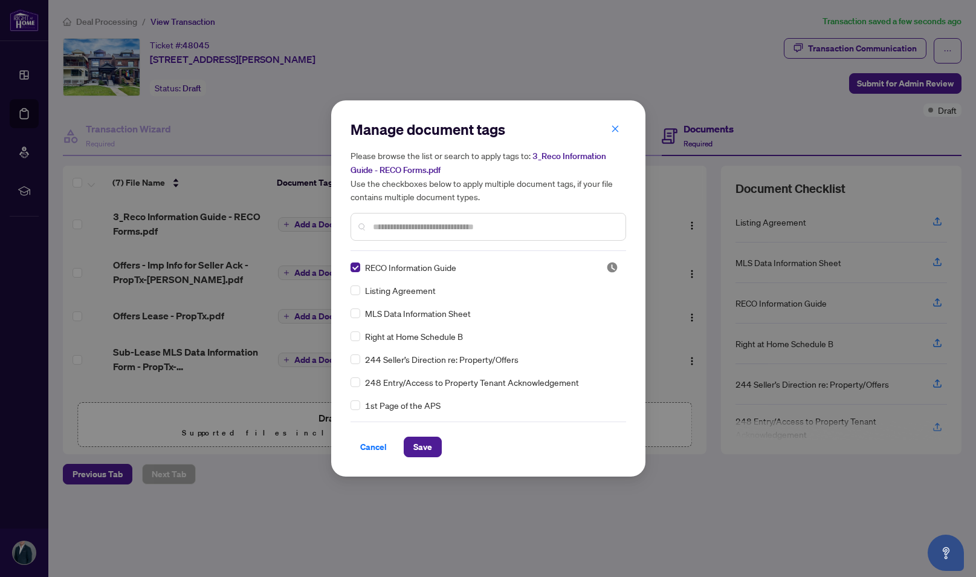
drag, startPoint x: 426, startPoint y: 446, endPoint x: 387, endPoint y: 426, distance: 43.8
click at [425, 446] on span "Save" at bounding box center [423, 446] width 19 height 19
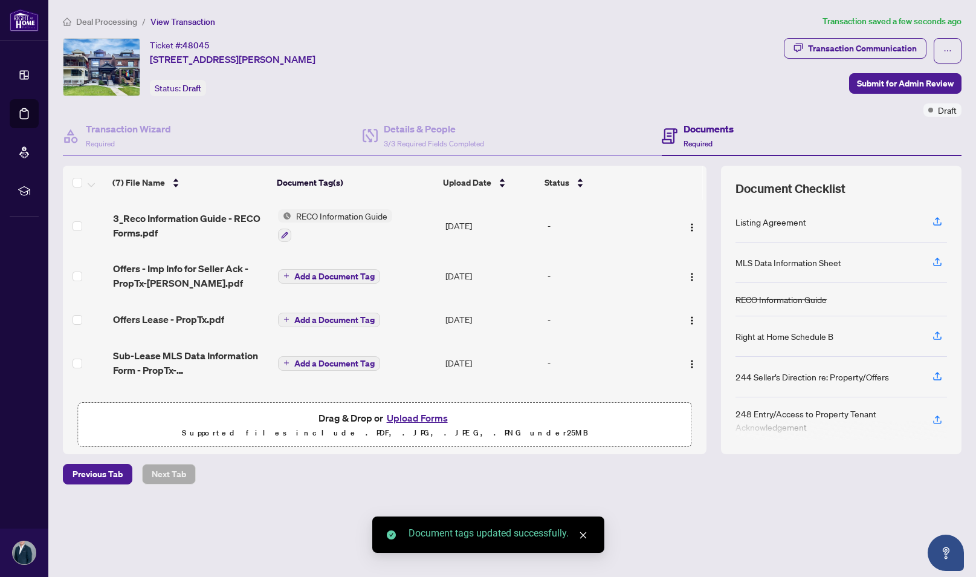
click at [300, 272] on span "Add a Document Tag" at bounding box center [334, 276] width 80 height 8
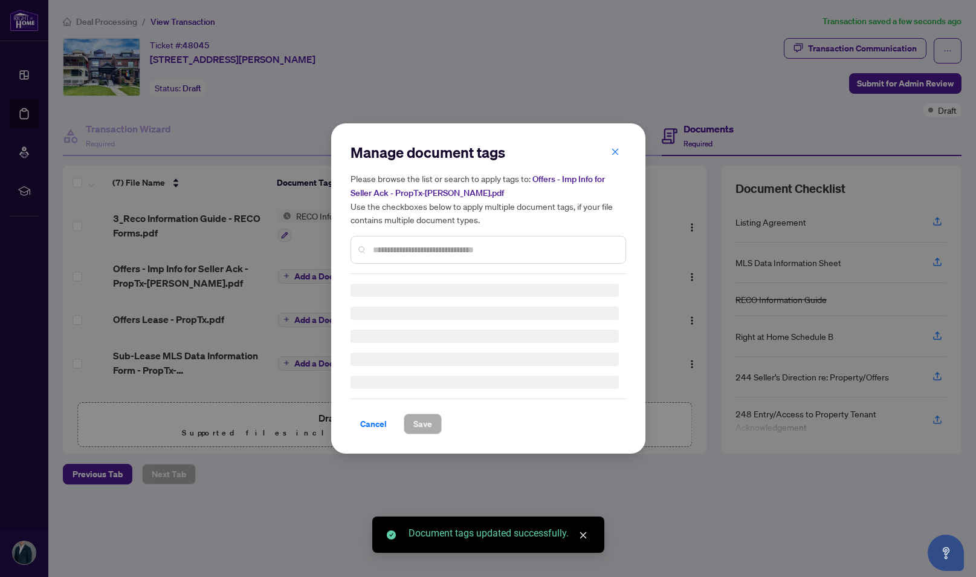
click at [390, 241] on div "Manage document tags Please browse the list or search to apply tags to: Offers …" at bounding box center [489, 208] width 276 height 131
click at [391, 242] on div "Manage document tags Please browse the list or search to apply tags to: Offers …" at bounding box center [489, 208] width 276 height 131
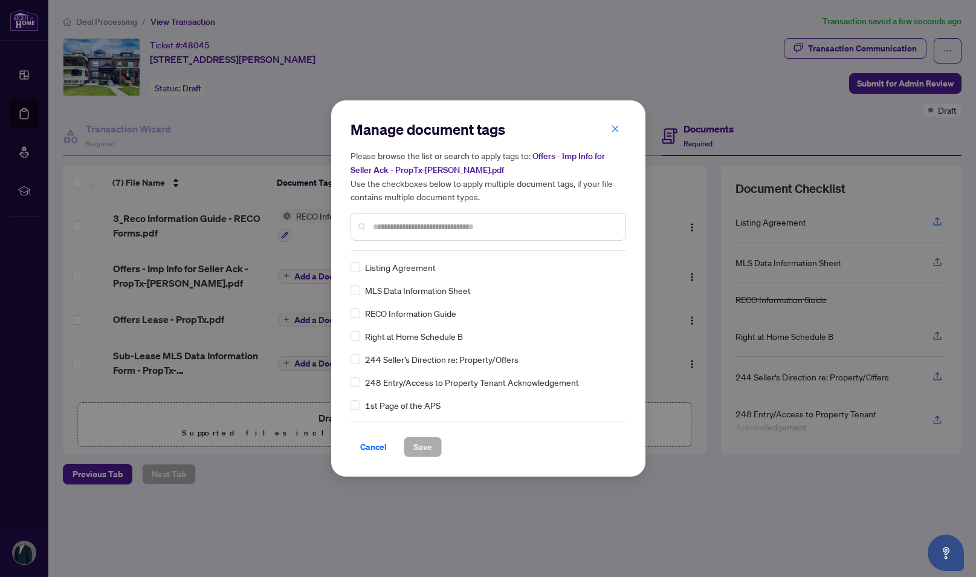
click at [398, 221] on input "text" at bounding box center [494, 226] width 243 height 13
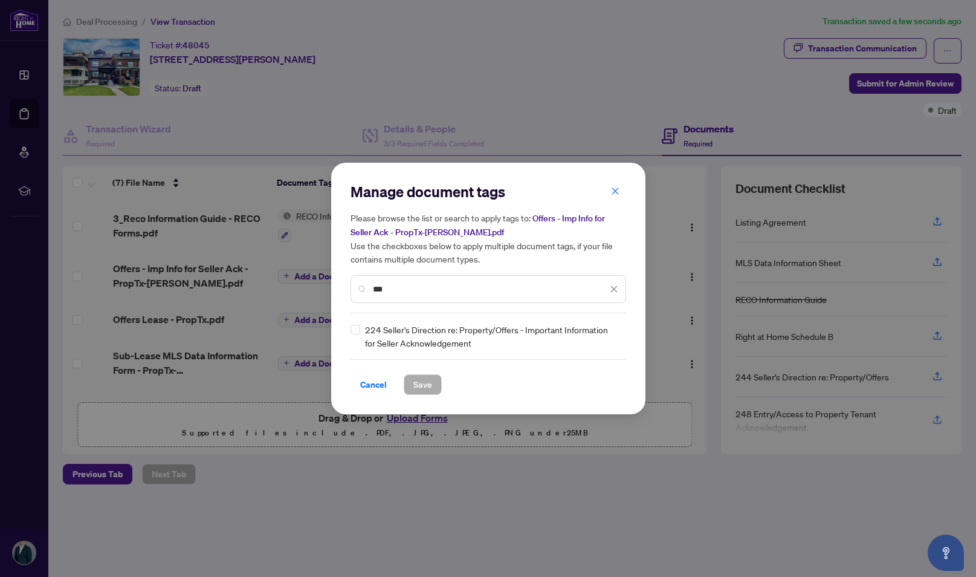
type input "***"
click at [423, 389] on span "Save" at bounding box center [423, 384] width 19 height 19
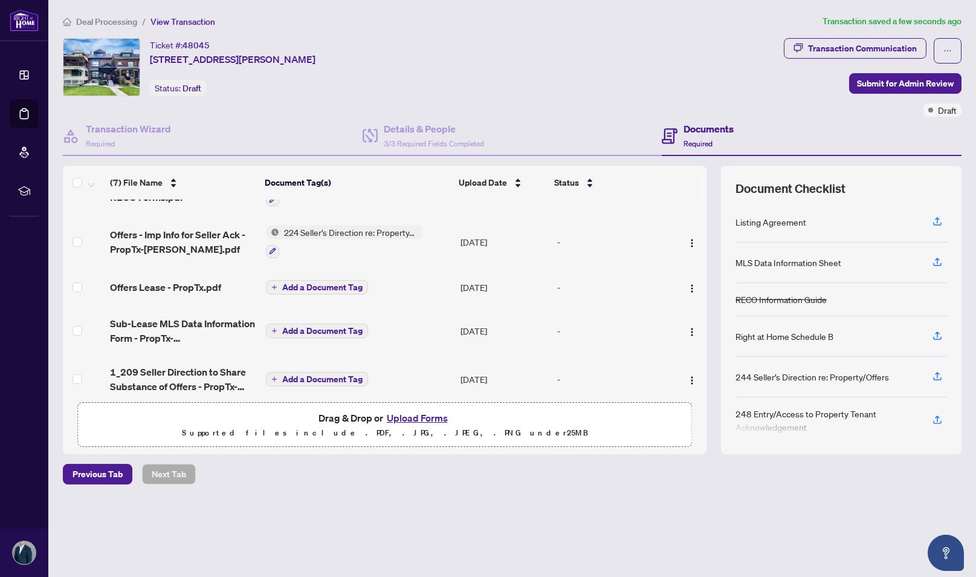
scroll to position [37, 0]
click at [307, 330] on span "Add a Document Tag" at bounding box center [322, 329] width 80 height 8
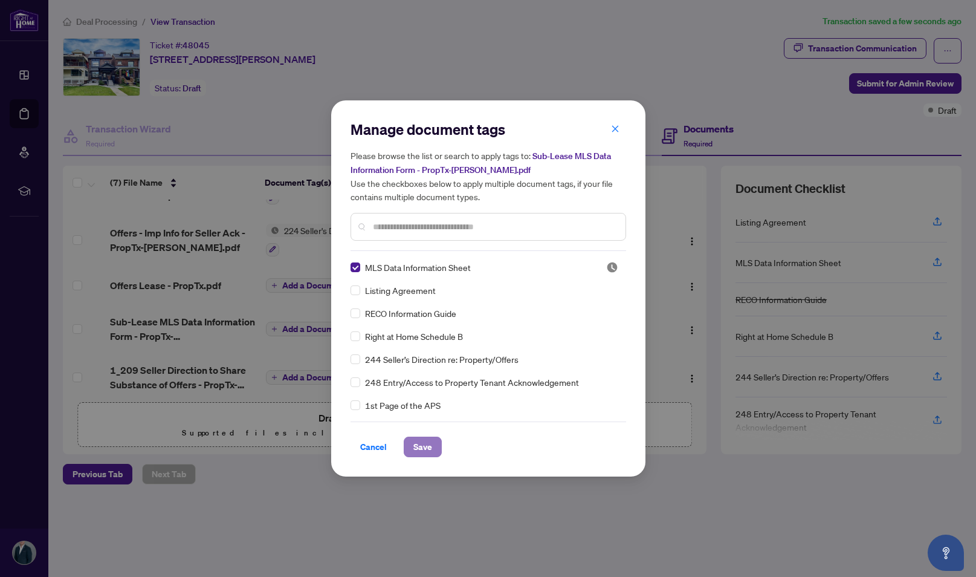
click at [433, 447] on button "Save" at bounding box center [423, 447] width 38 height 21
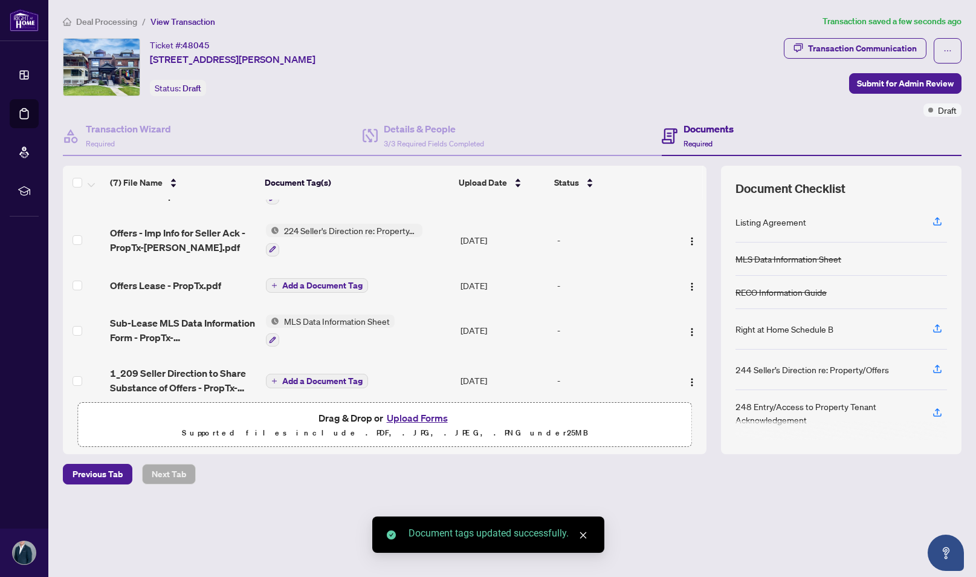
click at [298, 377] on span "Add a Document Tag" at bounding box center [322, 381] width 80 height 8
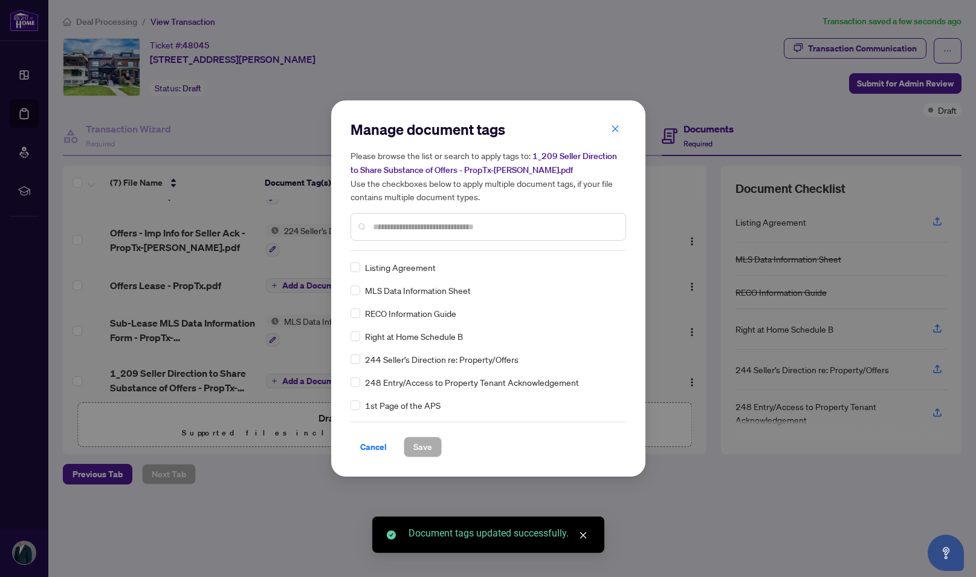
click at [464, 239] on div at bounding box center [489, 227] width 276 height 28
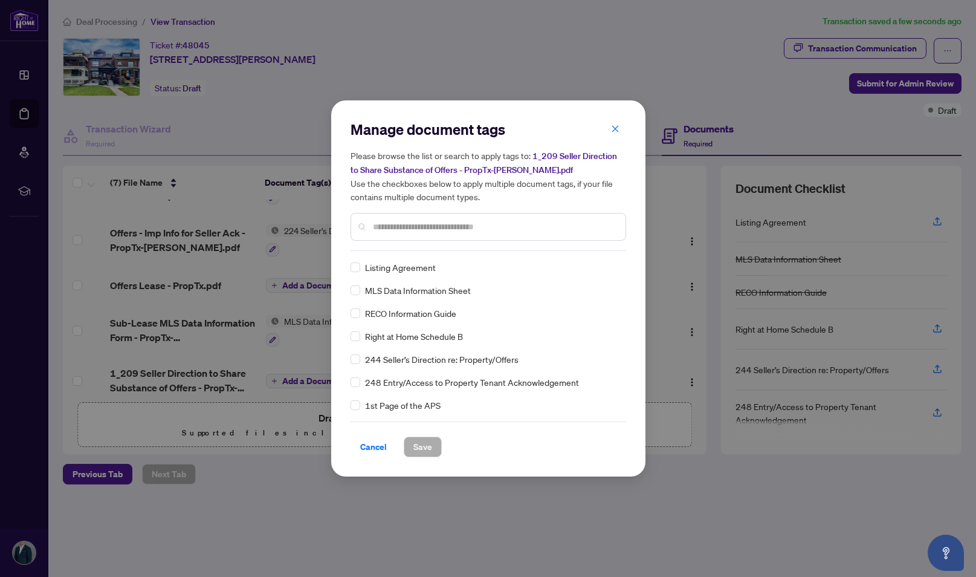
click at [474, 226] on input "text" at bounding box center [494, 226] width 243 height 13
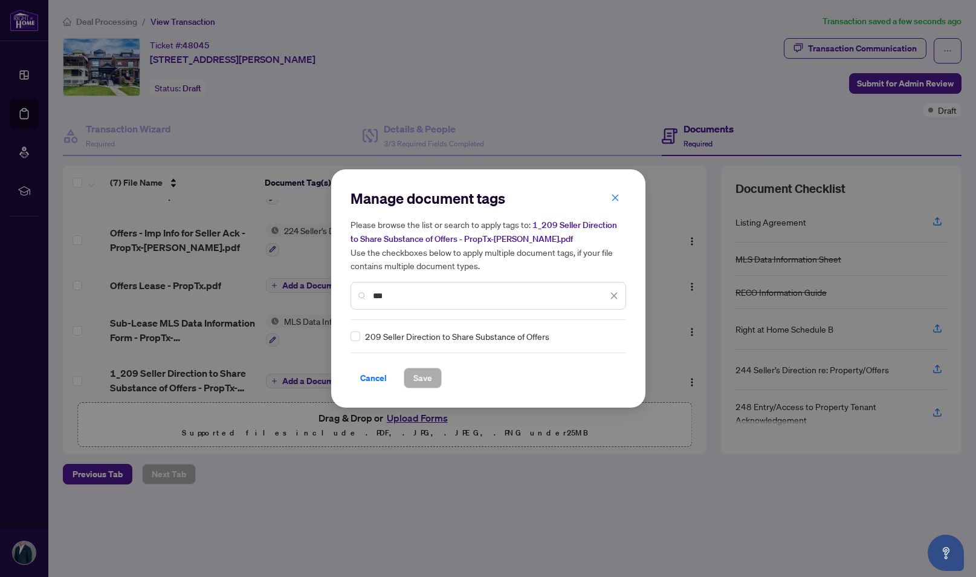
type input "***"
click at [427, 380] on span "Save" at bounding box center [423, 377] width 19 height 19
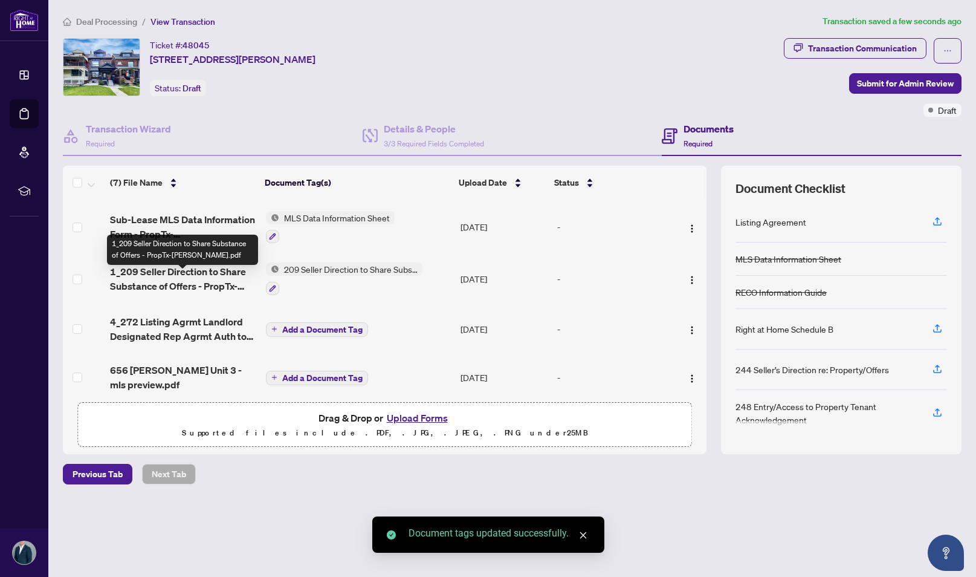
scroll to position [145, 0]
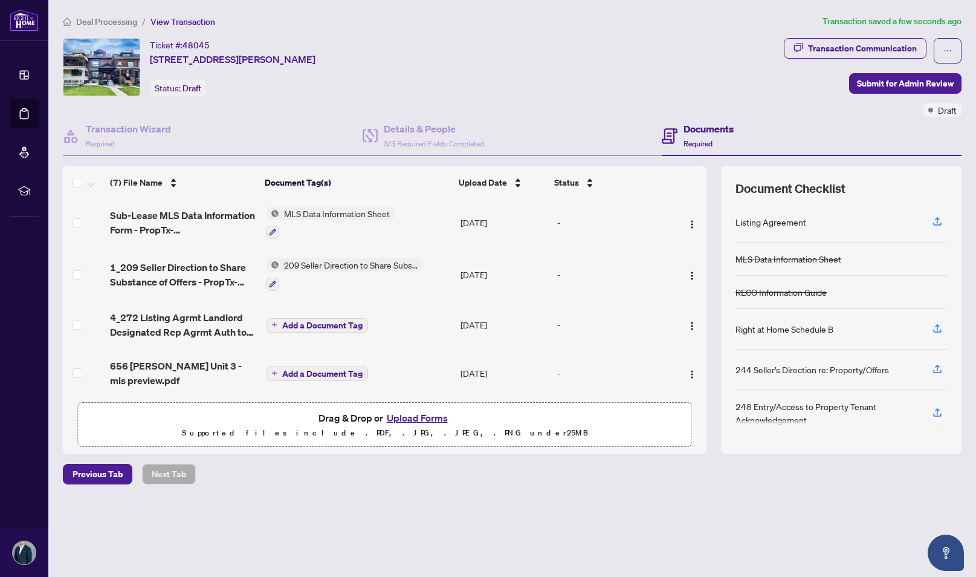
click at [291, 321] on span "Add a Document Tag" at bounding box center [322, 325] width 80 height 8
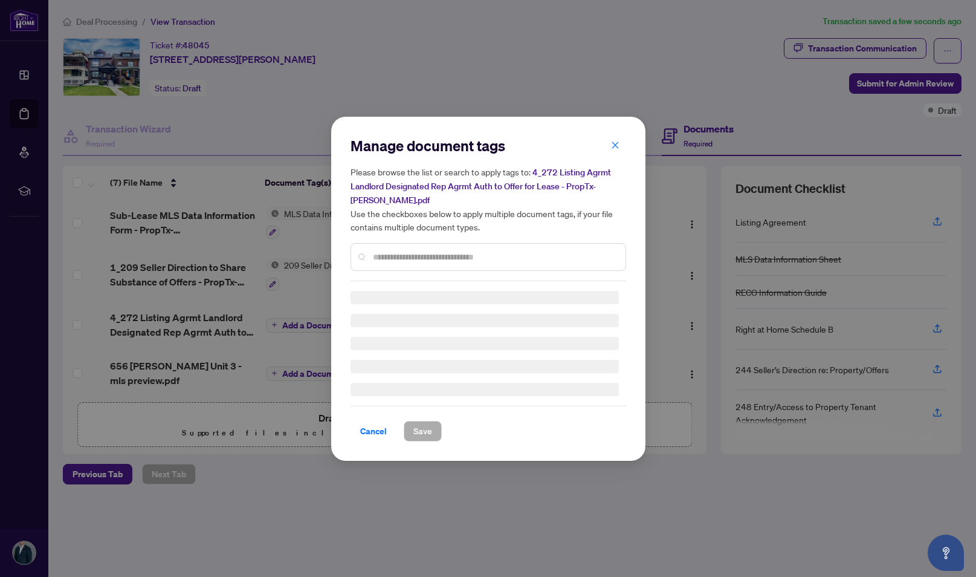
click at [421, 248] on div "Manage document tags Please browse the list or search to apply tags to: 4_272 L…" at bounding box center [489, 208] width 276 height 145
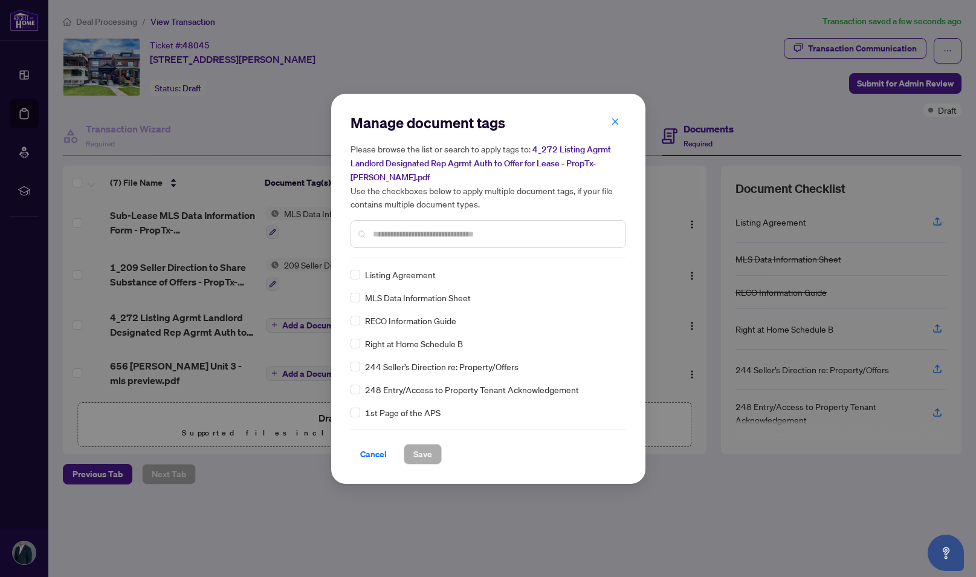
click at [403, 231] on input "text" at bounding box center [494, 233] width 243 height 13
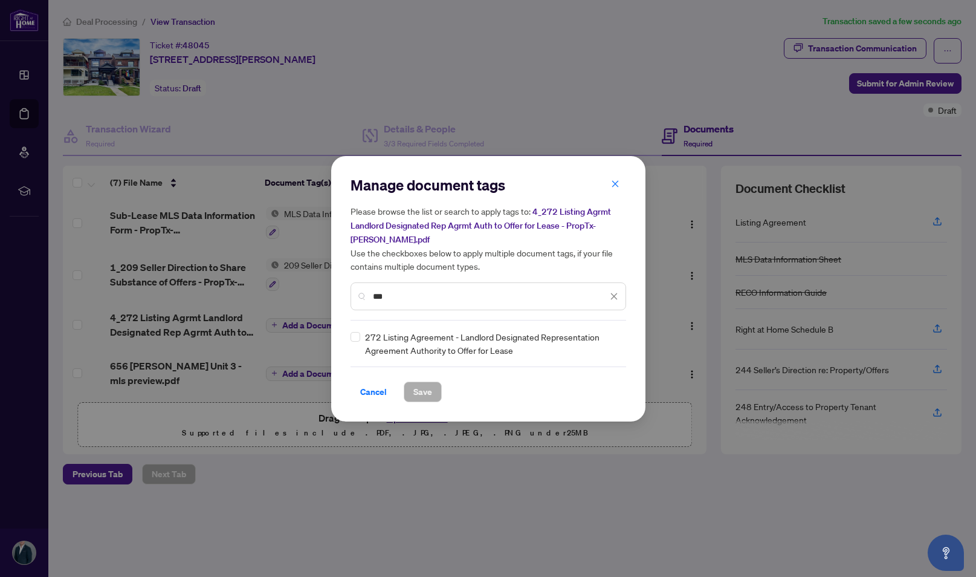
type input "***"
click at [409, 386] on button "Save" at bounding box center [423, 392] width 38 height 21
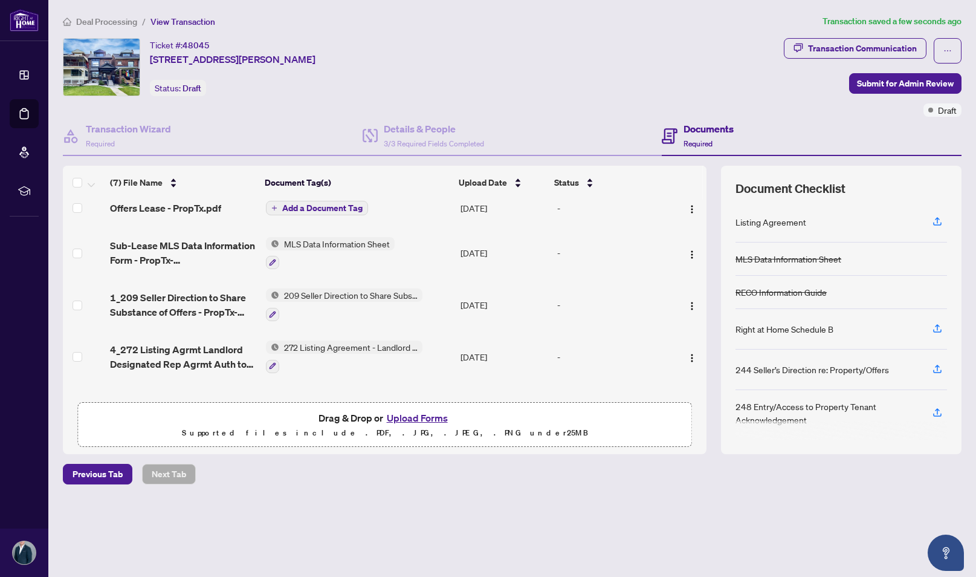
scroll to position [117, 0]
click at [875, 83] on span "Submit for Admin Review" at bounding box center [905, 83] width 97 height 19
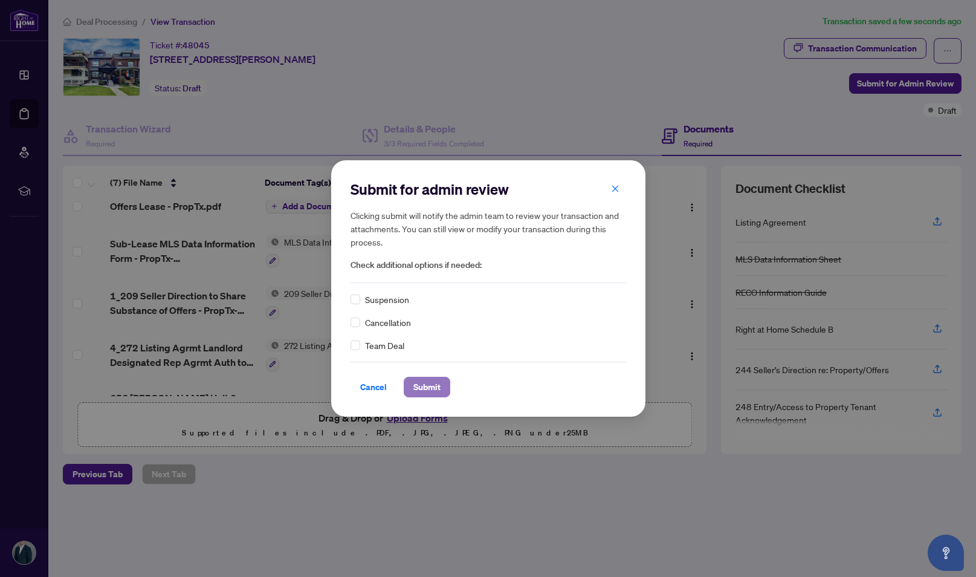
click at [409, 392] on button "Submit" at bounding box center [427, 387] width 47 height 21
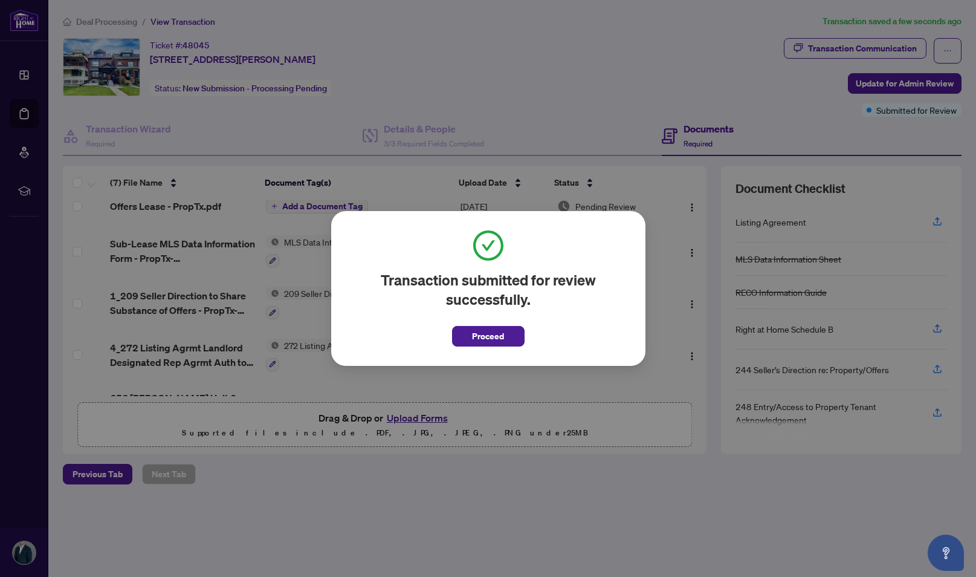
click at [473, 339] on span "Proceed" at bounding box center [488, 335] width 32 height 19
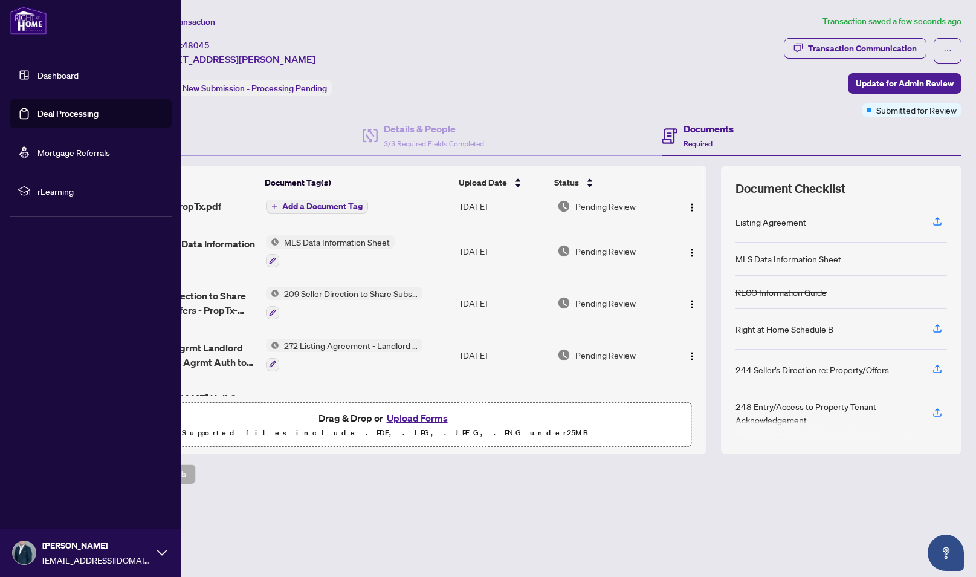
click at [41, 108] on link "Deal Processing" at bounding box center [67, 113] width 61 height 11
